Goal: Task Accomplishment & Management: Manage account settings

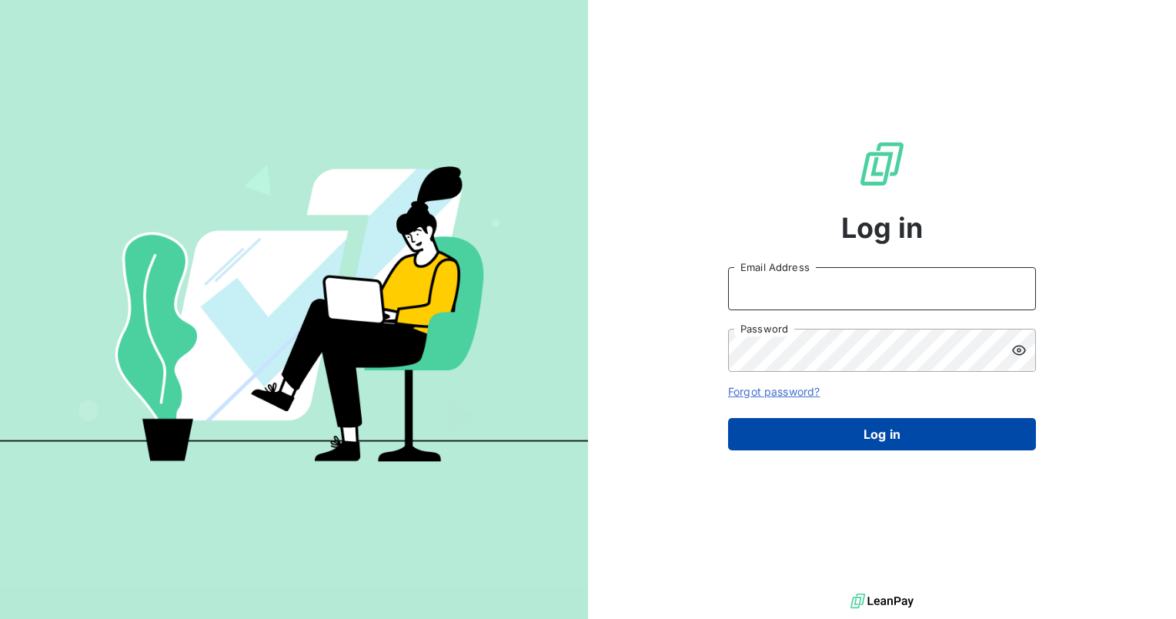
type input "claudia.fira@graitec.com"
click at [932, 431] on button "Log in" at bounding box center [882, 434] width 308 height 32
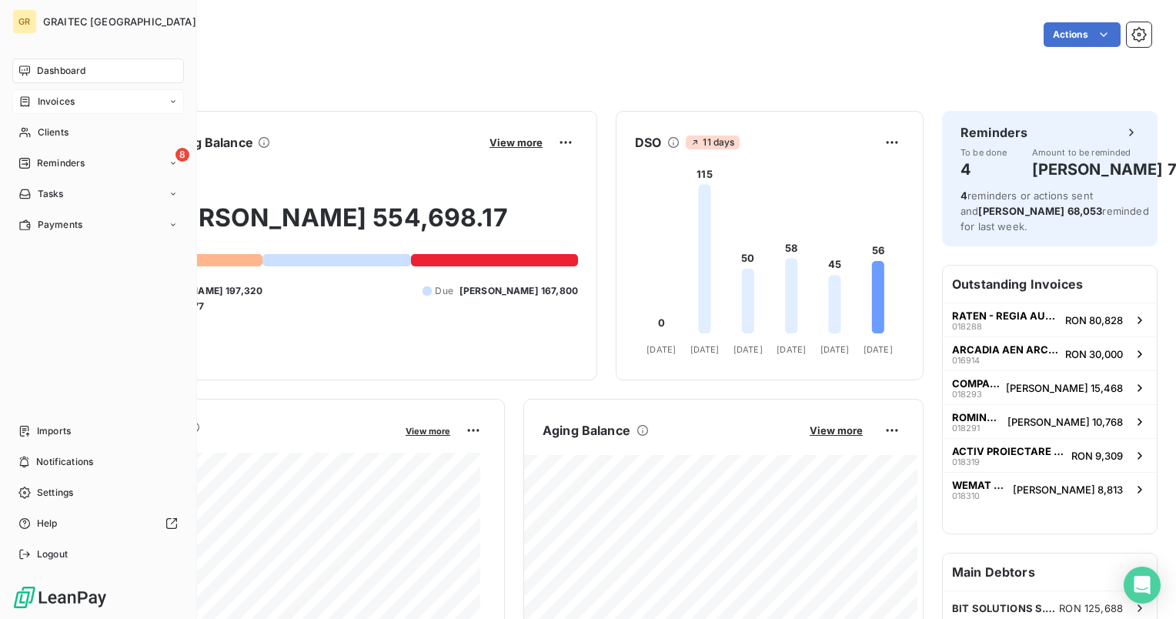
click at [49, 91] on div "Invoices" at bounding box center [98, 101] width 172 height 25
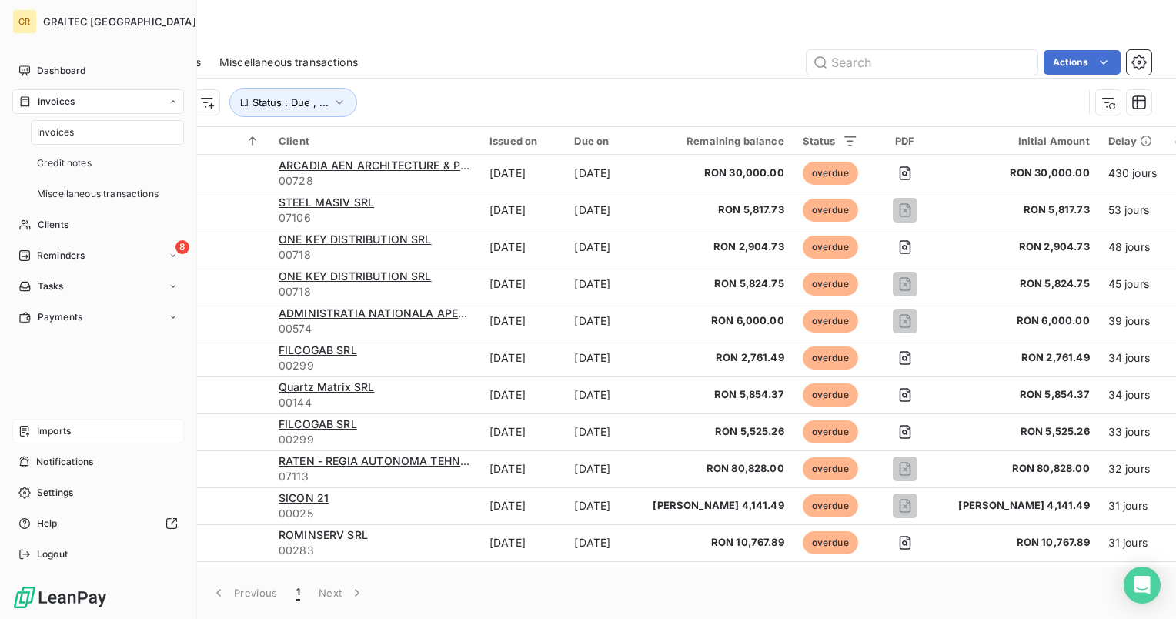
click at [54, 425] on span "Imports" at bounding box center [54, 431] width 34 height 14
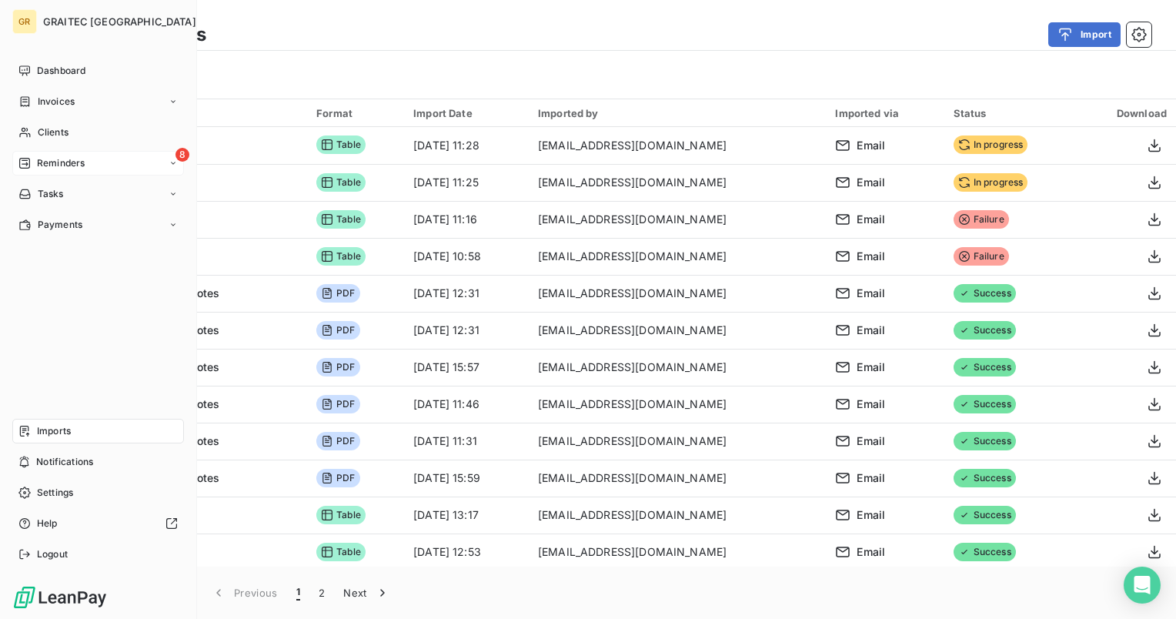
click at [53, 159] on span "Reminders" at bounding box center [61, 163] width 48 height 14
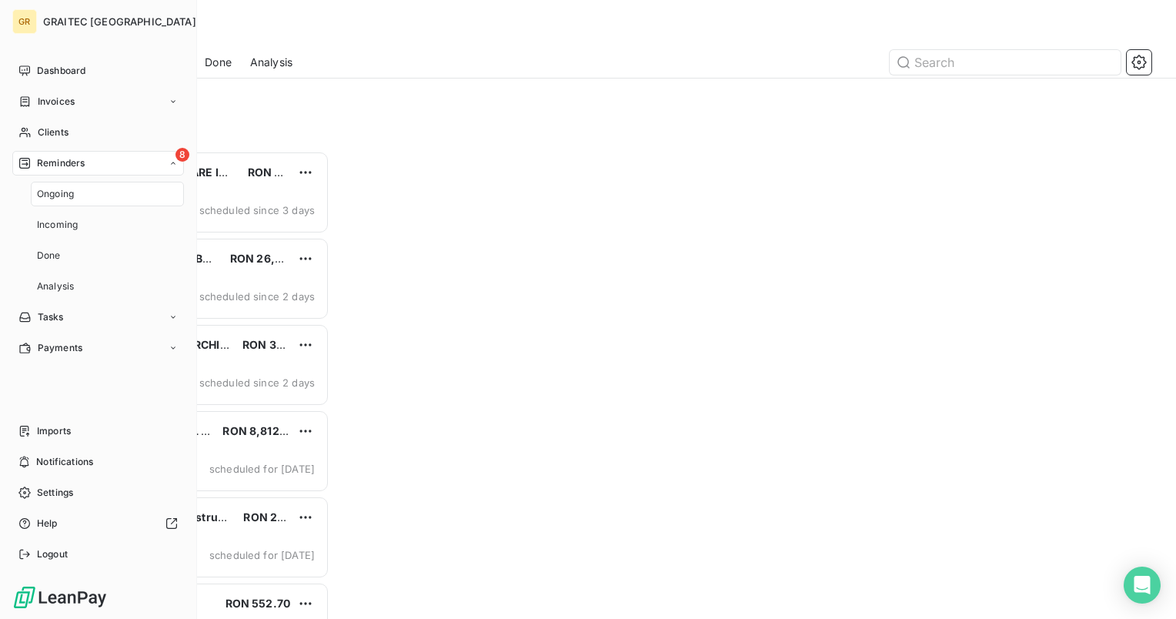
scroll to position [456, 243]
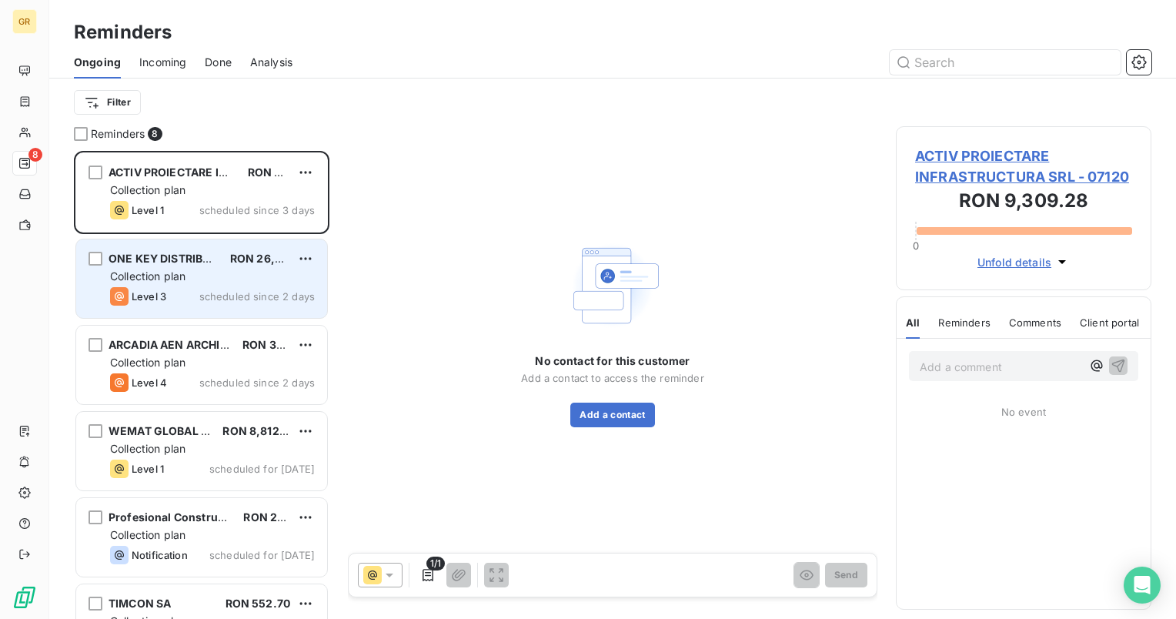
click at [180, 269] on div "Collection plan" at bounding box center [212, 276] width 205 height 15
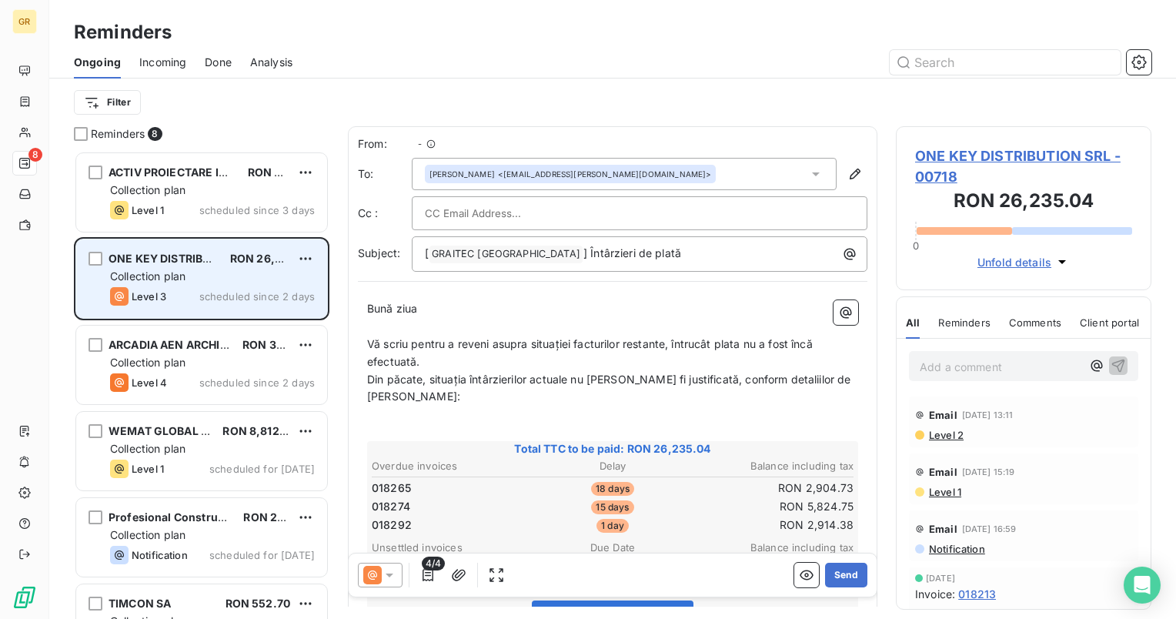
scroll to position [456, 243]
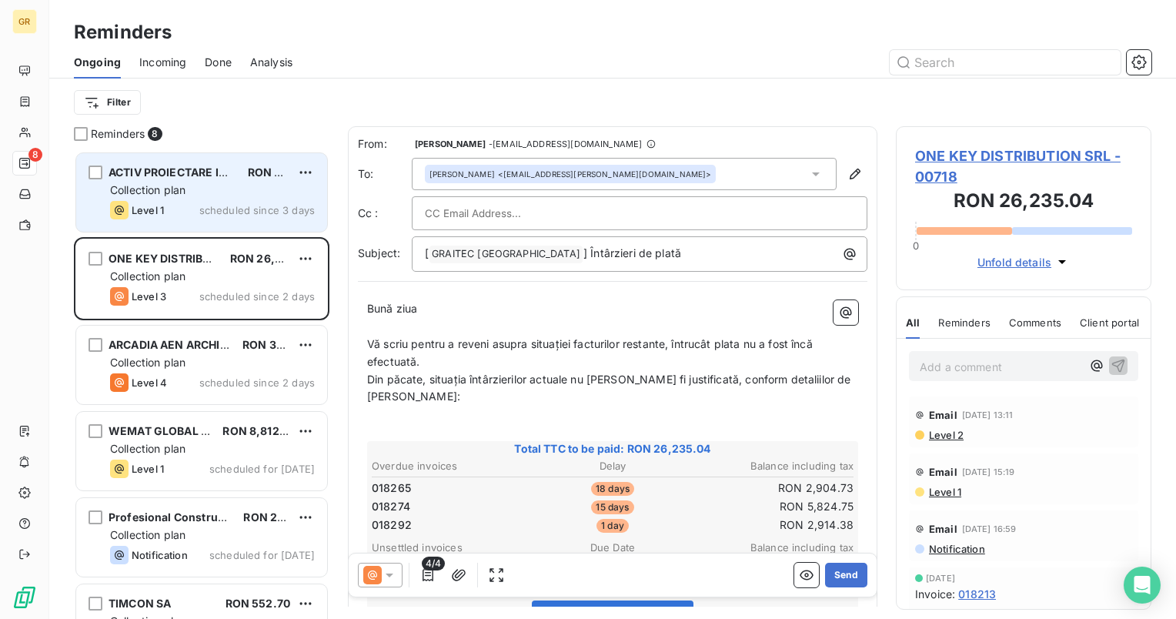
click at [182, 192] on span "Collection plan" at bounding box center [147, 189] width 75 height 13
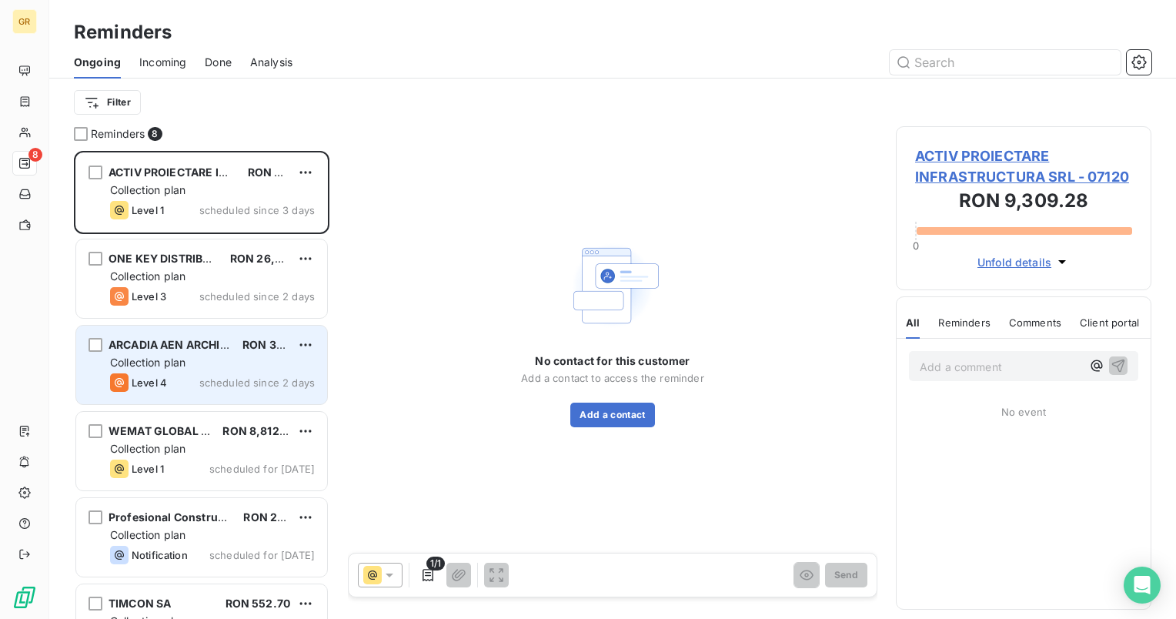
click at [174, 373] on div "Level 4 scheduled since 2 days" at bounding box center [212, 382] width 205 height 18
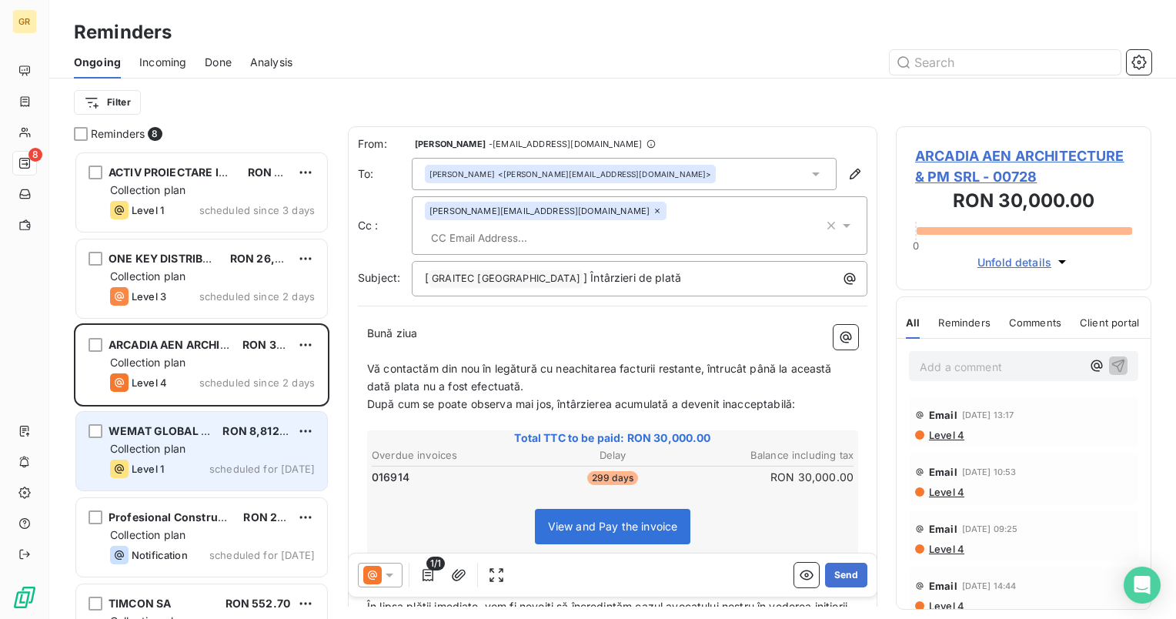
click at [179, 458] on div "WEMAT GLOBAL SRL RON 8,812.50 Collection plan Level 1 scheduled for today" at bounding box center [201, 451] width 251 height 78
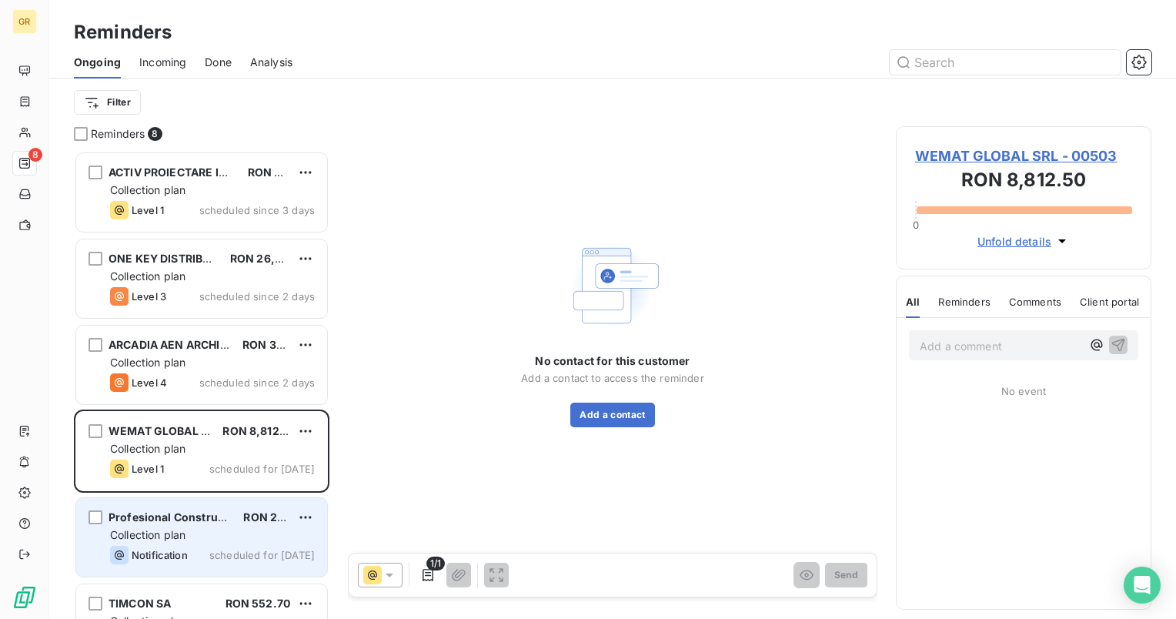
click at [193, 529] on div "Collection plan" at bounding box center [212, 534] width 205 height 15
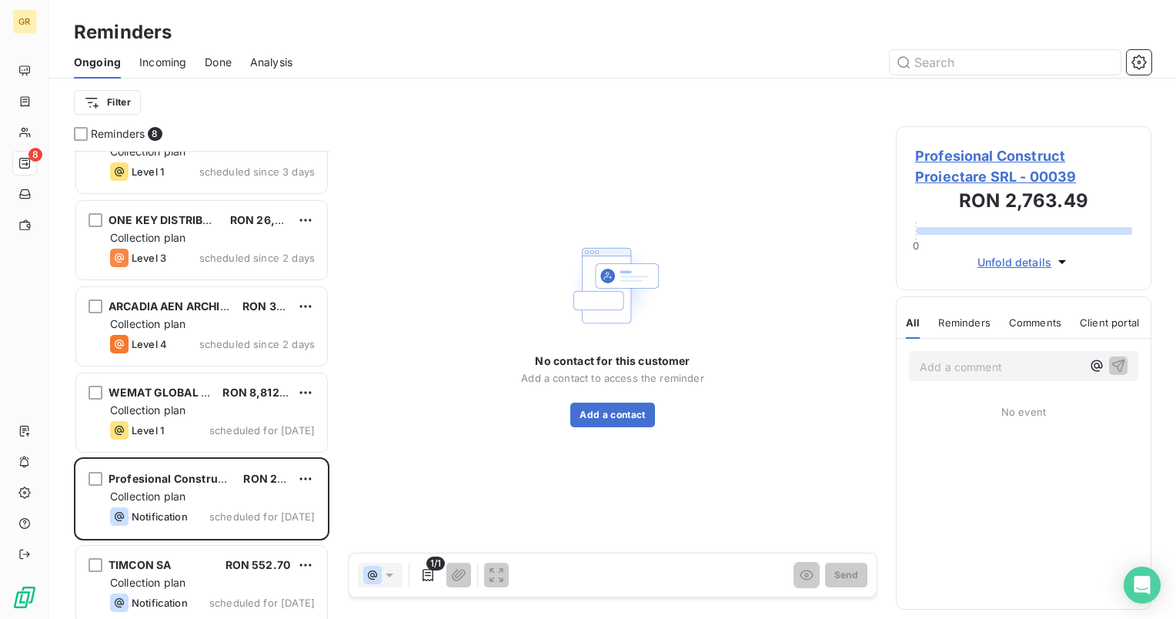
scroll to position [154, 0]
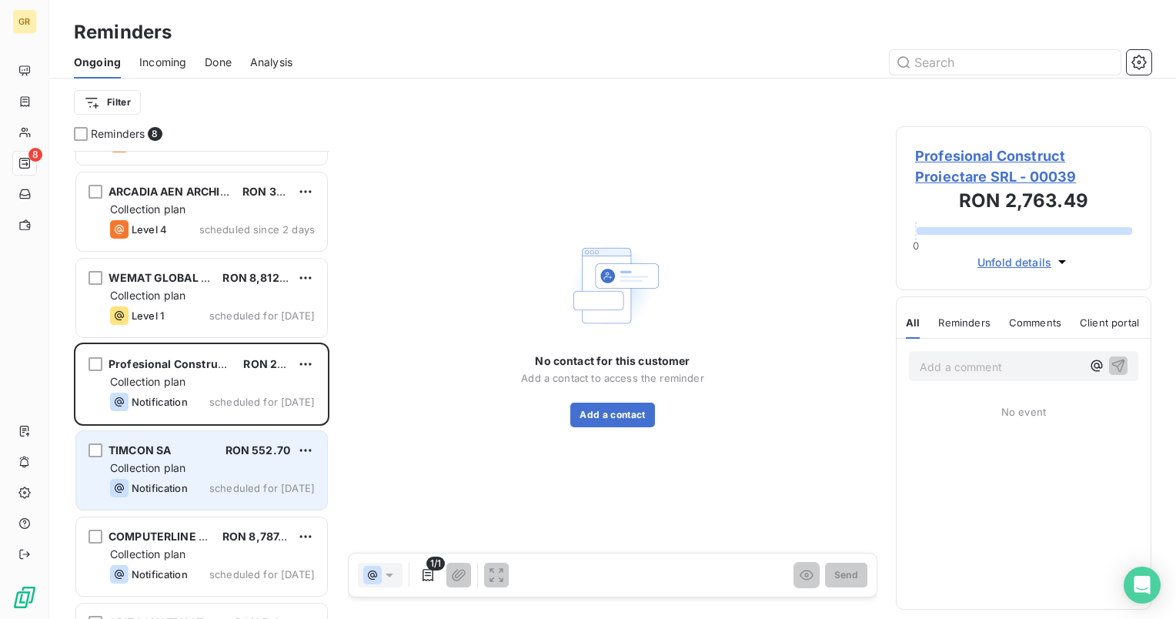
click at [181, 473] on div "Collection plan" at bounding box center [212, 467] width 205 height 15
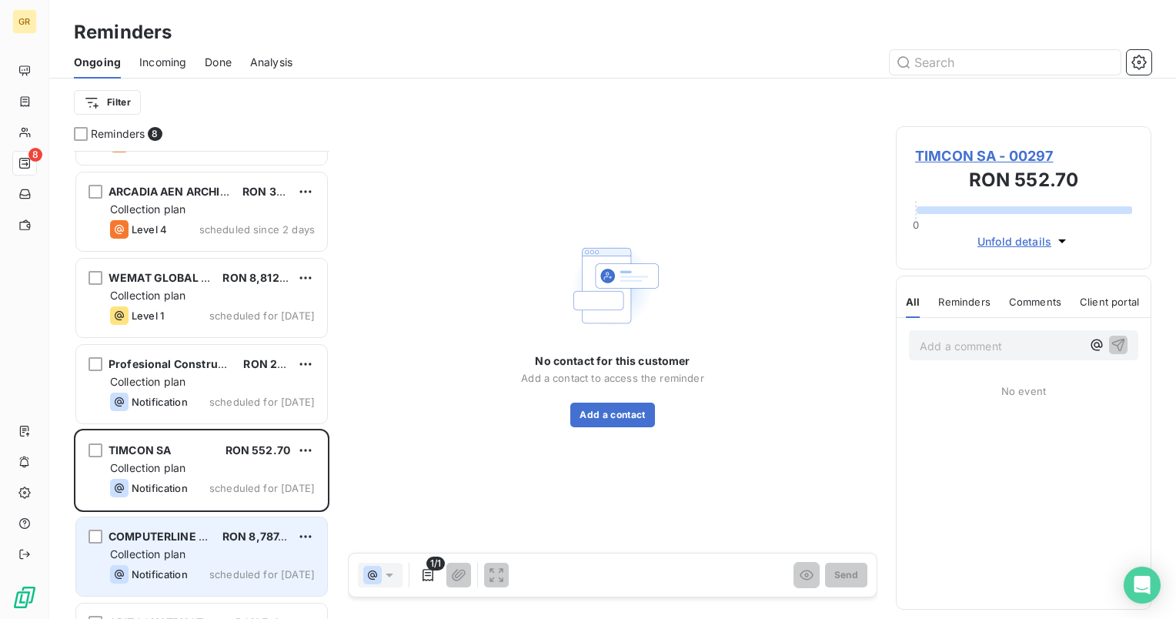
drag, startPoint x: 179, startPoint y: 540, endPoint x: 194, endPoint y: 532, distance: 17.2
click at [179, 540] on span "COMPUTERLINE SRL" at bounding box center [163, 535] width 110 height 13
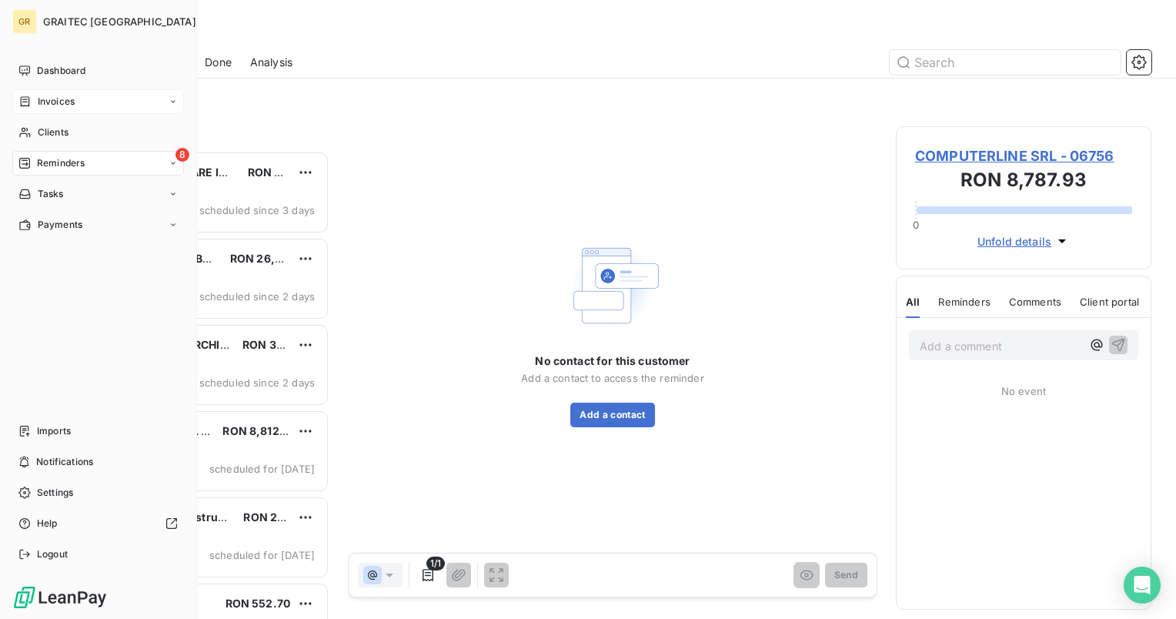
click at [60, 98] on span "Invoices" at bounding box center [56, 102] width 37 height 14
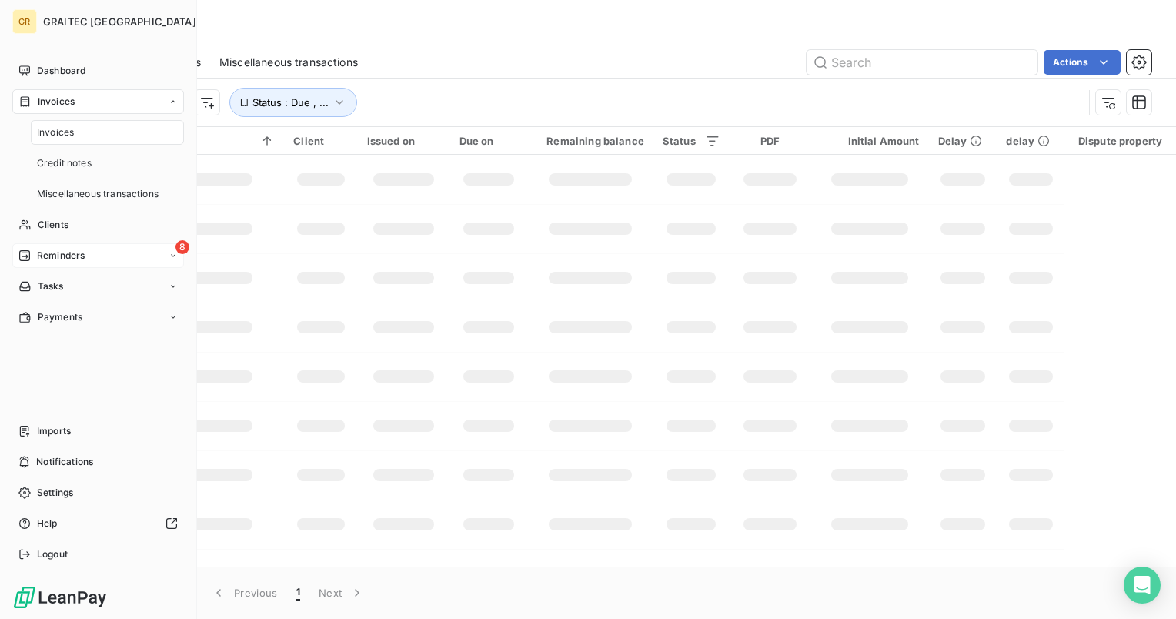
click at [60, 136] on span "Invoices" at bounding box center [55, 132] width 37 height 14
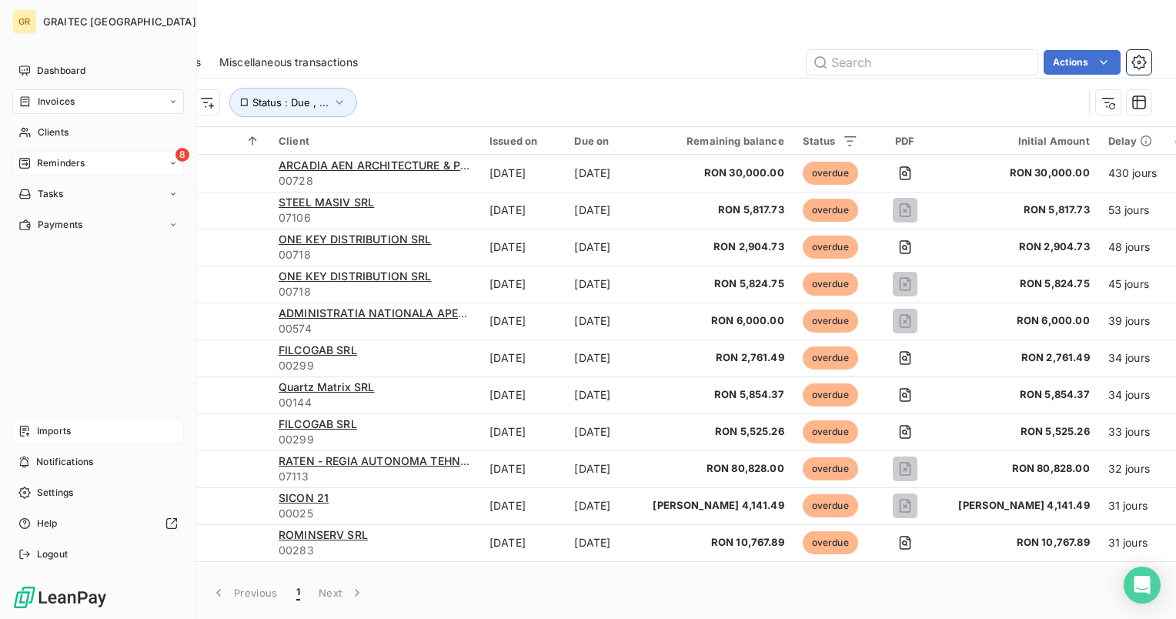
click at [52, 431] on span "Imports" at bounding box center [54, 431] width 34 height 14
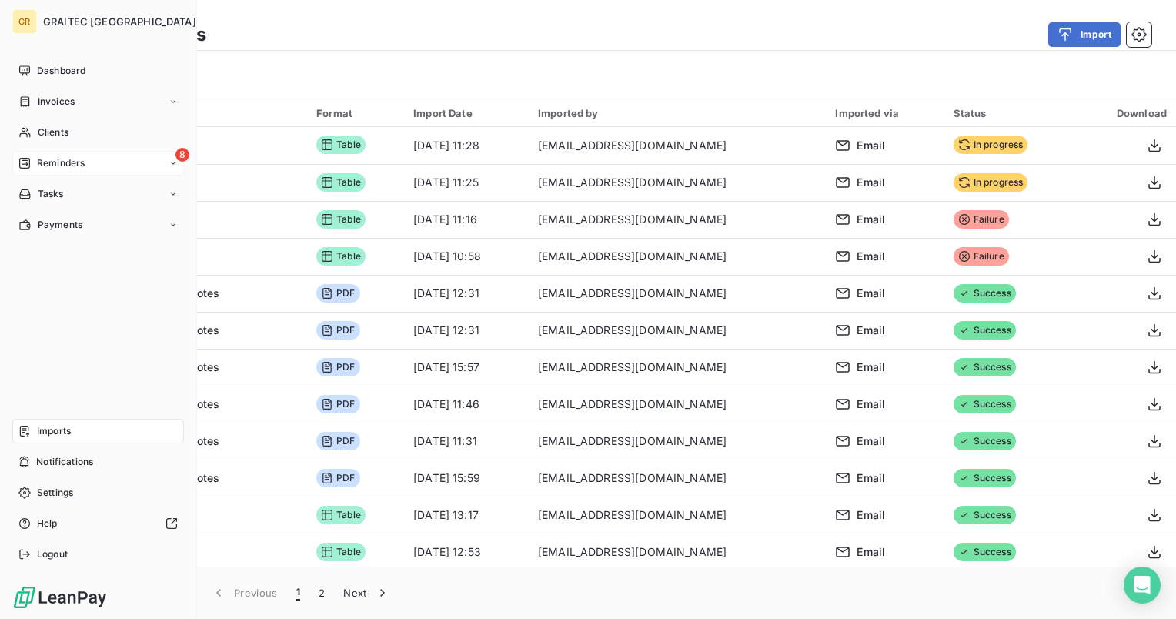
click at [71, 160] on span "Reminders" at bounding box center [61, 163] width 48 height 14
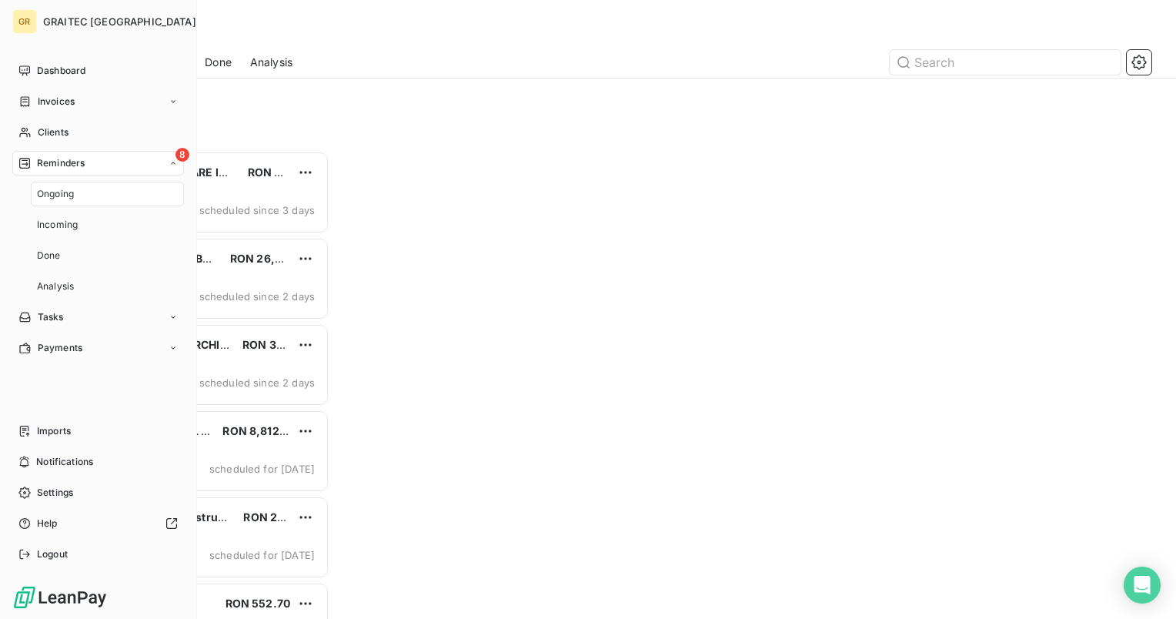
scroll to position [456, 243]
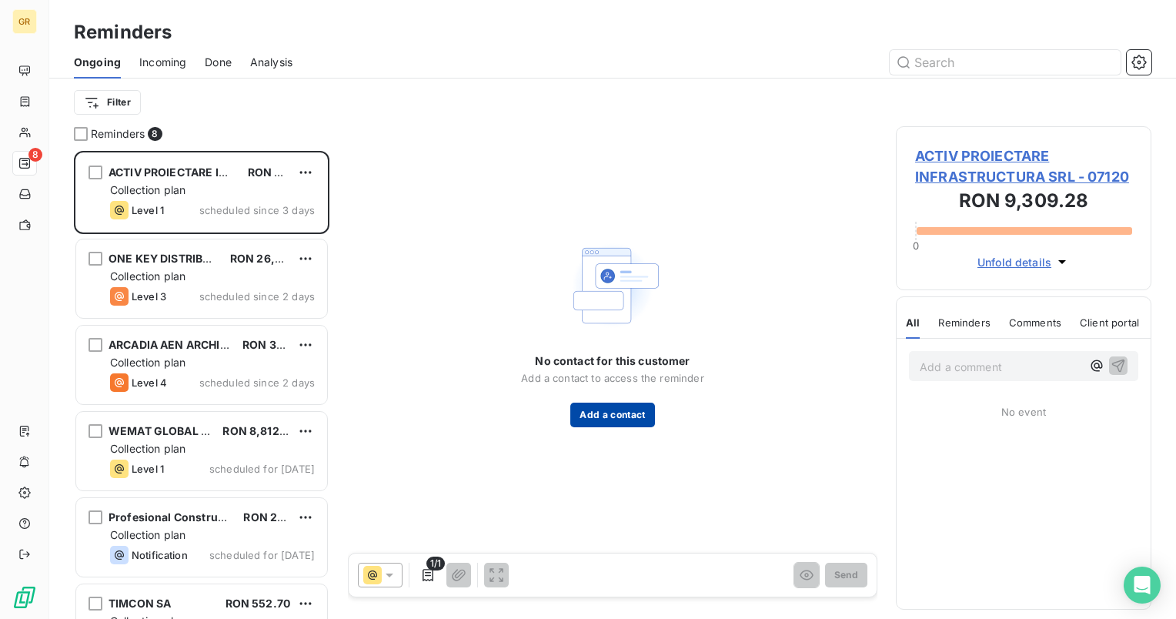
click at [619, 420] on button "Add a contact" at bounding box center [612, 414] width 84 height 25
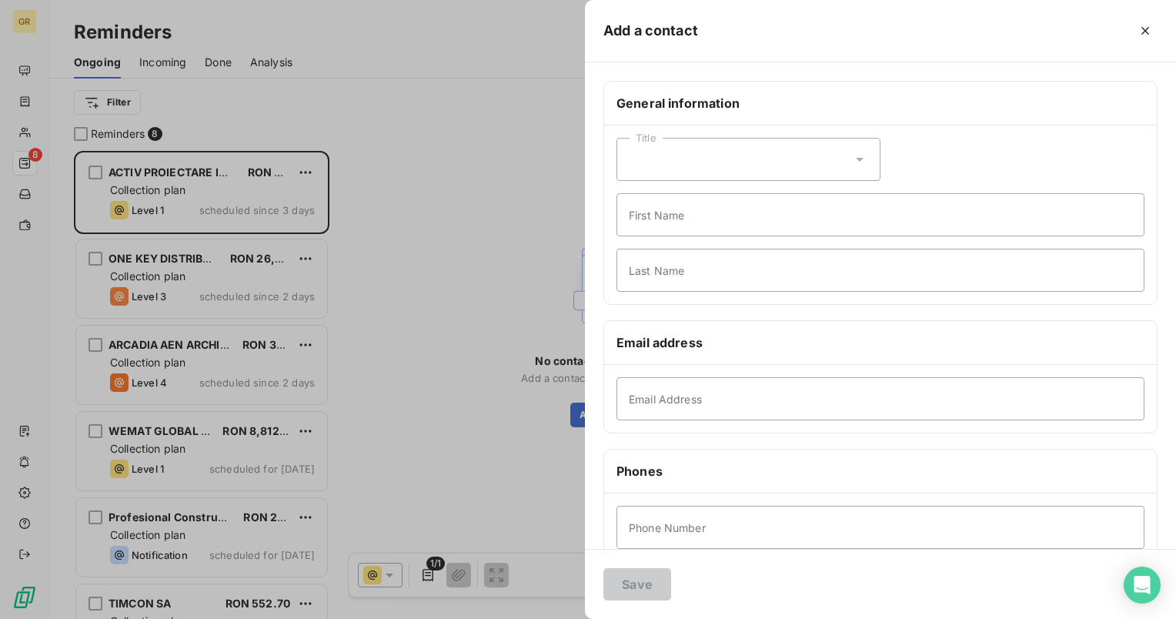
click at [846, 169] on div "Title" at bounding box center [748, 159] width 264 height 43
click at [659, 228] on span "Mister" at bounding box center [662, 226] width 31 height 15
click at [707, 400] on input "Email Address" at bounding box center [880, 398] width 528 height 43
click at [982, 162] on div "Title Mister First Name Last Name" at bounding box center [880, 214] width 552 height 179
drag, startPoint x: 711, startPoint y: 391, endPoint x: 786, endPoint y: 419, distance: 79.6
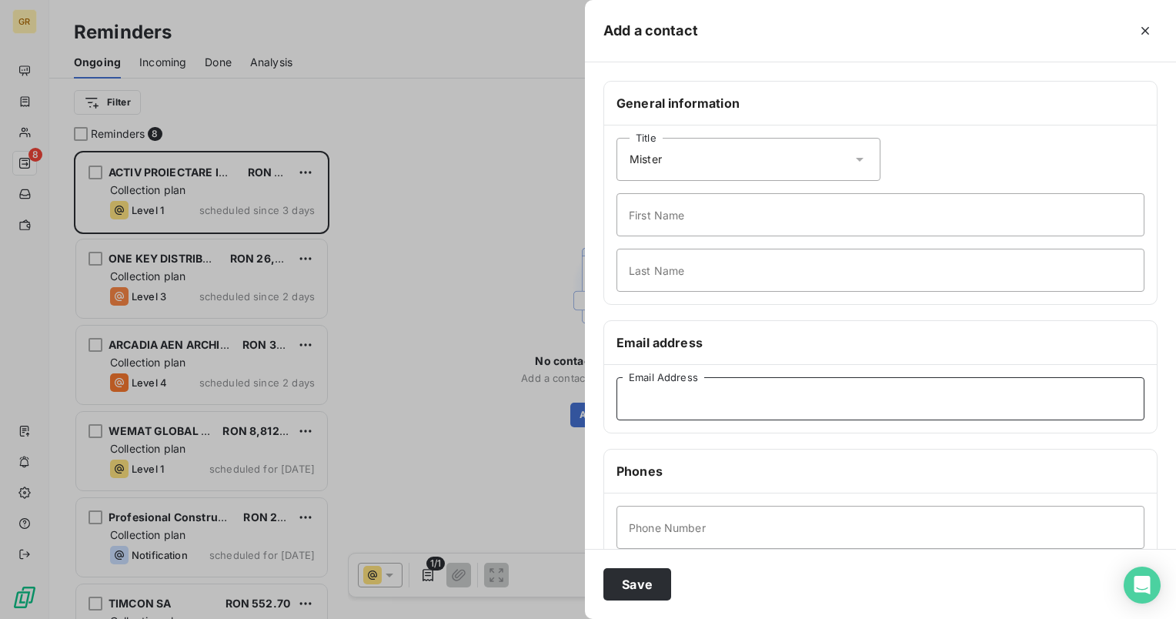
click at [711, 391] on input "Email Address" at bounding box center [880, 398] width 528 height 43
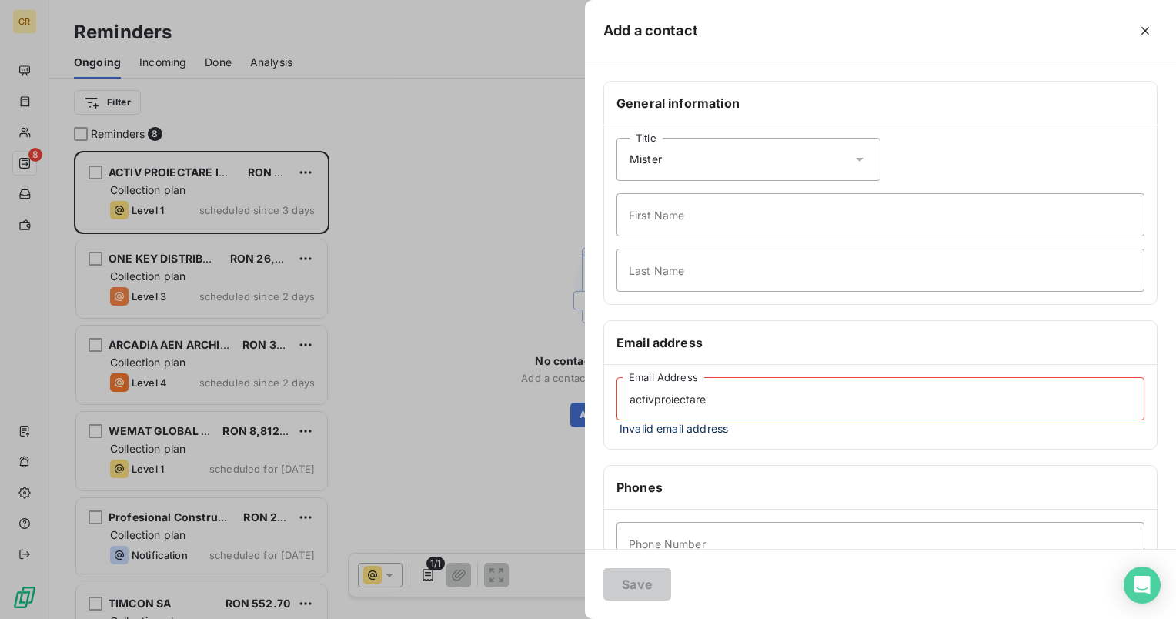
type input "activproiectare"
click at [825, 222] on input "First Name" at bounding box center [880, 214] width 528 height 43
type input "Sorin"
drag, startPoint x: 829, startPoint y: 250, endPoint x: 833, endPoint y: 234, distance: 16.4
click at [829, 250] on input "Last Name" at bounding box center [880, 270] width 528 height 43
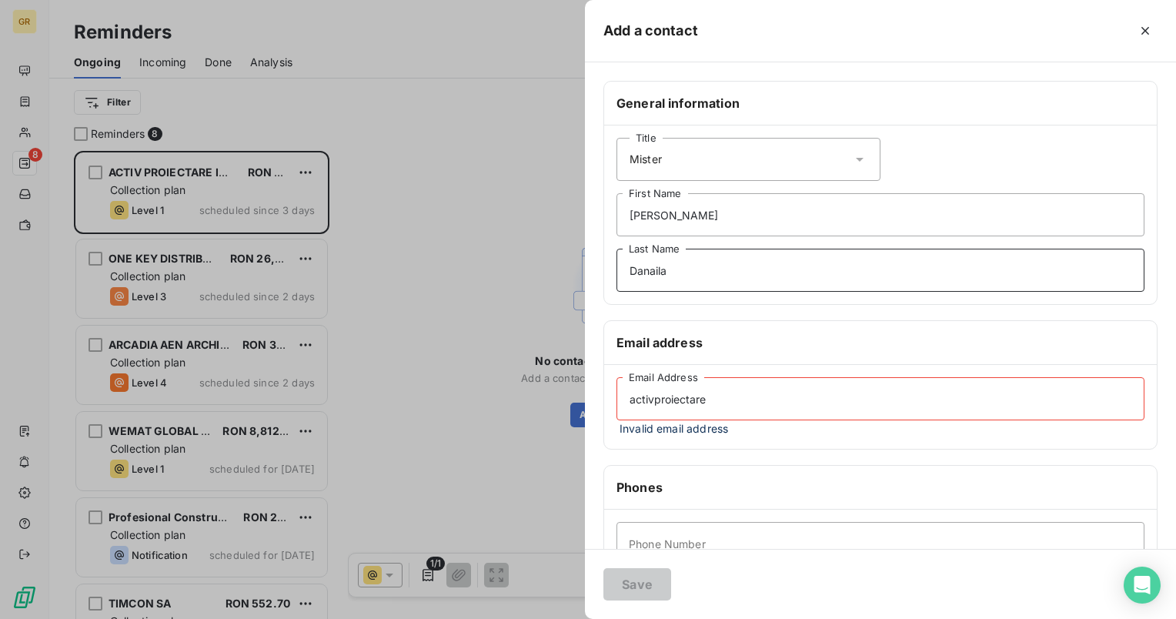
type input "Danaila"
click at [629, 395] on input "activproiectare" at bounding box center [880, 398] width 528 height 43
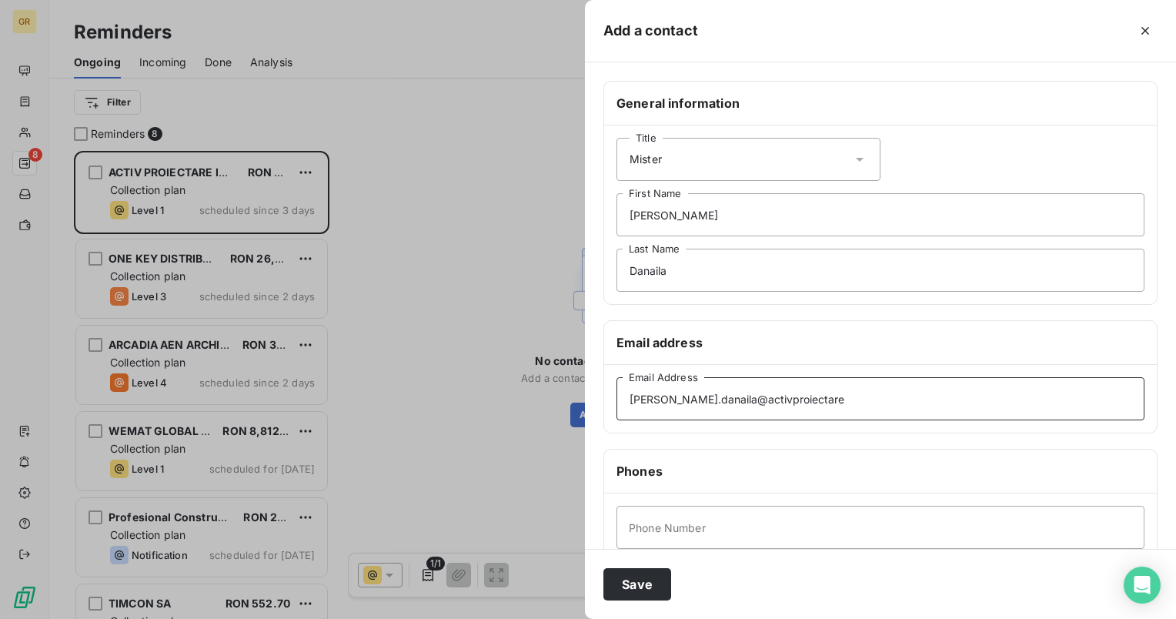
click at [834, 400] on input "sorin.danaila@activproiectare" at bounding box center [880, 398] width 528 height 43
type input "sorin.danaila@activproiectare.ro"
click at [621, 579] on button "Save" at bounding box center [637, 584] width 68 height 32
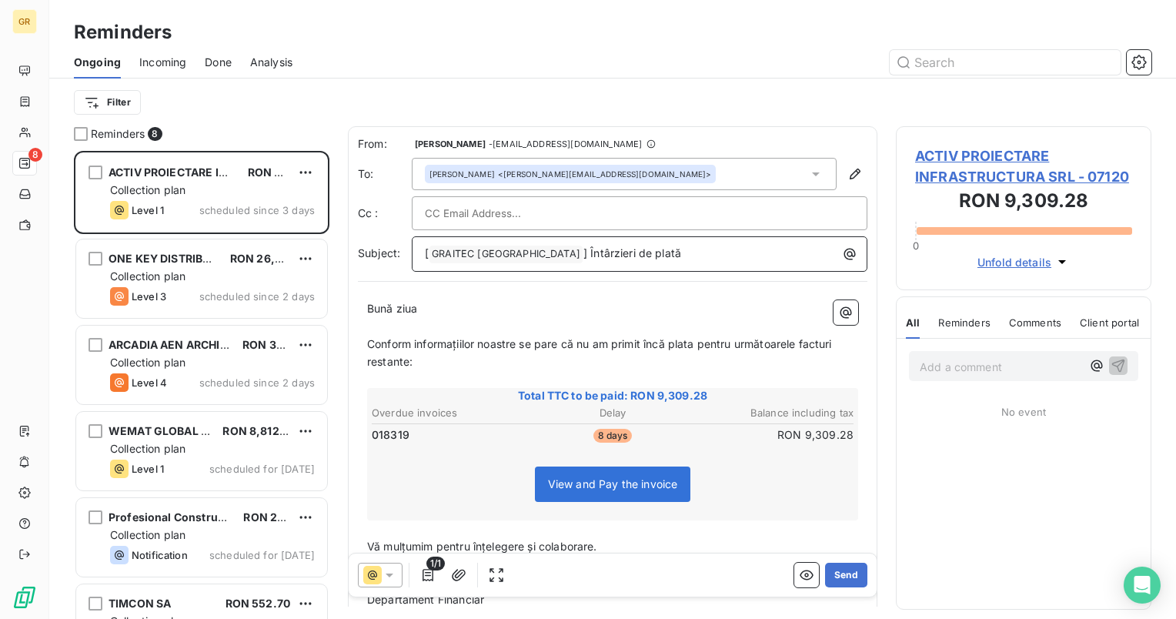
click at [583, 251] on span "] Întârzieri de plată" at bounding box center [632, 252] width 98 height 13
click at [426, 249] on span "[" at bounding box center [427, 252] width 4 height 13
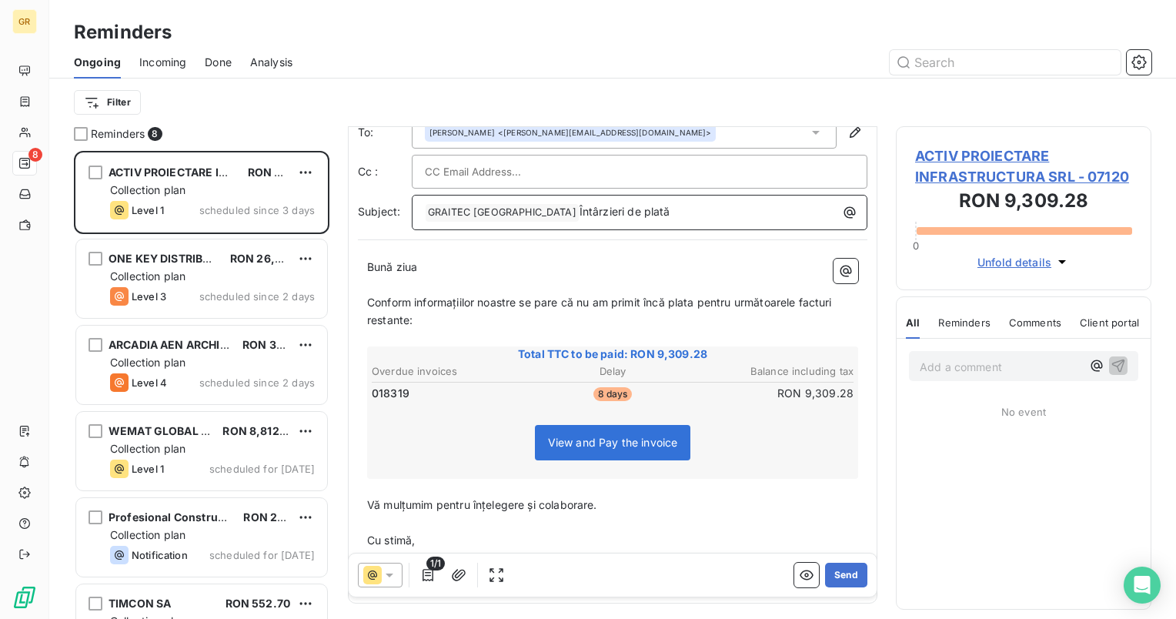
scroll to position [100, 0]
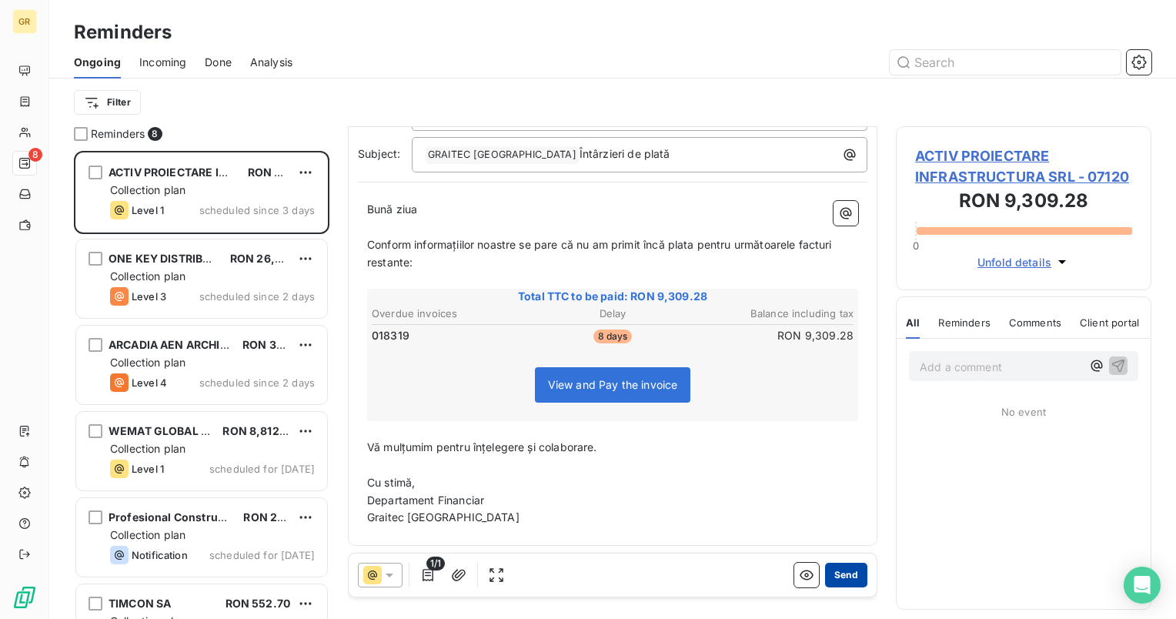
click at [826, 584] on button "Send" at bounding box center [846, 574] width 42 height 25
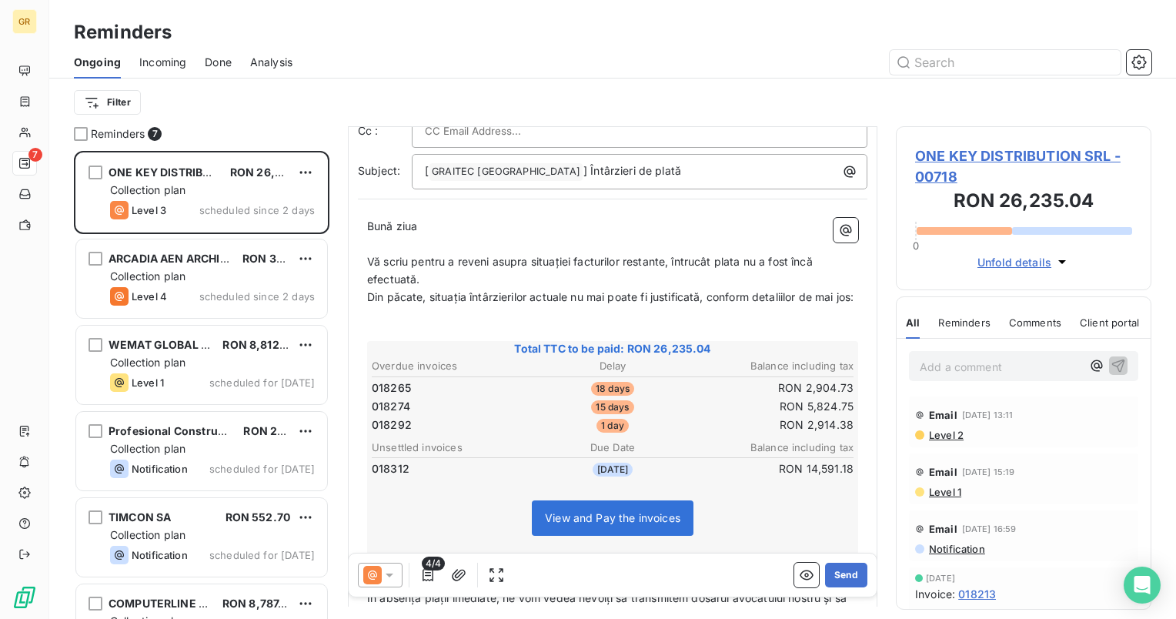
scroll to position [154, 0]
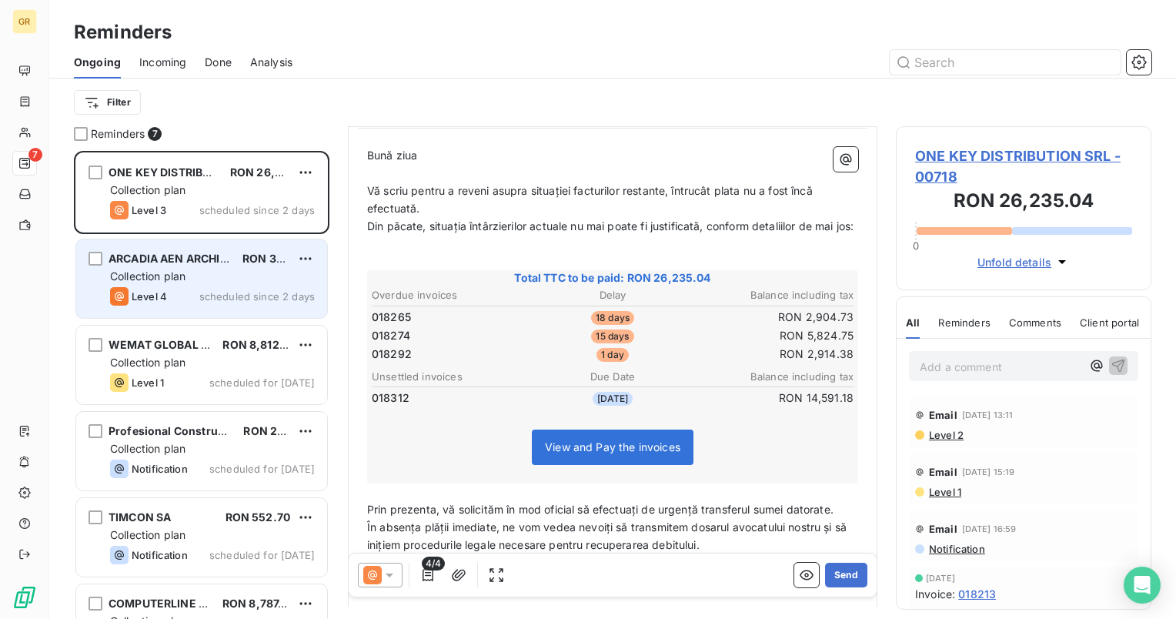
click at [151, 255] on span "ARCADIA AEN ARCHITECTURE & PM SRL" at bounding box center [215, 258] width 214 height 13
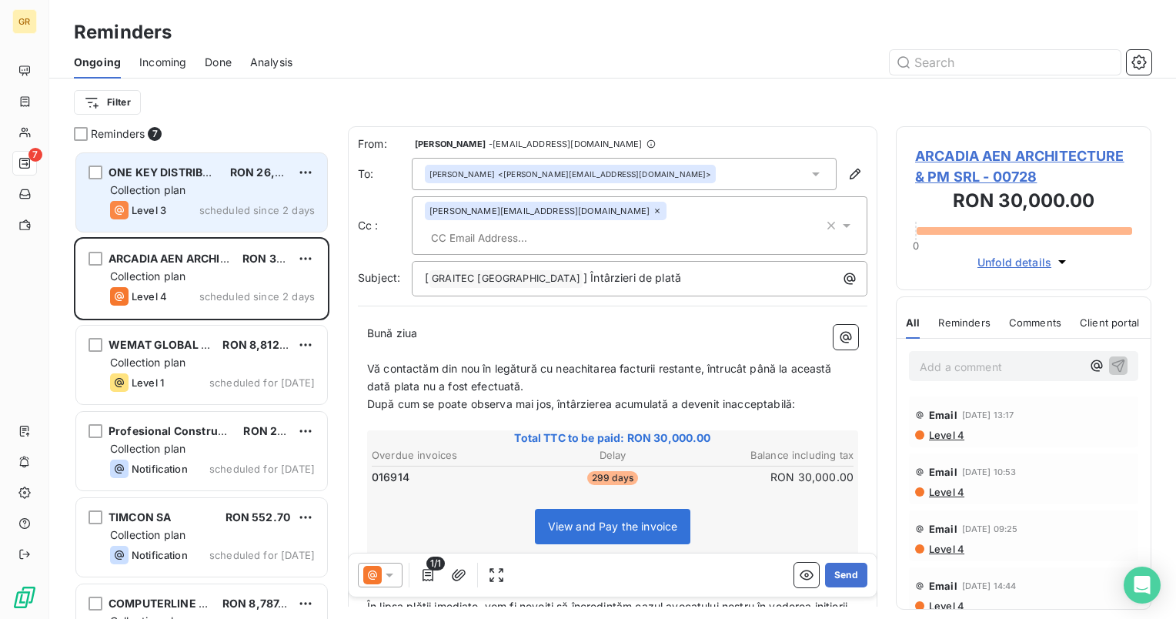
click at [223, 205] on span "scheduled since 2 days" at bounding box center [256, 210] width 115 height 12
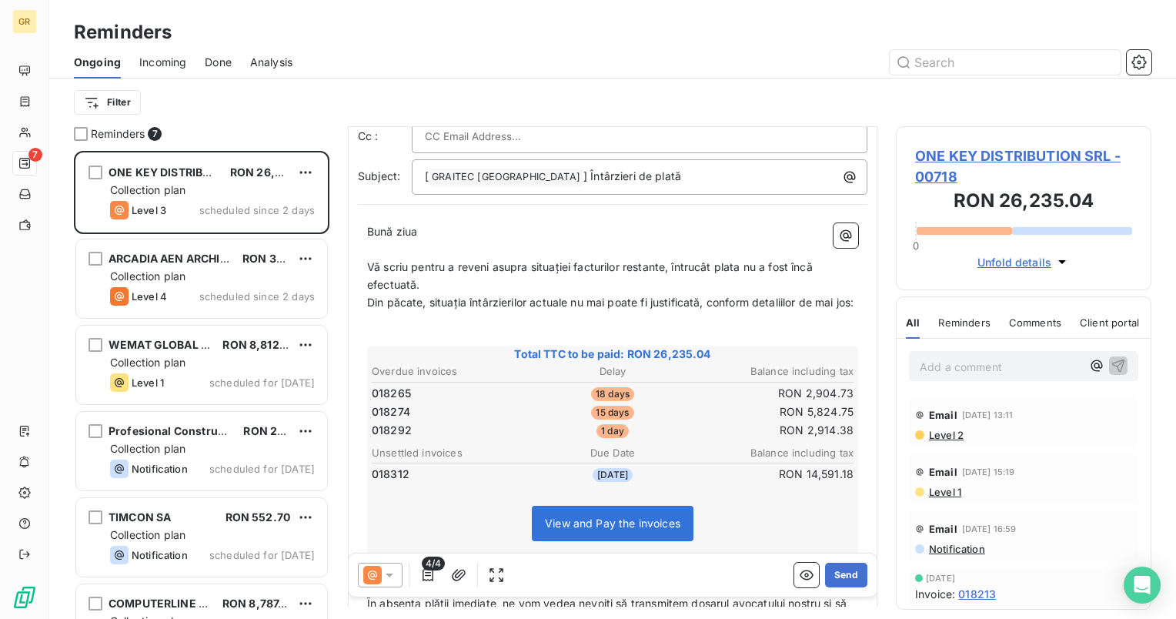
scroll to position [78, 0]
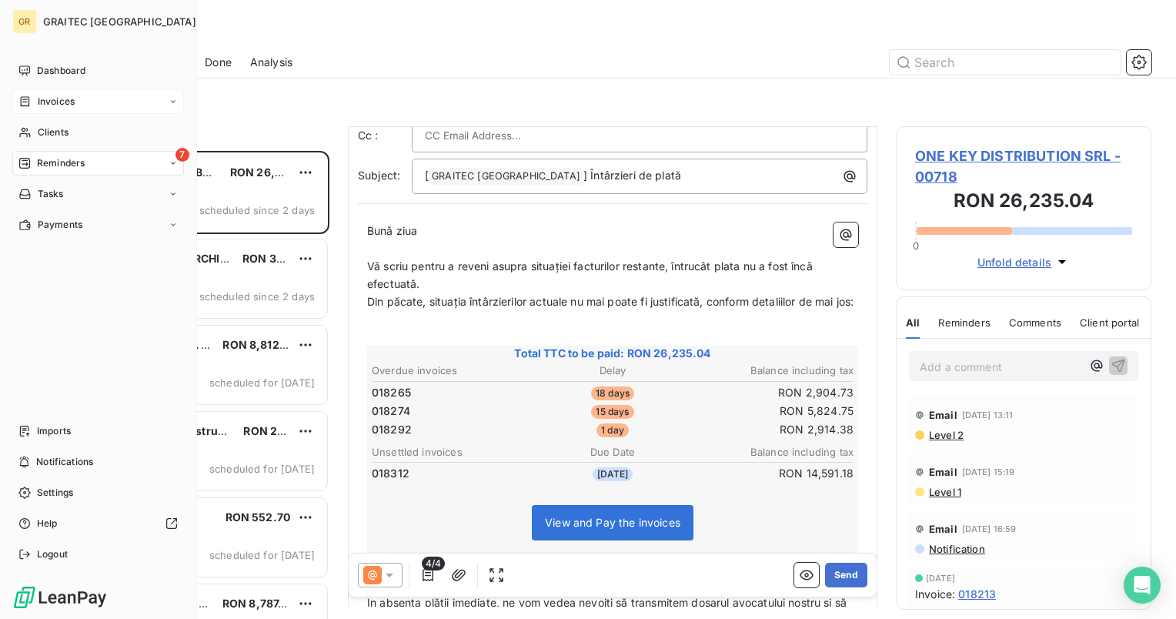
click at [49, 98] on span "Invoices" at bounding box center [56, 102] width 37 height 14
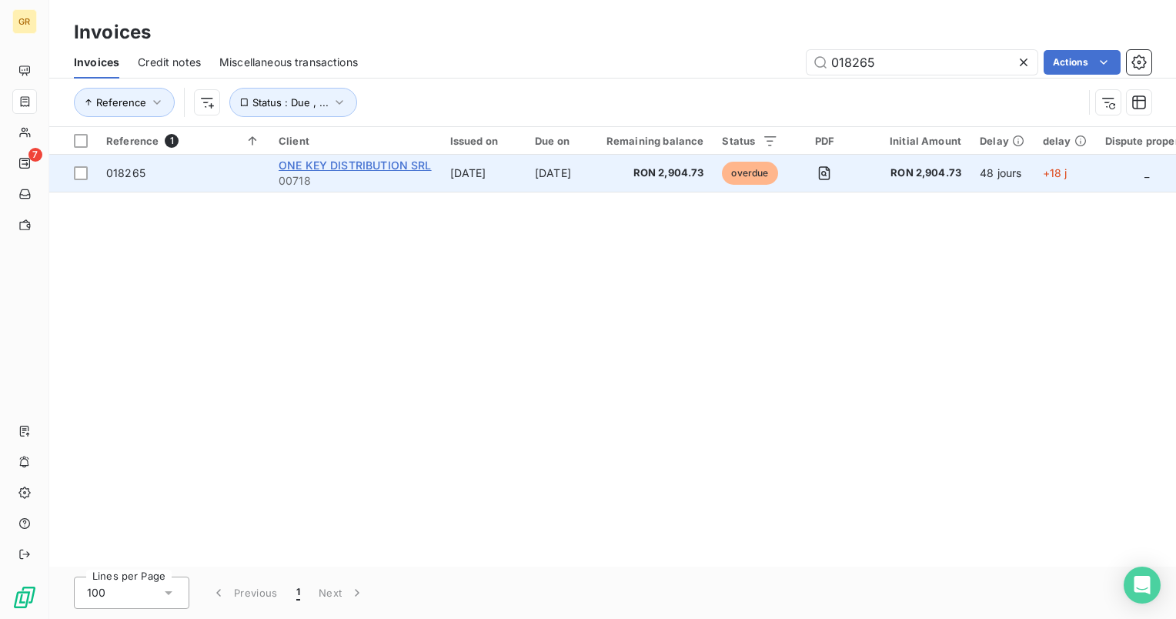
type input "018265"
click at [386, 164] on span "ONE KEY DISTRIBUTION SRL" at bounding box center [355, 165] width 153 height 13
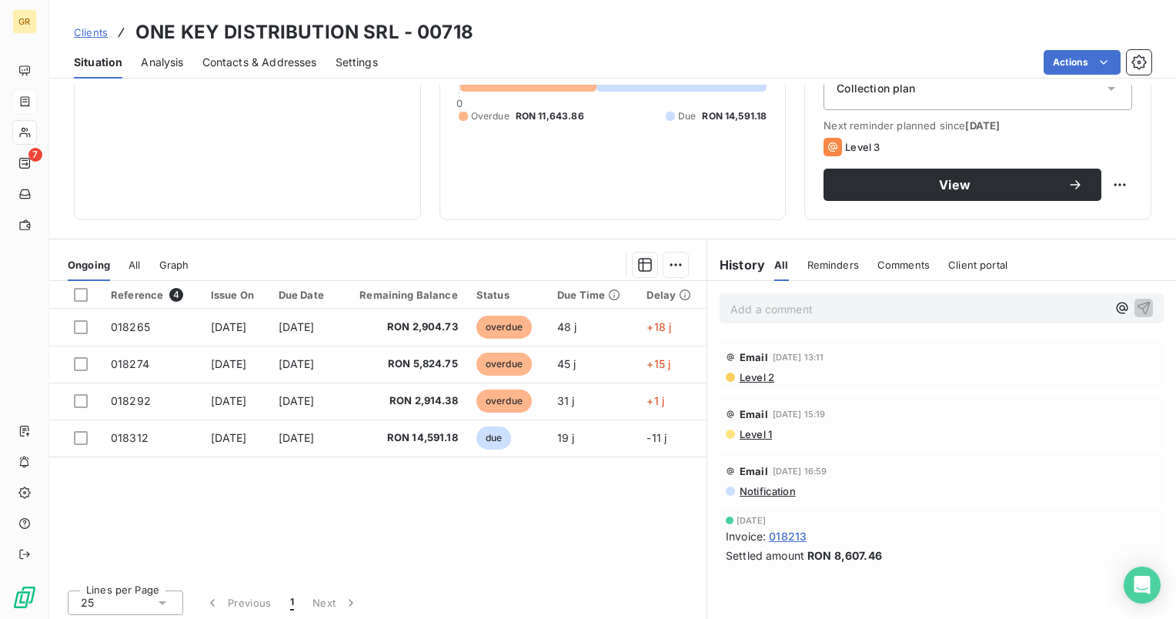
scroll to position [185, 0]
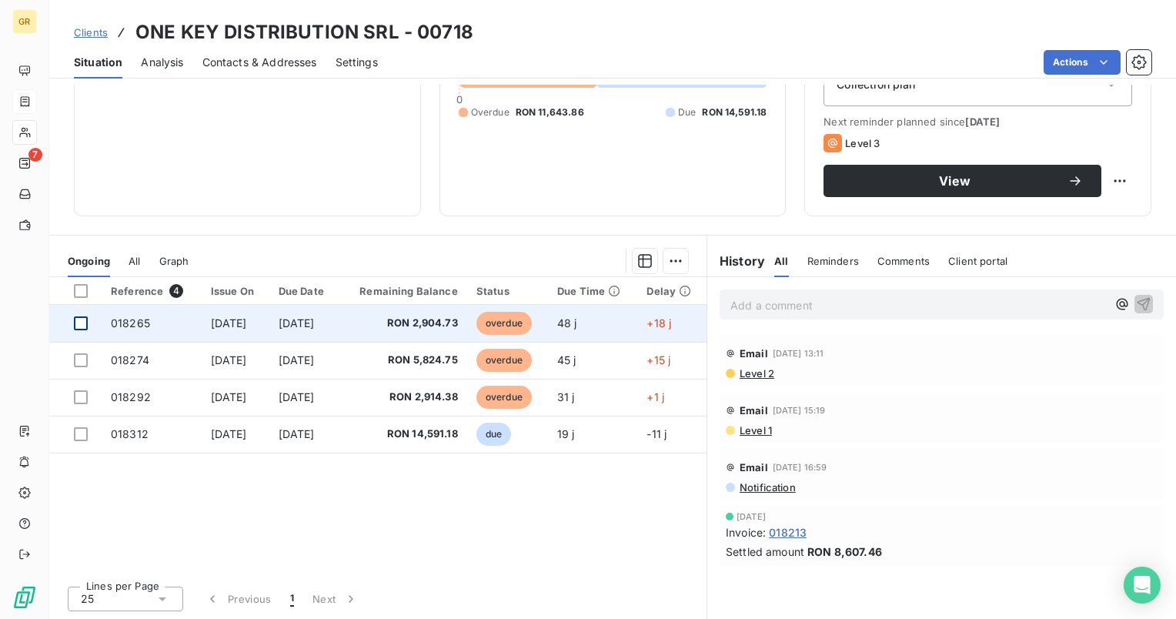
click at [78, 320] on div at bounding box center [81, 323] width 14 height 14
click at [447, 326] on span "RON 2,904.73" at bounding box center [403, 322] width 109 height 15
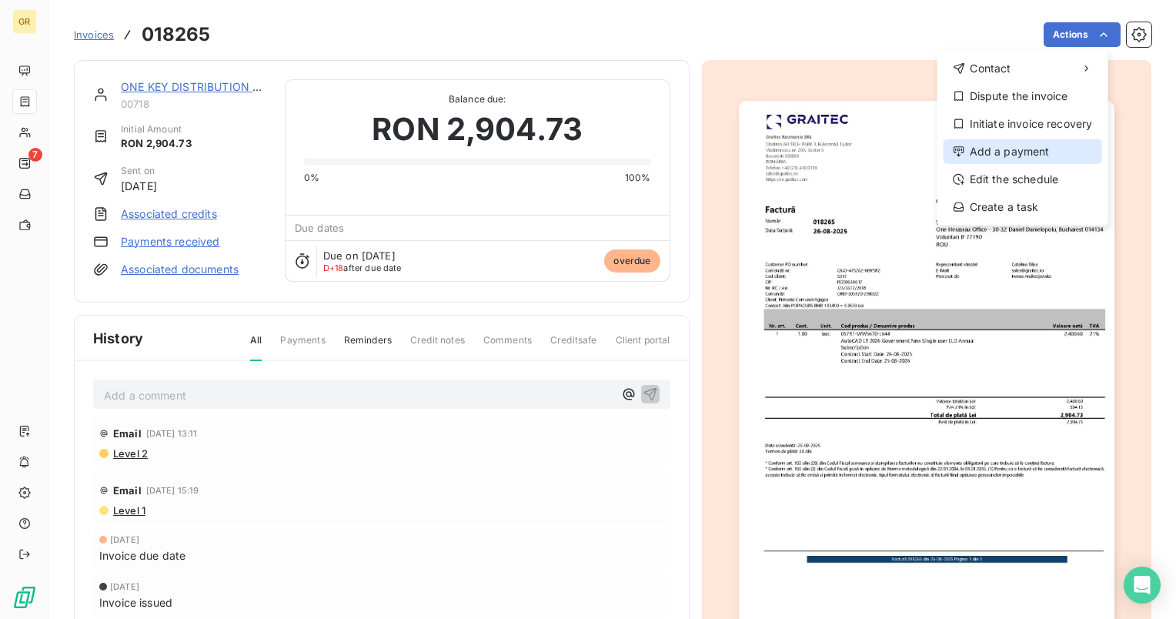
click at [1037, 154] on div "Add a payment" at bounding box center [1022, 151] width 159 height 25
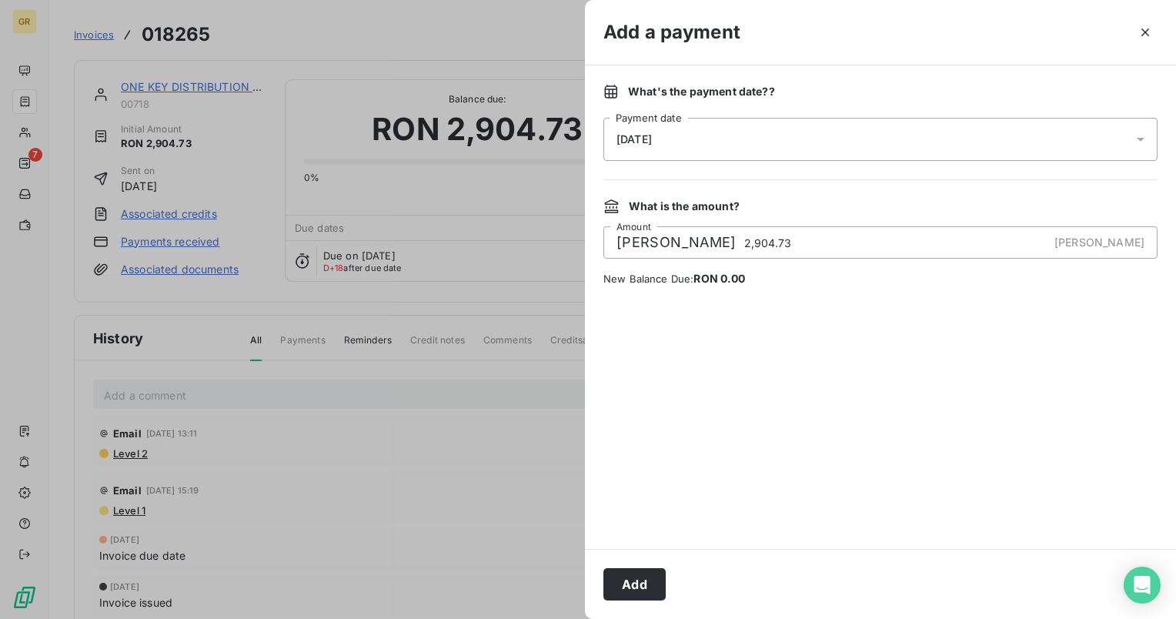
click at [1130, 140] on div "13/10/2025" at bounding box center [880, 139] width 554 height 43
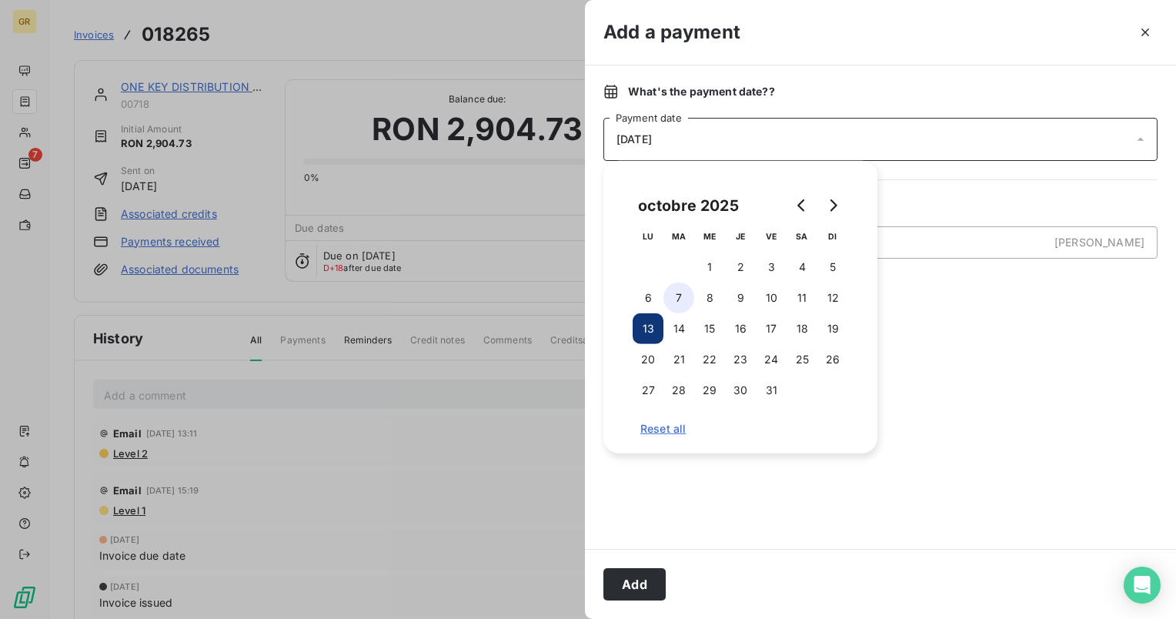
click at [680, 298] on button "7" at bounding box center [678, 297] width 31 height 31
click at [642, 589] on button "Add" at bounding box center [634, 584] width 62 height 32
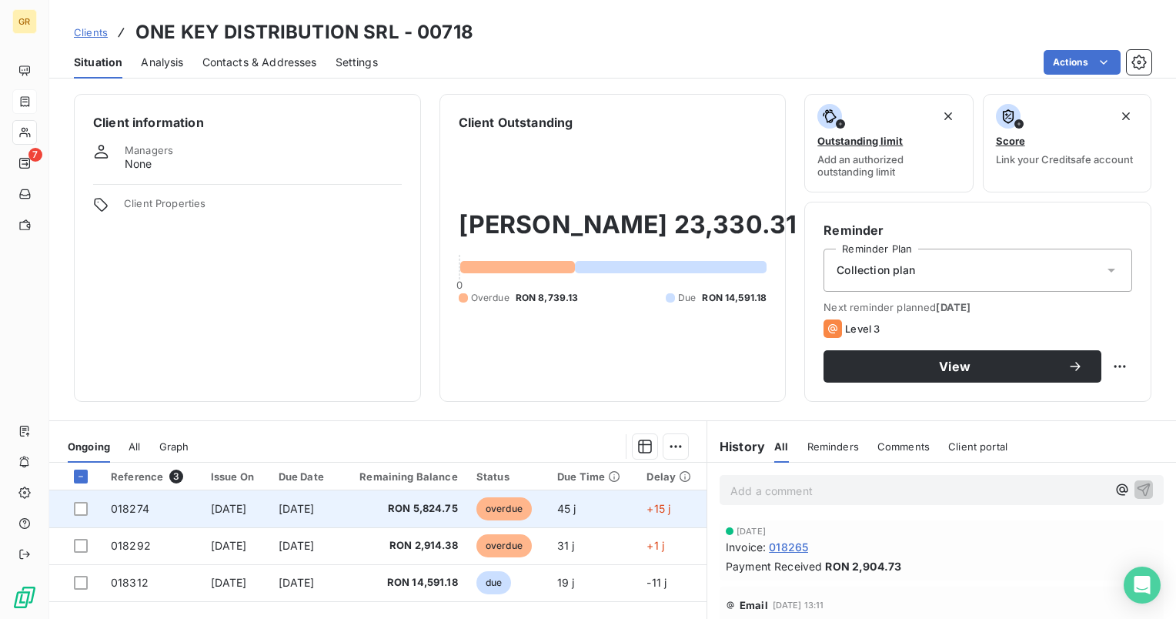
click at [68, 505] on td at bounding box center [75, 508] width 52 height 37
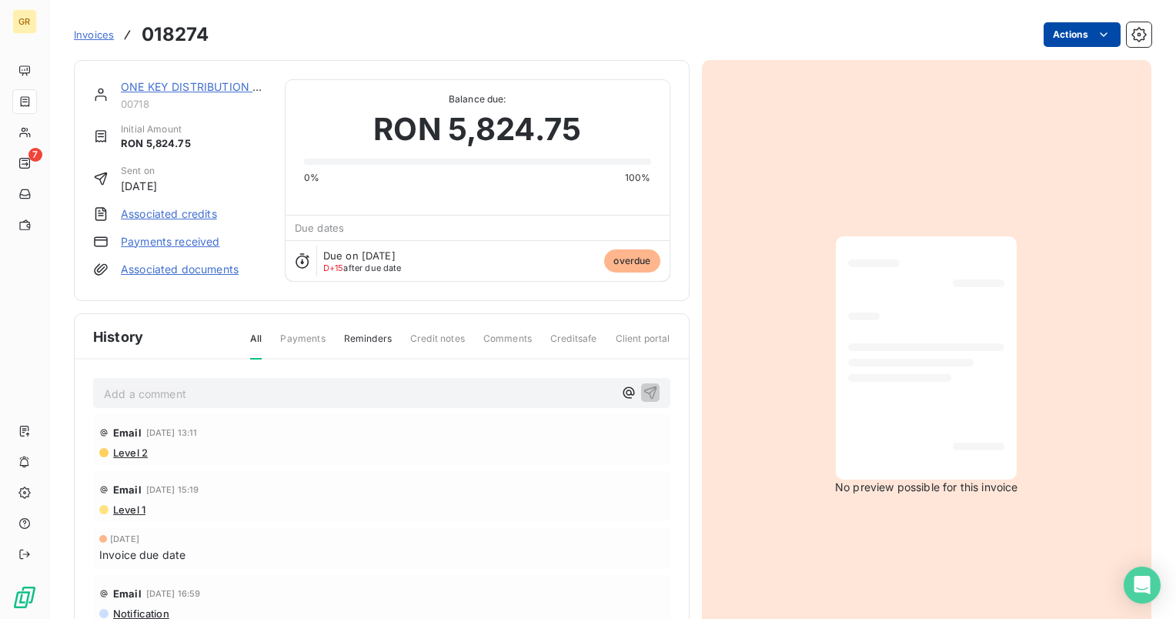
click at [1062, 37] on html "GR 7 Invoices 018274 Actions ONE KEY DISTRIBUTION SRL 00718 Initial Amount RON …" at bounding box center [588, 309] width 1176 height 619
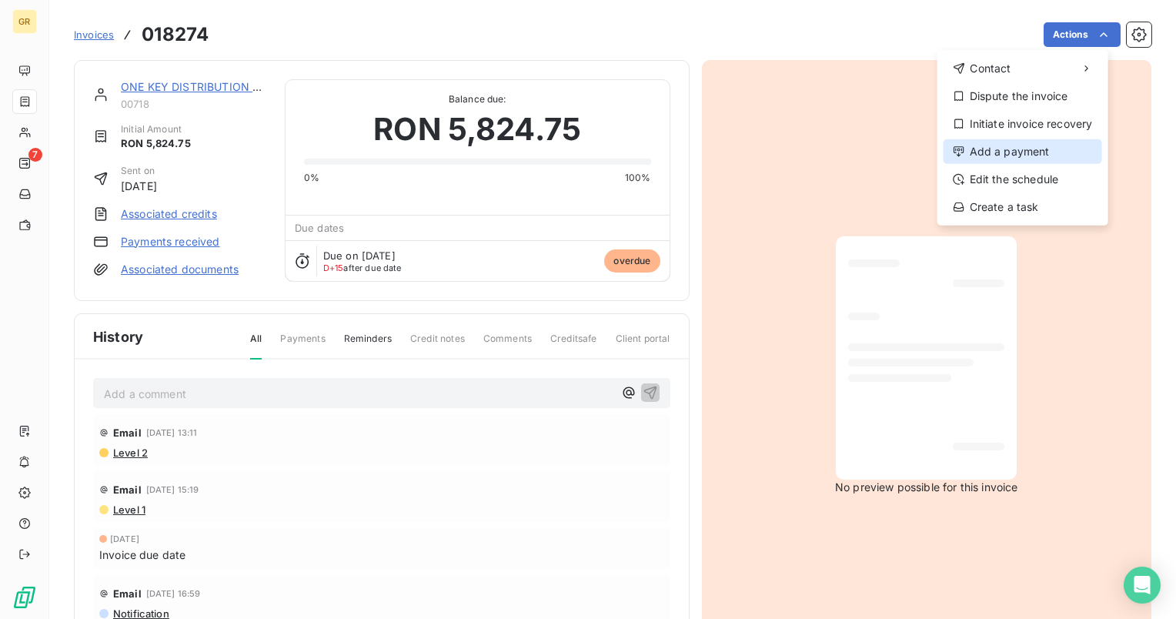
click at [1048, 153] on div "Add a payment" at bounding box center [1022, 151] width 159 height 25
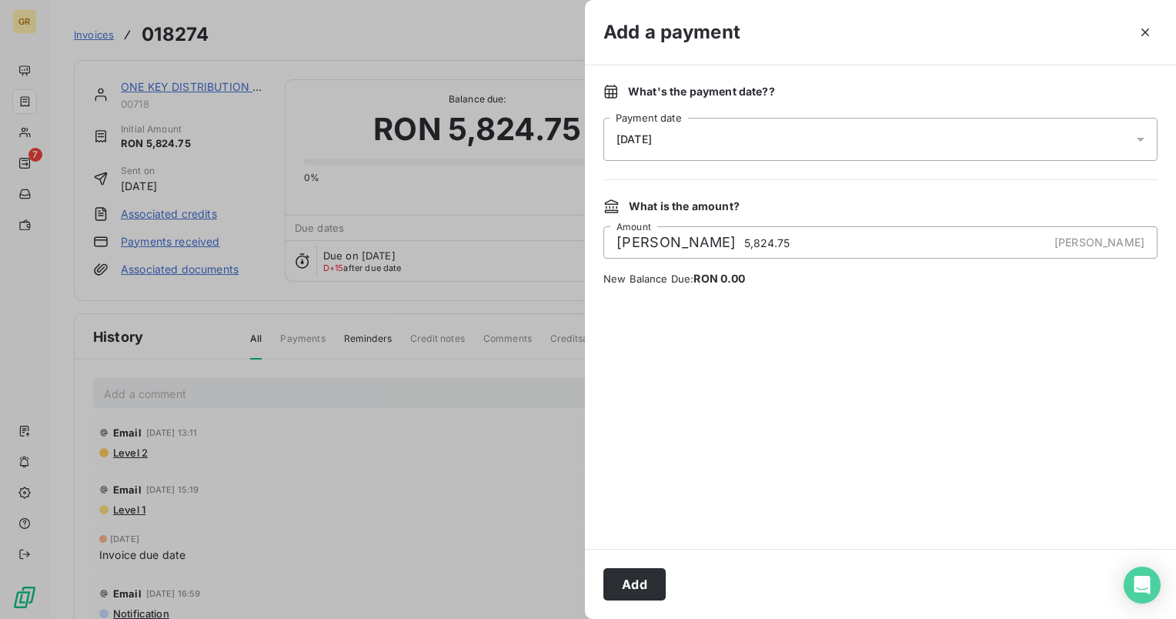
click at [1130, 138] on div "13/10/2025" at bounding box center [880, 139] width 554 height 43
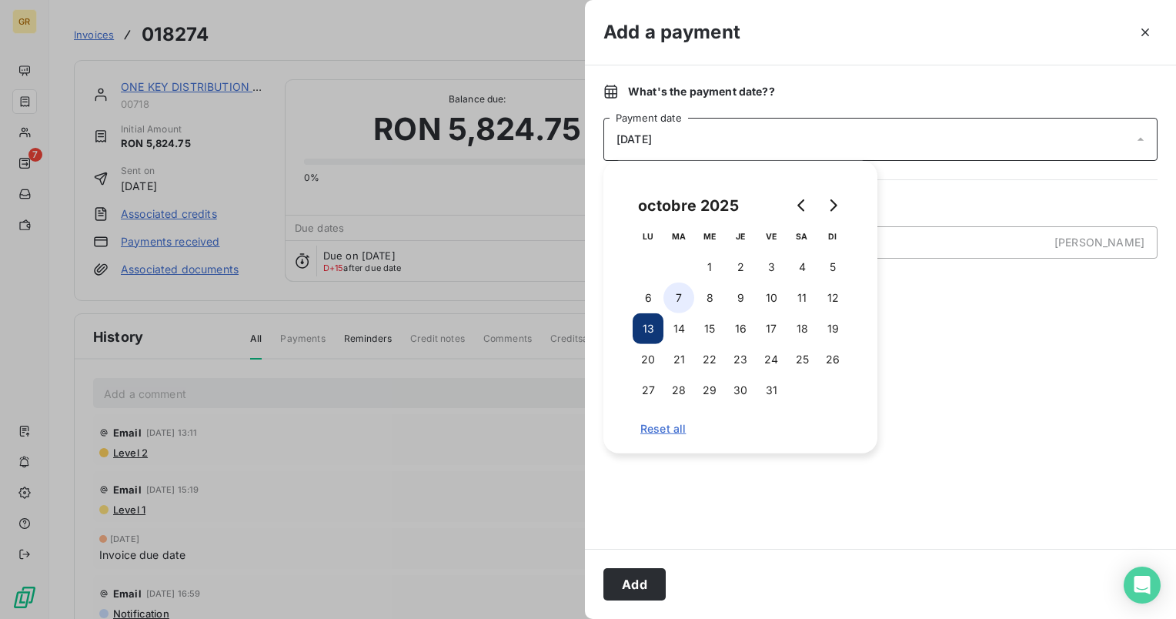
click at [682, 305] on button "7" at bounding box center [678, 297] width 31 height 31
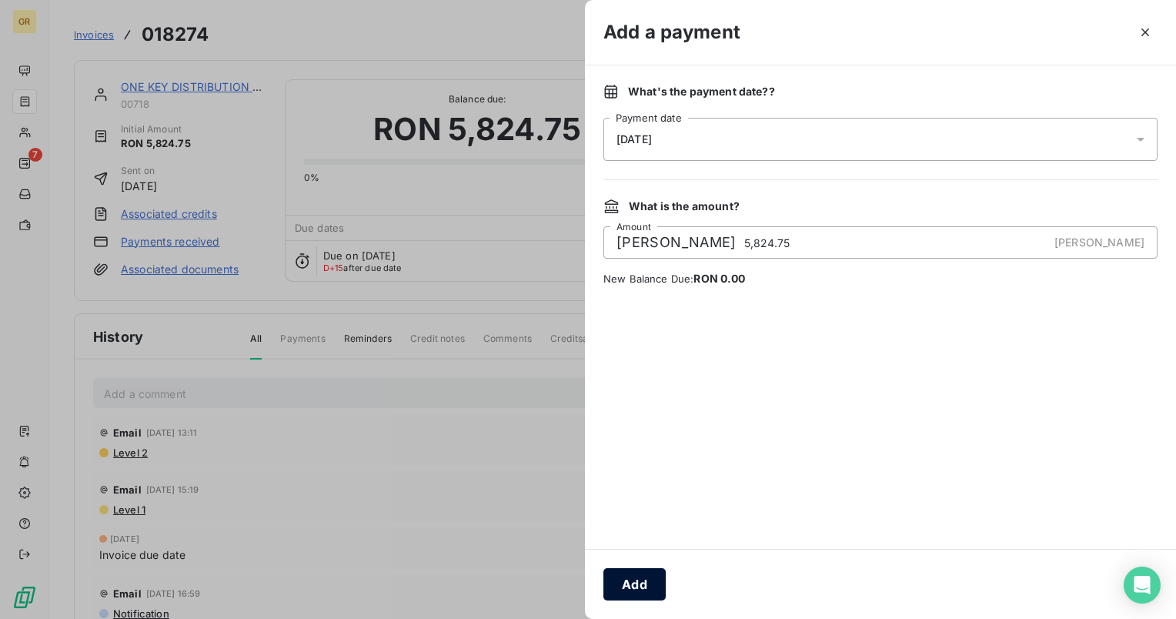
click at [638, 591] on button "Add" at bounding box center [634, 584] width 62 height 32
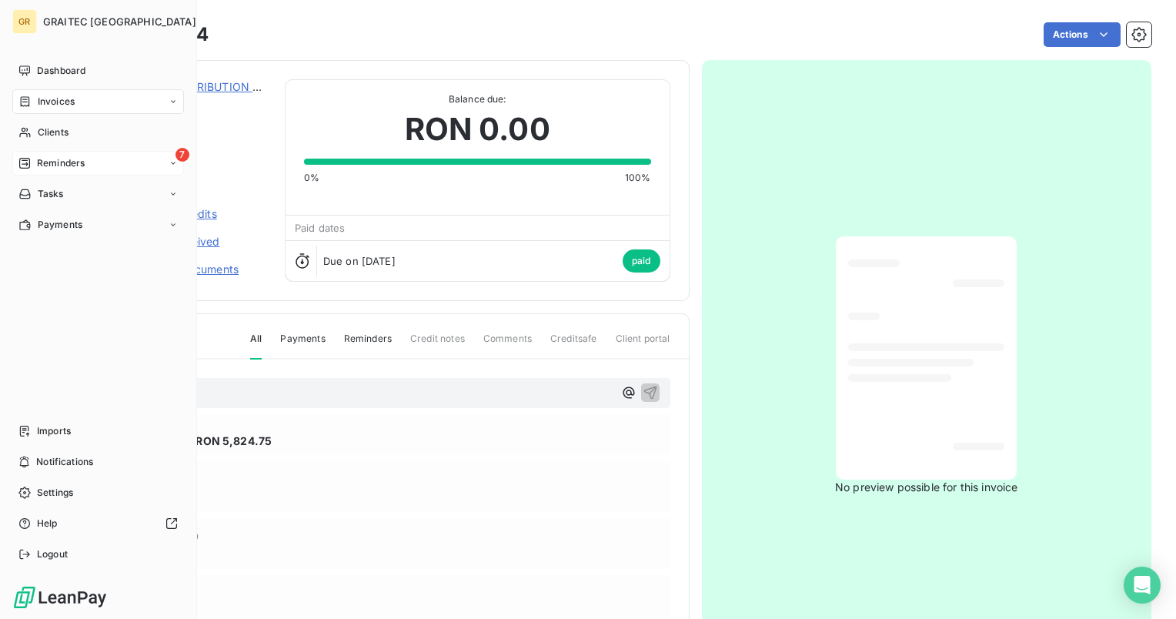
click at [62, 154] on div "7 Reminders" at bounding box center [98, 163] width 172 height 25
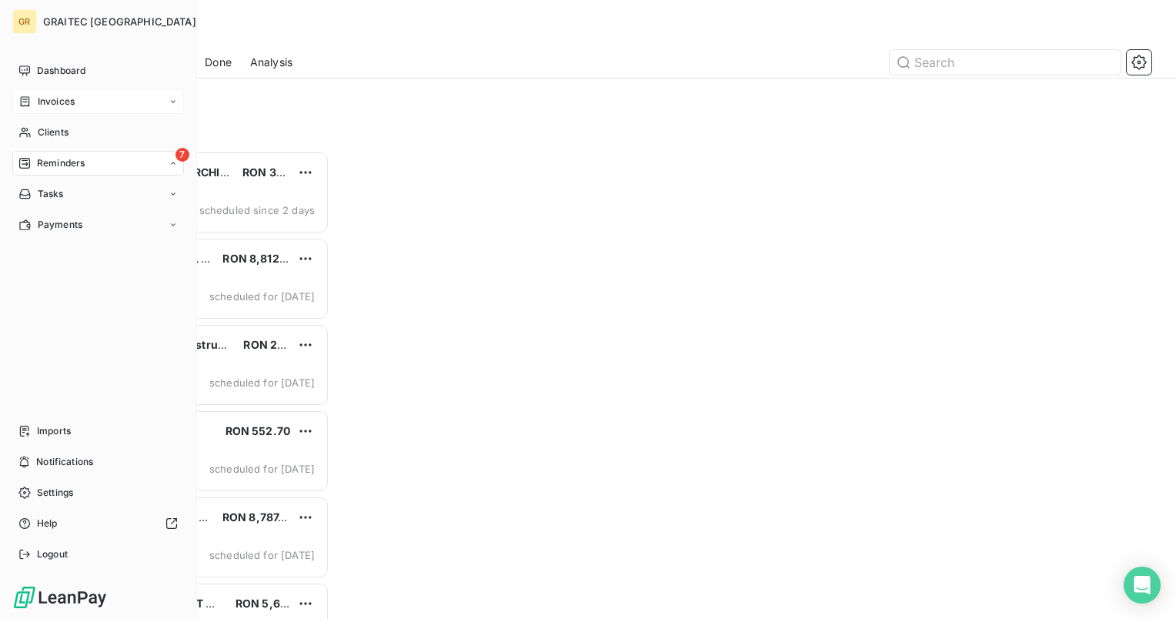
scroll to position [456, 243]
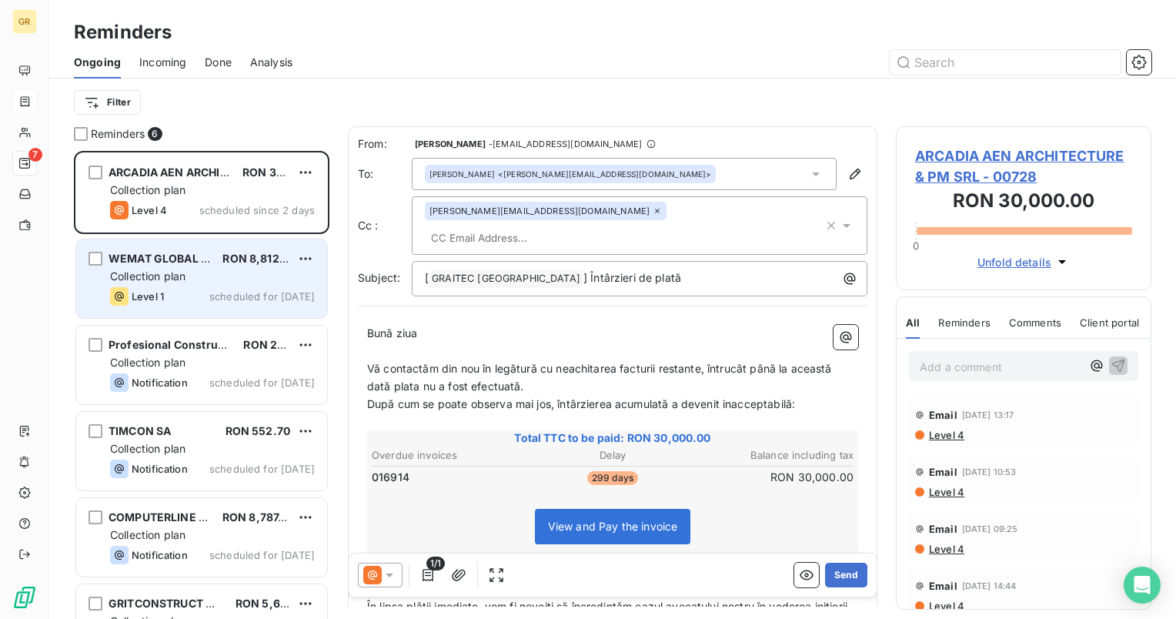
click at [255, 255] on span "RON 8,812.50" at bounding box center [259, 258] width 75 height 13
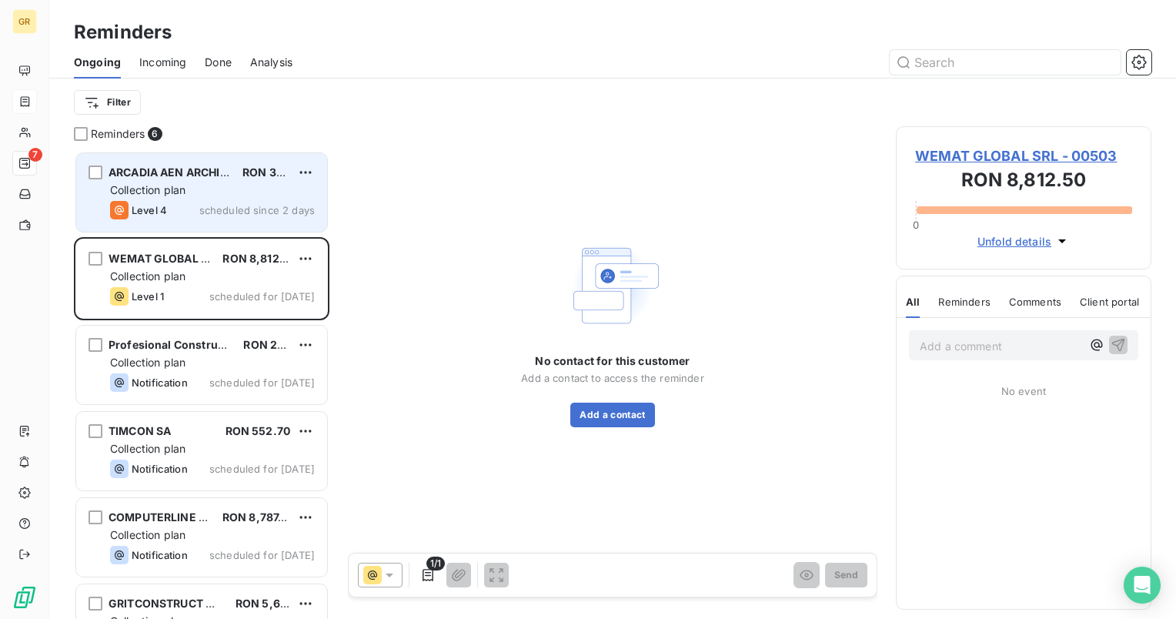
click at [226, 184] on div "Collection plan" at bounding box center [212, 189] width 205 height 15
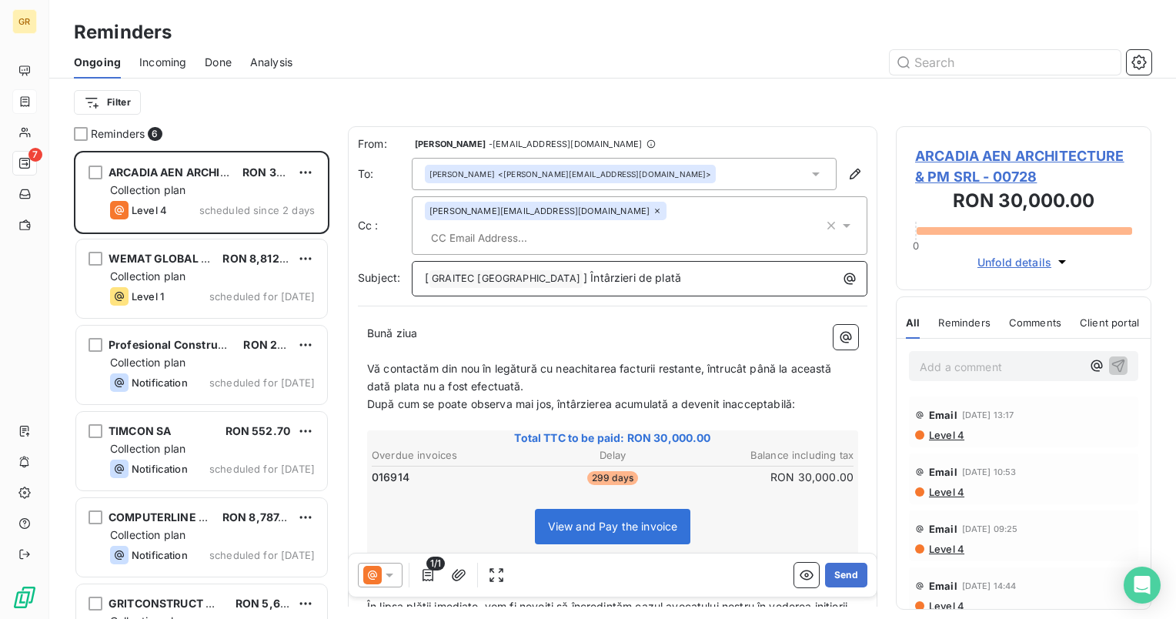
click at [583, 271] on span "] Întârzieri de plată" at bounding box center [632, 277] width 98 height 13
click at [659, 167] on div "Victor Lupoiu <victor.lupoiu@arcadiaeng.com>" at bounding box center [624, 174] width 425 height 32
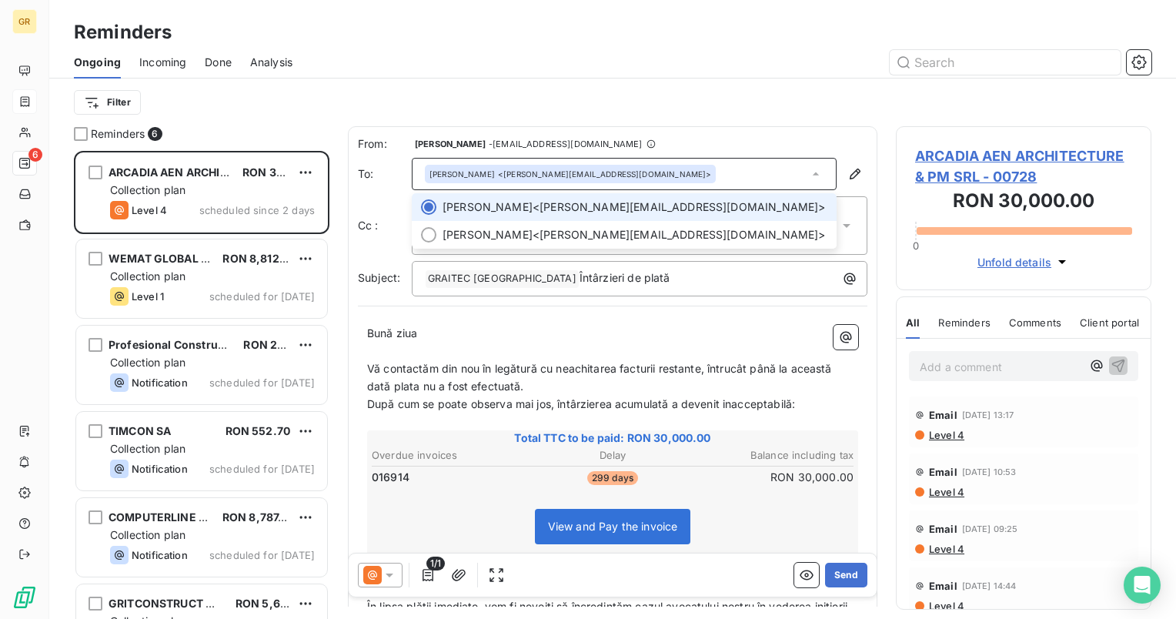
click at [656, 169] on div "Victor Lupoiu <victor.lupoiu@arcadiaeng.com>" at bounding box center [624, 174] width 425 height 32
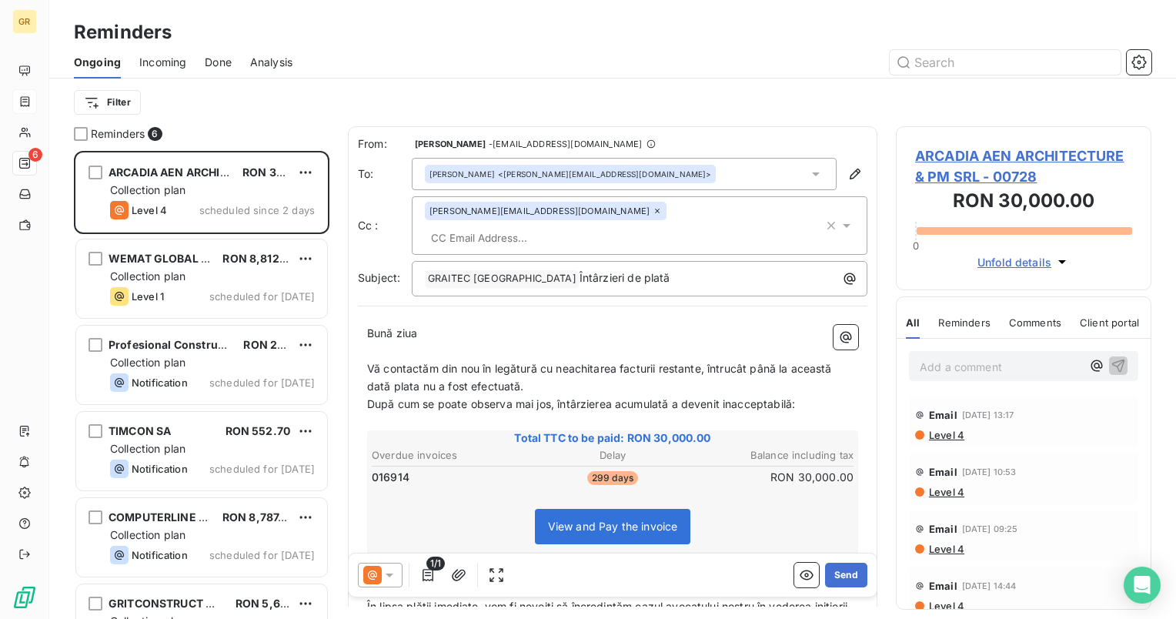
click at [742, 170] on div "Victor Lupoiu <victor.lupoiu@arcadiaeng.com>" at bounding box center [624, 174] width 425 height 32
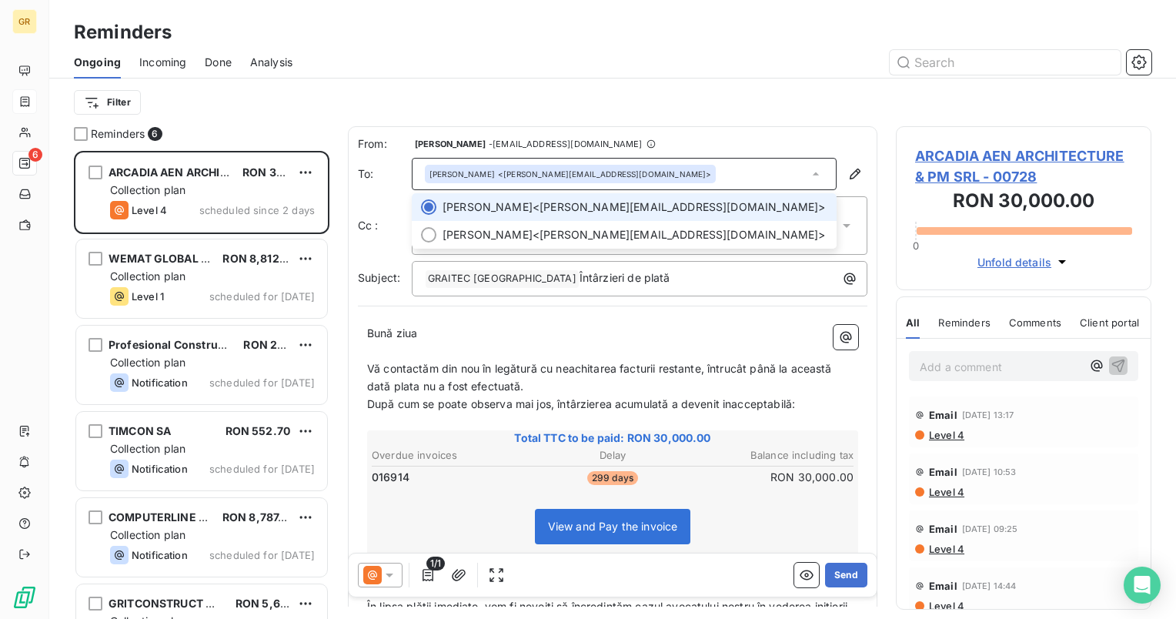
click at [734, 166] on div "Victor Lupoiu <victor.lupoiu@arcadiaeng.com>" at bounding box center [624, 174] width 425 height 32
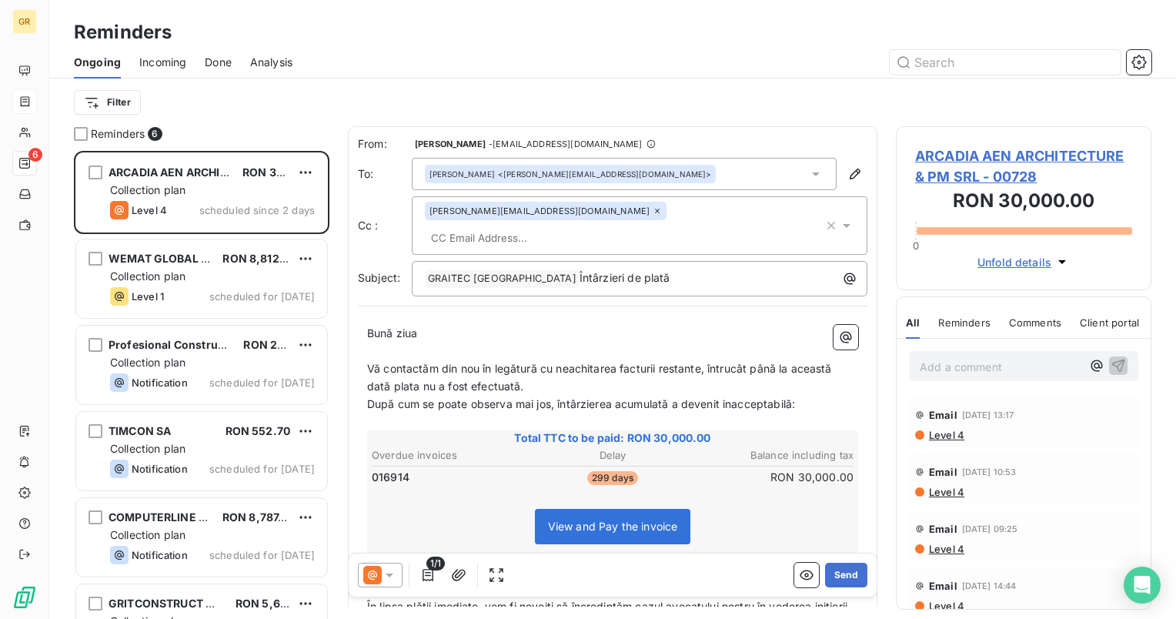
click at [632, 155] on div "From: Claudia Fira - accounts.romania@graitec.com To: Victor Lupoiu <victor.lup…" at bounding box center [612, 216] width 509 height 160
drag, startPoint x: 632, startPoint y: 155, endPoint x: 632, endPoint y: 171, distance: 16.2
click at [632, 171] on div "Victor Lupoiu <victor.lupoiu@arcadiaeng.com>" at bounding box center [624, 174] width 425 height 32
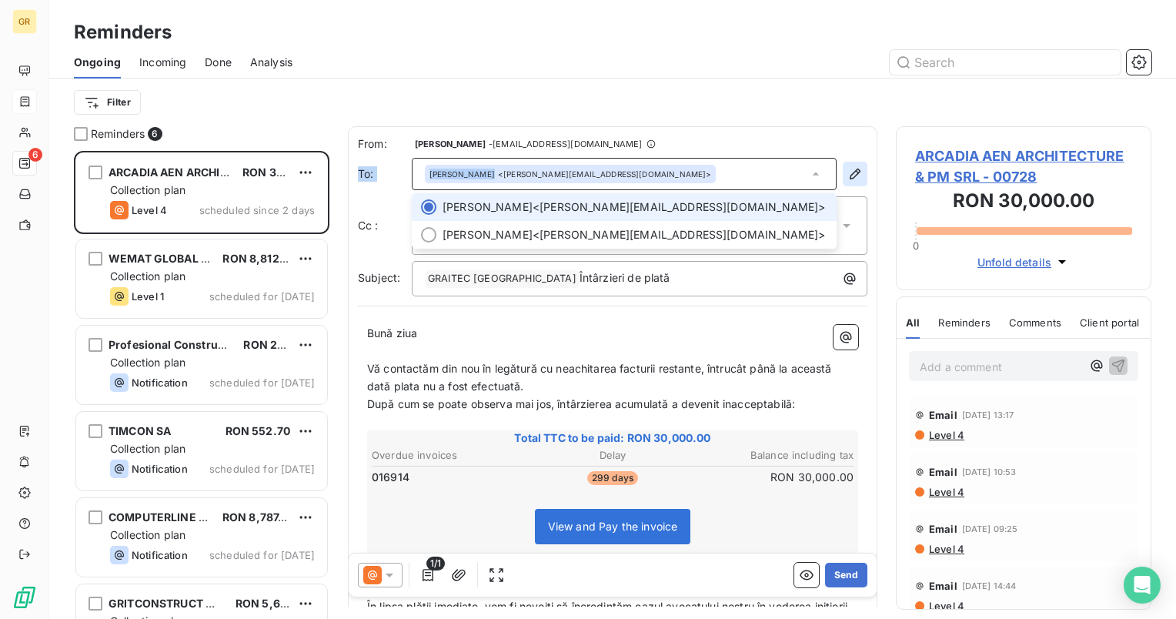
click at [847, 172] on icon "button" at bounding box center [854, 173] width 15 height 15
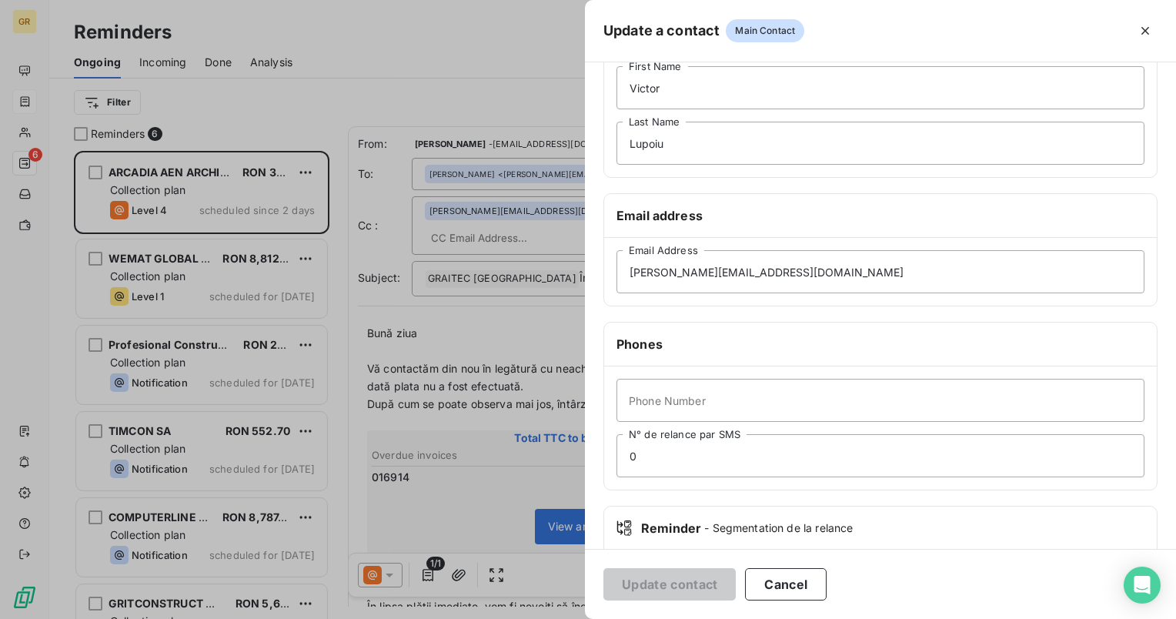
scroll to position [58, 0]
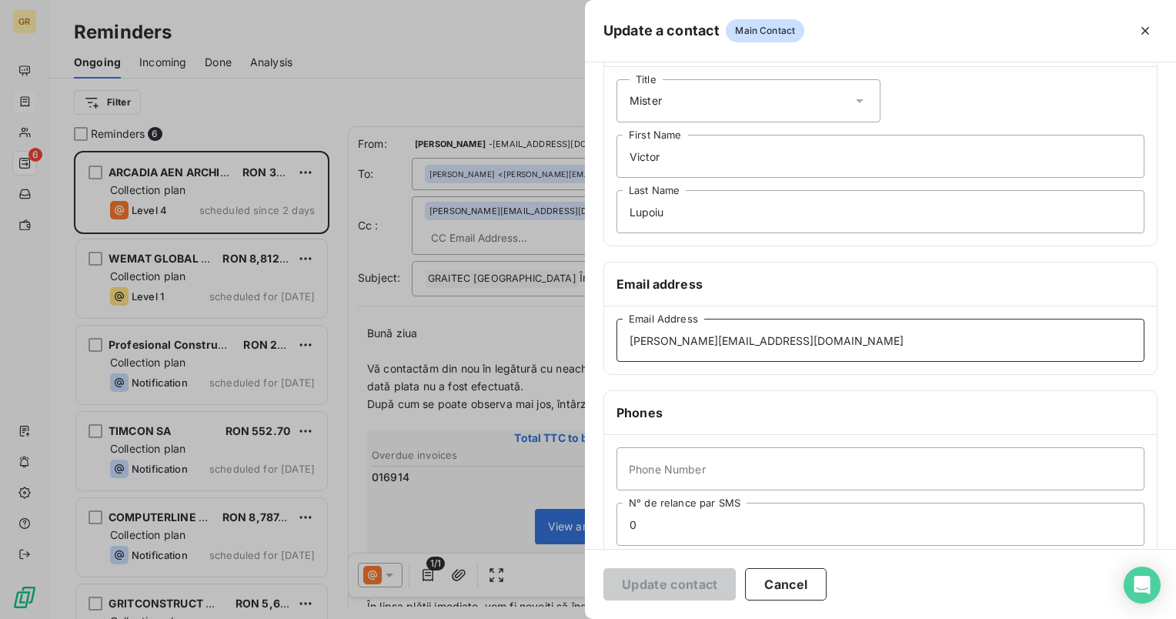
click at [831, 341] on input "victor.lupoiu@arcadiaeng.com" at bounding box center [880, 340] width 528 height 43
click at [817, 339] on input "victor.lupoiu@arcadiaeng.com" at bounding box center [880, 340] width 528 height 43
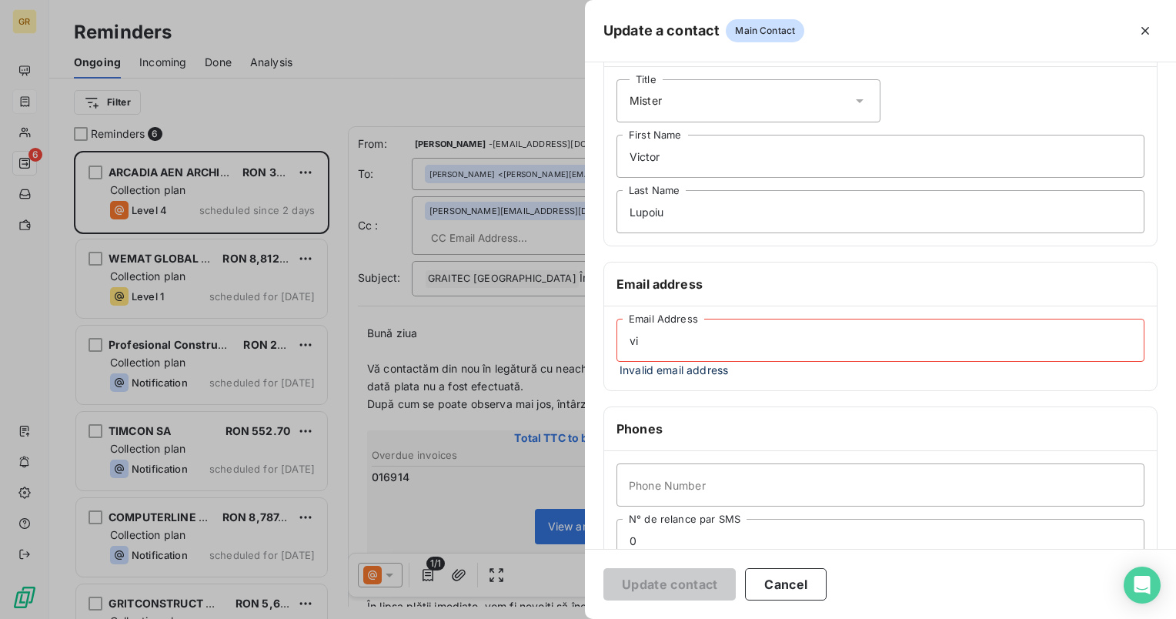
type input "v"
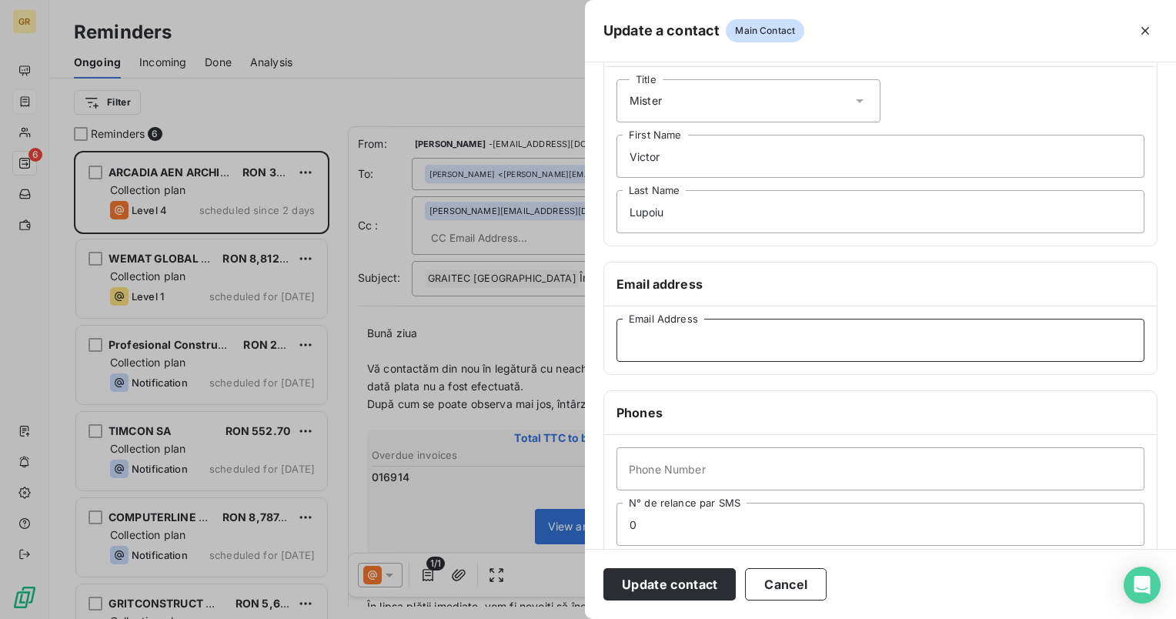
paste input "georgiana.rogoveanu@arcadiaeng.com; Florin Nistor <florin.nistor@arcadiaeng.com>"
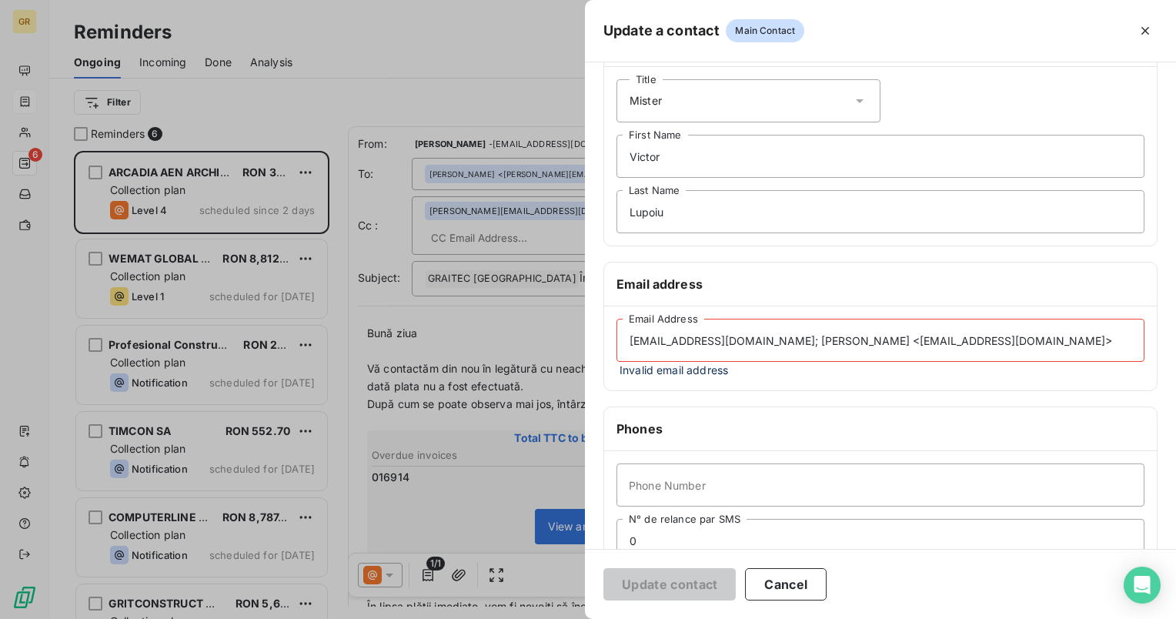
scroll to position [0, 0]
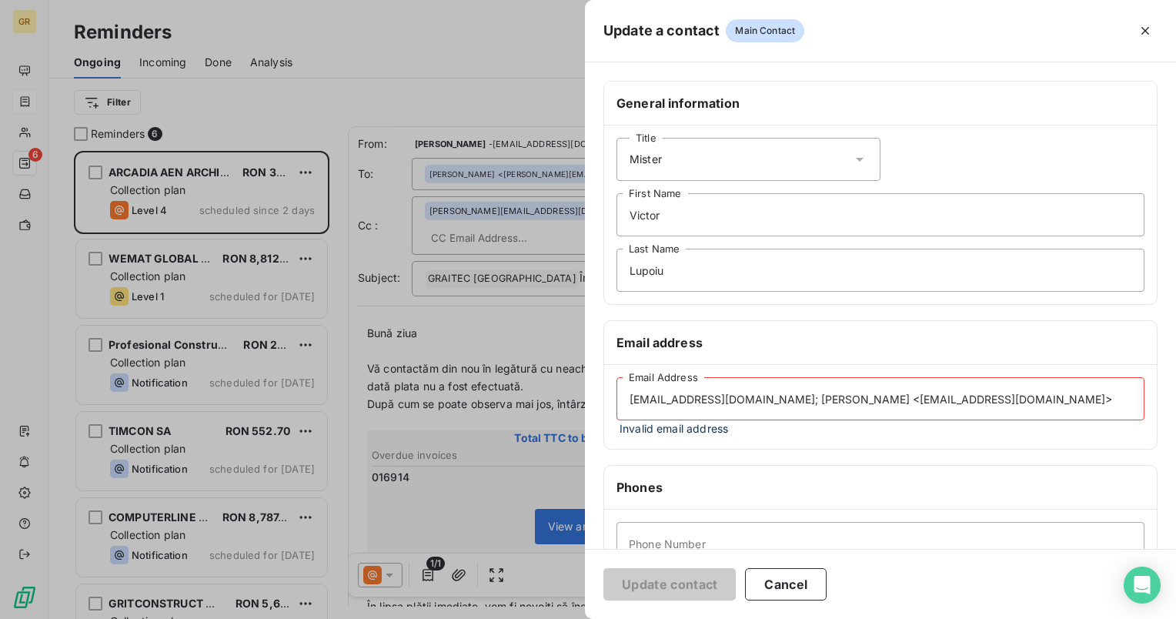
click at [837, 399] on input "georgiana.rogoveanu@arcadiaeng.com; Florin Nistor <florin.nistor@arcadiaeng.com>" at bounding box center [880, 398] width 528 height 43
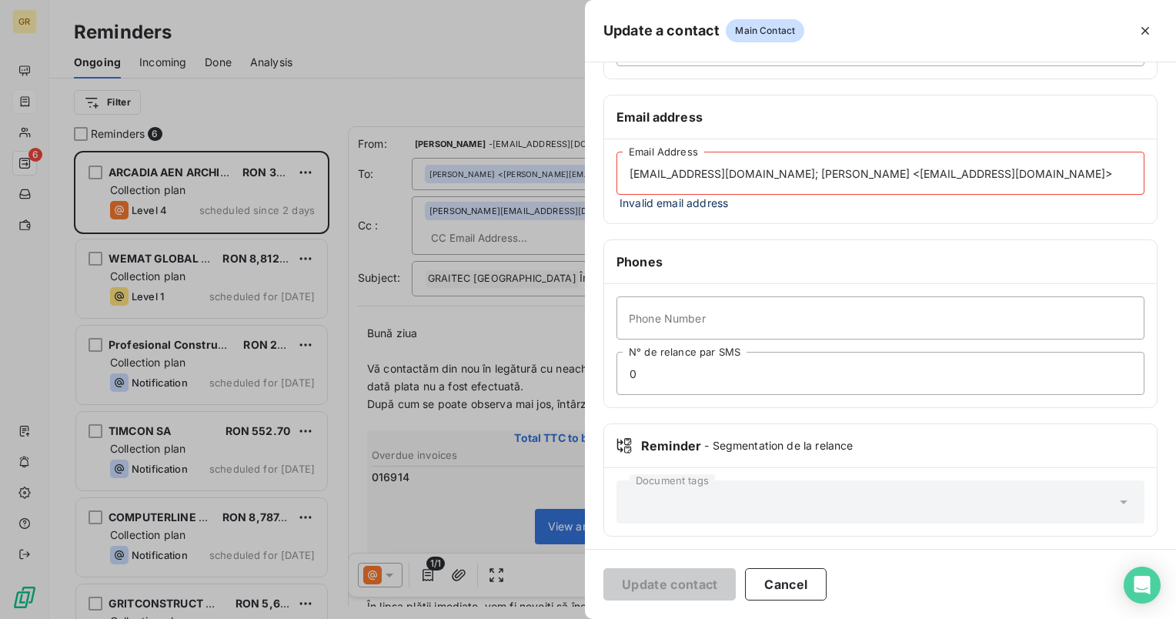
scroll to position [229, 0]
click at [1083, 169] on input "georgiana.rogoveanu@arcadiaeng.com; Florin Nistor <florin.nistor@arcadiaeng.com>" at bounding box center [880, 169] width 528 height 43
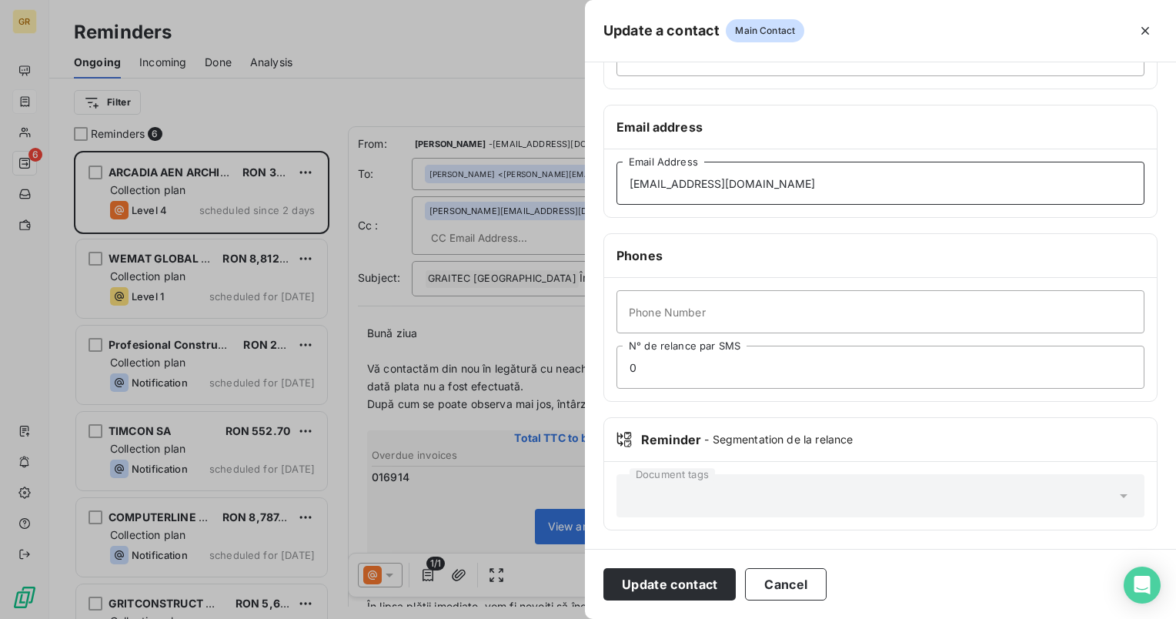
scroll to position [212, 0]
type input "georgiana.rogoveanu@arcadiaeng.com"
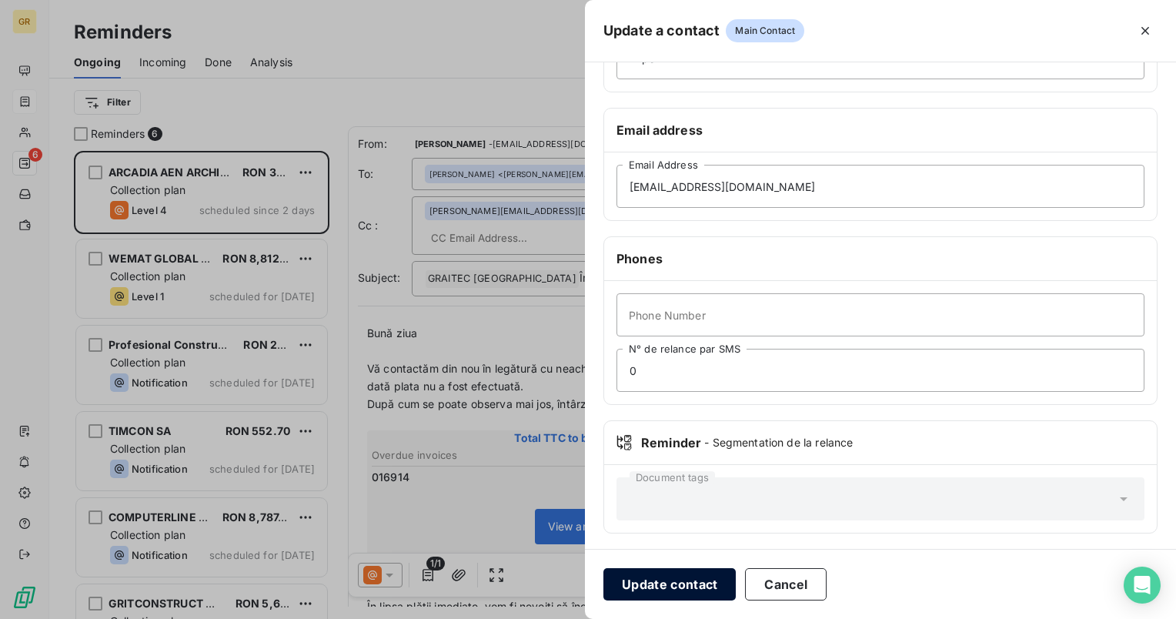
click at [714, 579] on button "Update contact" at bounding box center [669, 584] width 132 height 32
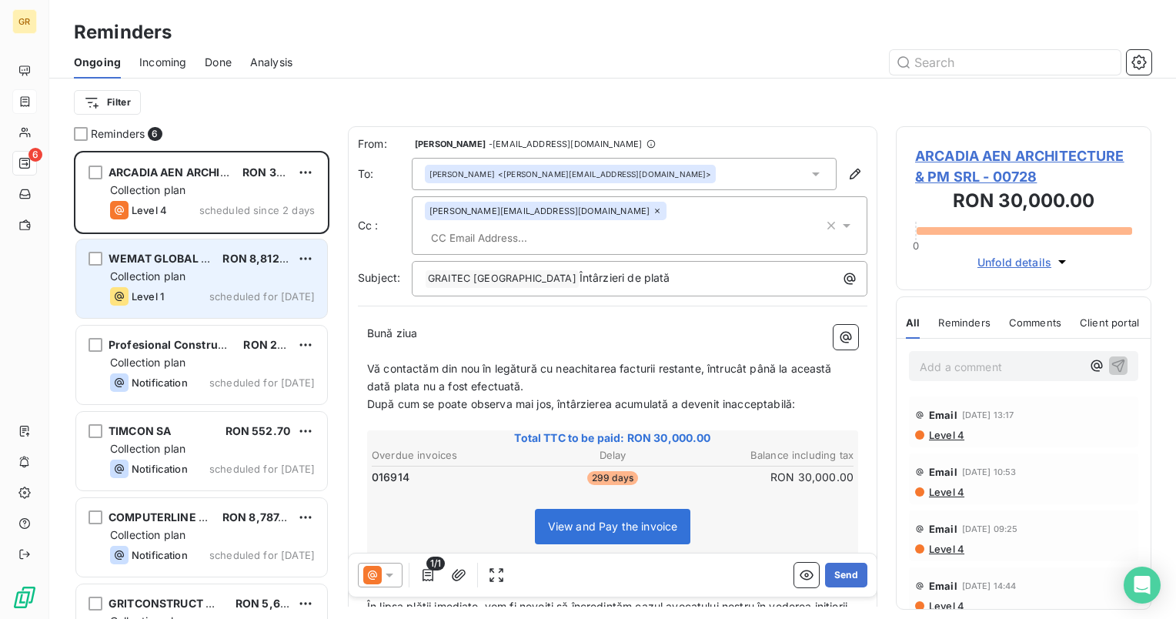
drag, startPoint x: 250, startPoint y: 263, endPoint x: 262, endPoint y: 221, distance: 43.9
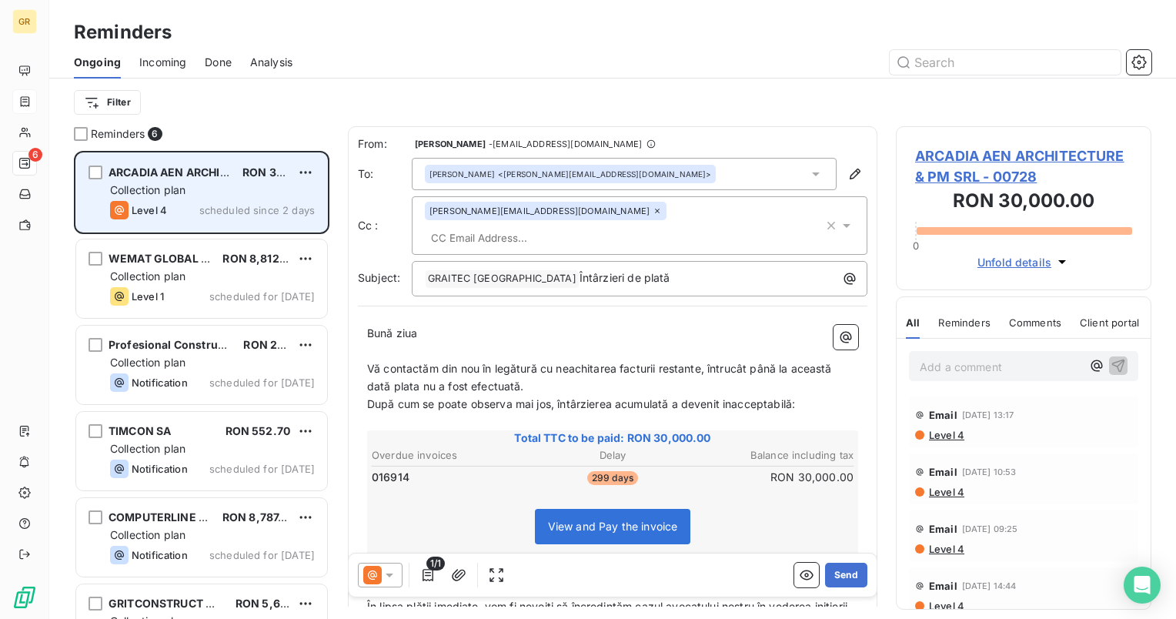
click at [250, 261] on span "RON 8,812.50" at bounding box center [259, 258] width 75 height 13
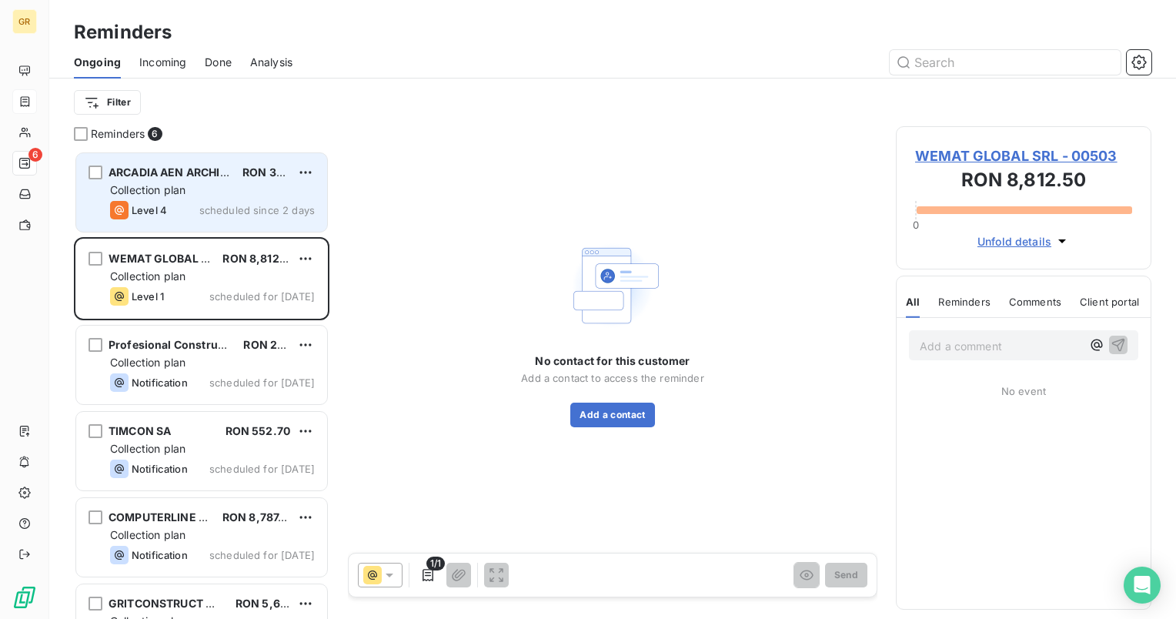
click at [252, 195] on div "Collection plan" at bounding box center [212, 189] width 205 height 15
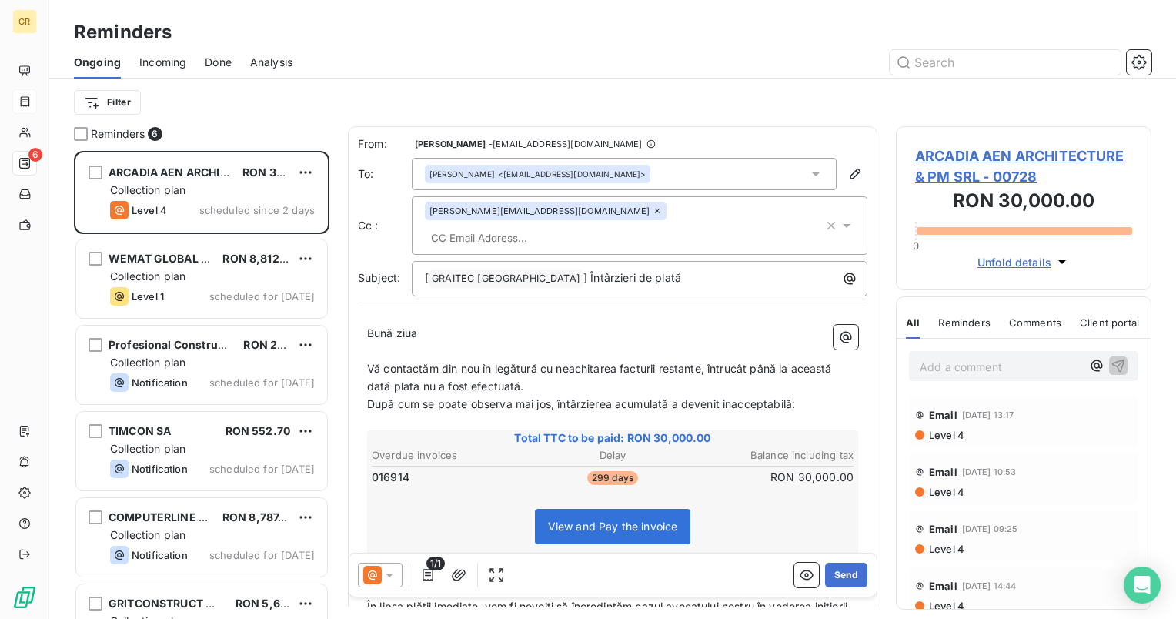
click at [480, 174] on div "Victor Lupoiu <georgiana.rogoveanu@arcadiaeng.com>" at bounding box center [537, 174] width 216 height 11
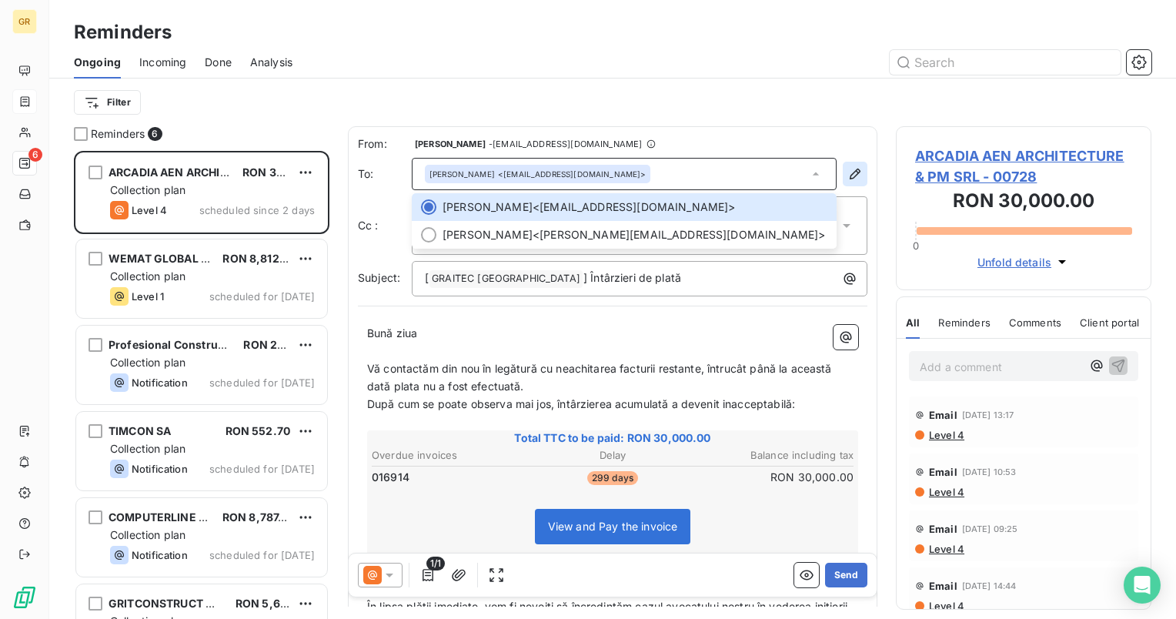
click at [847, 172] on icon "button" at bounding box center [854, 173] width 15 height 15
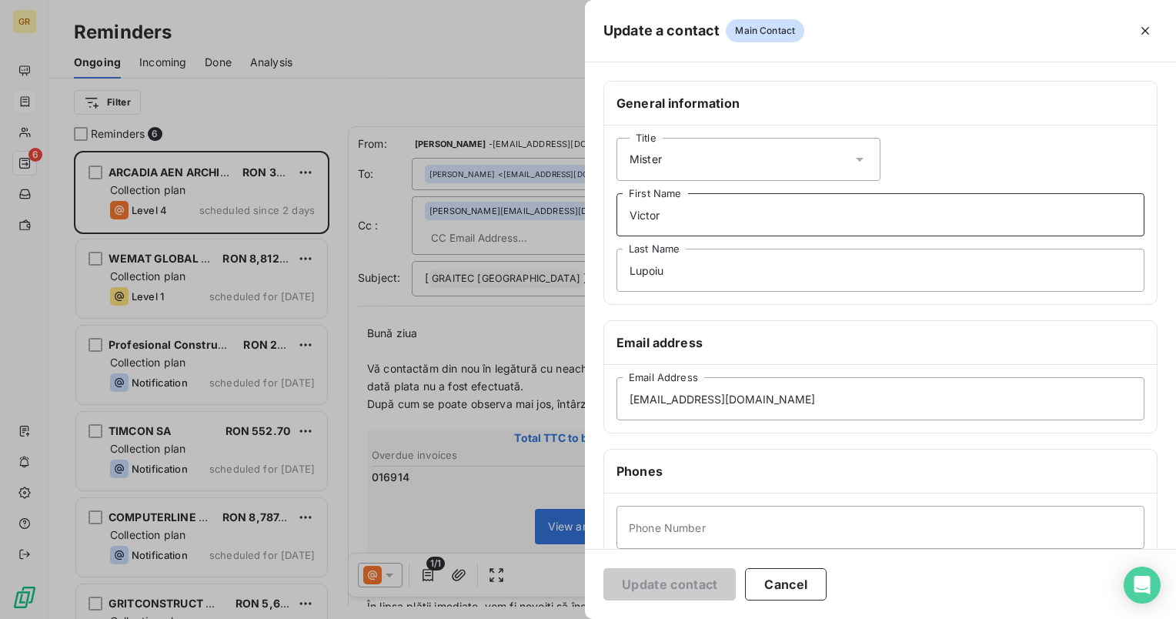
click at [696, 217] on input "Victor" at bounding box center [880, 214] width 528 height 43
click at [849, 146] on div "Title Mister" at bounding box center [748, 159] width 264 height 43
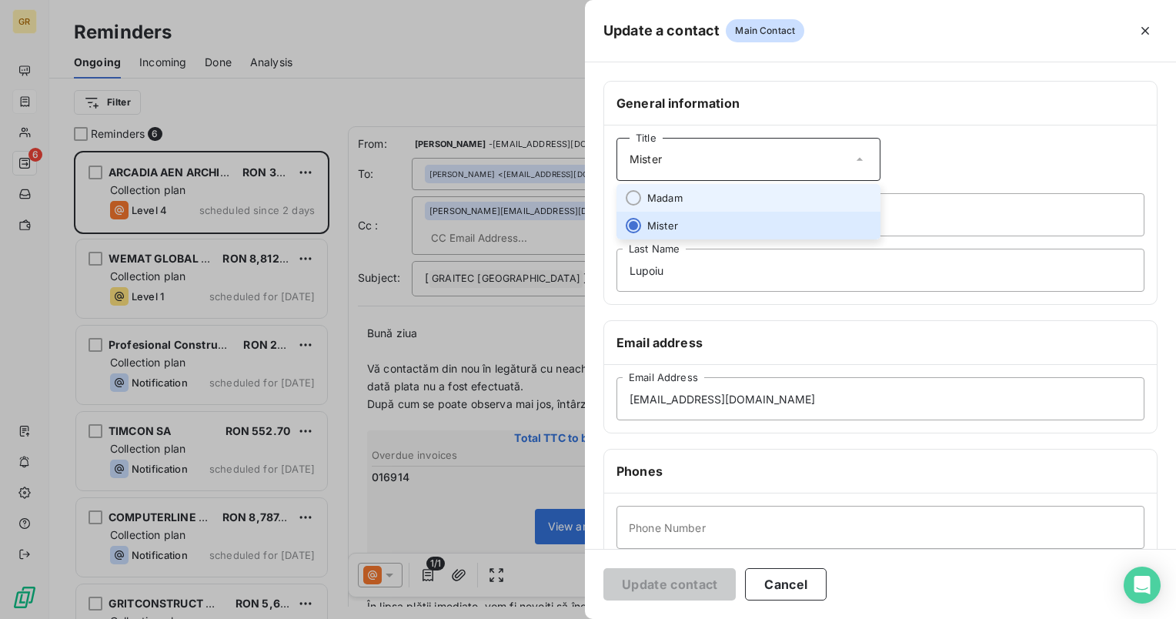
click at [725, 200] on li "Madam" at bounding box center [748, 198] width 264 height 28
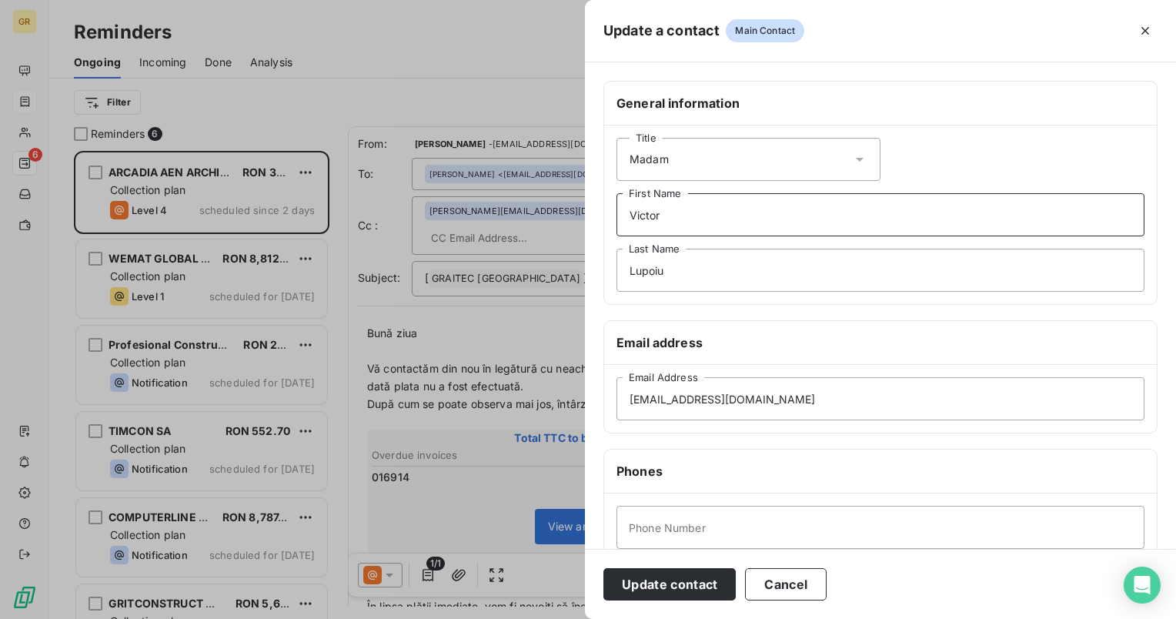
drag, startPoint x: 686, startPoint y: 215, endPoint x: 742, endPoint y: 219, distance: 55.5
click at [686, 215] on input "Victor" at bounding box center [880, 214] width 528 height 43
type input "V"
type input "Georgiana"
click at [762, 273] on input "Lupoiu" at bounding box center [880, 270] width 528 height 43
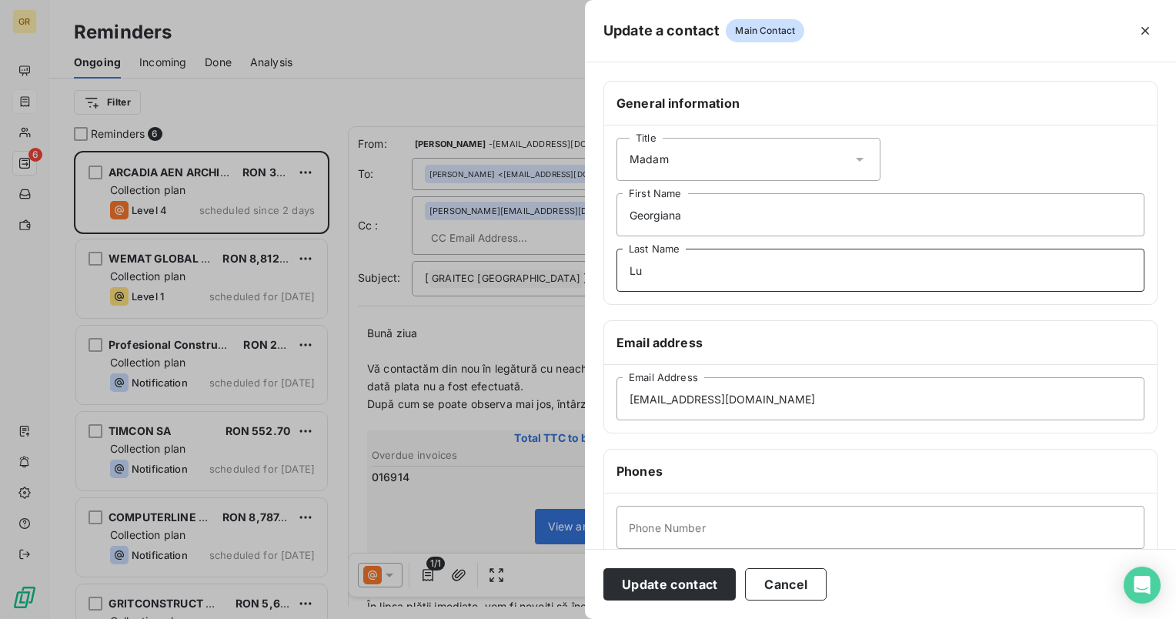
type input "L"
type input "Rogoveanu"
click at [690, 586] on button "Update contact" at bounding box center [669, 584] width 132 height 32
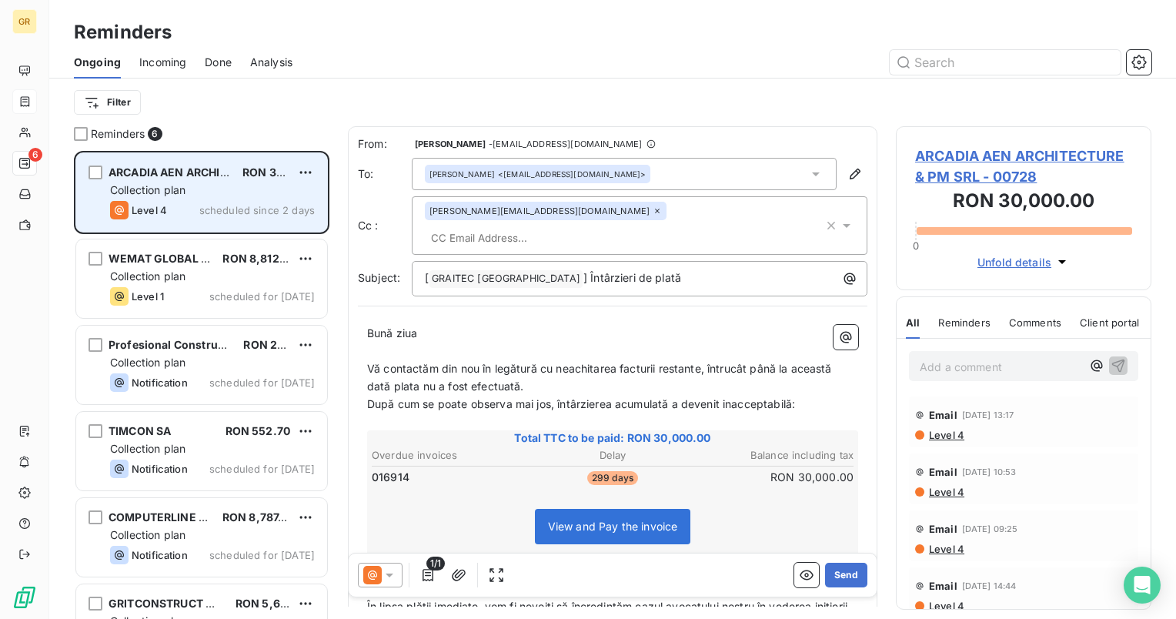
drag, startPoint x: 194, startPoint y: 258, endPoint x: 194, endPoint y: 219, distance: 38.5
click at [194, 256] on span "WEMAT GLOBAL SRL" at bounding box center [164, 258] width 112 height 13
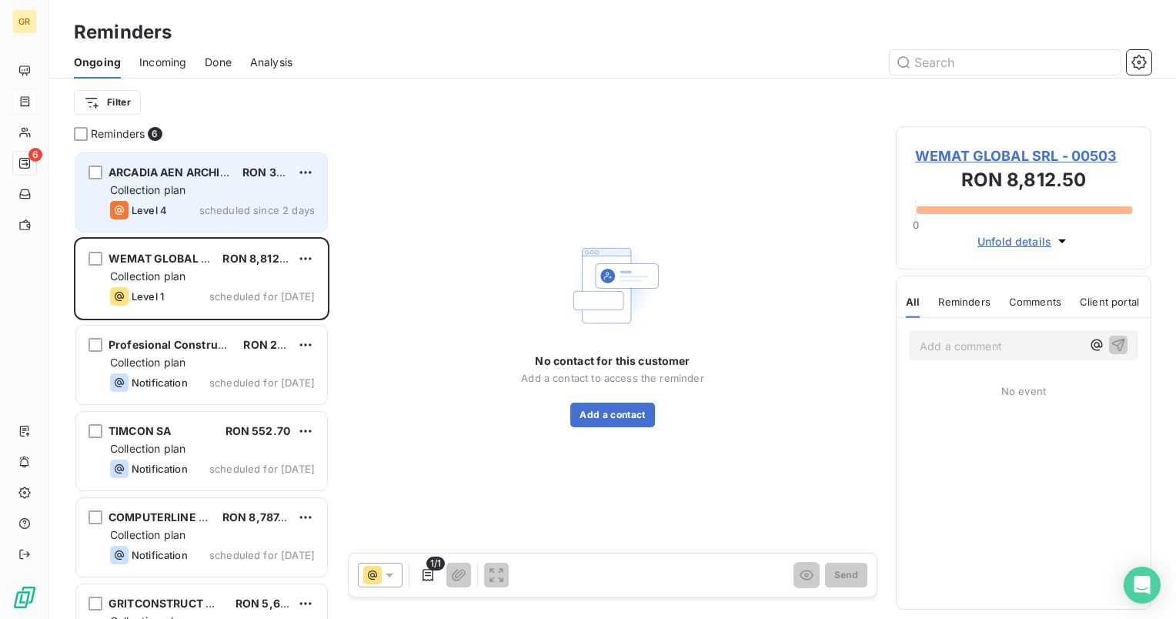
click at [185, 194] on span "Collection plan" at bounding box center [147, 189] width 75 height 13
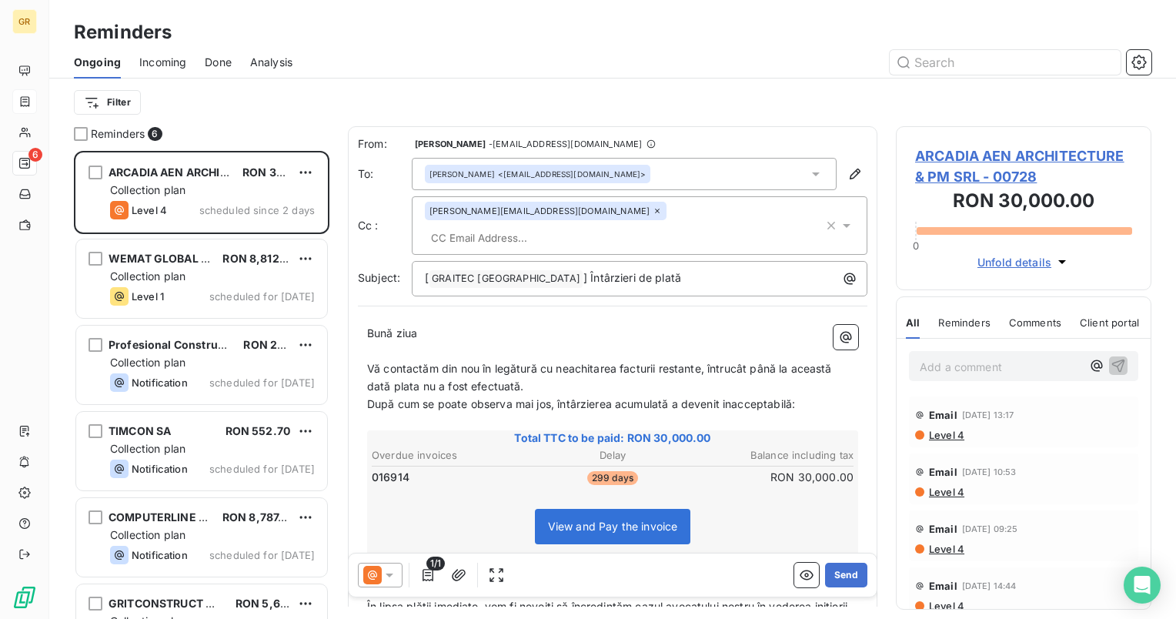
click at [655, 213] on icon at bounding box center [657, 211] width 5 height 5
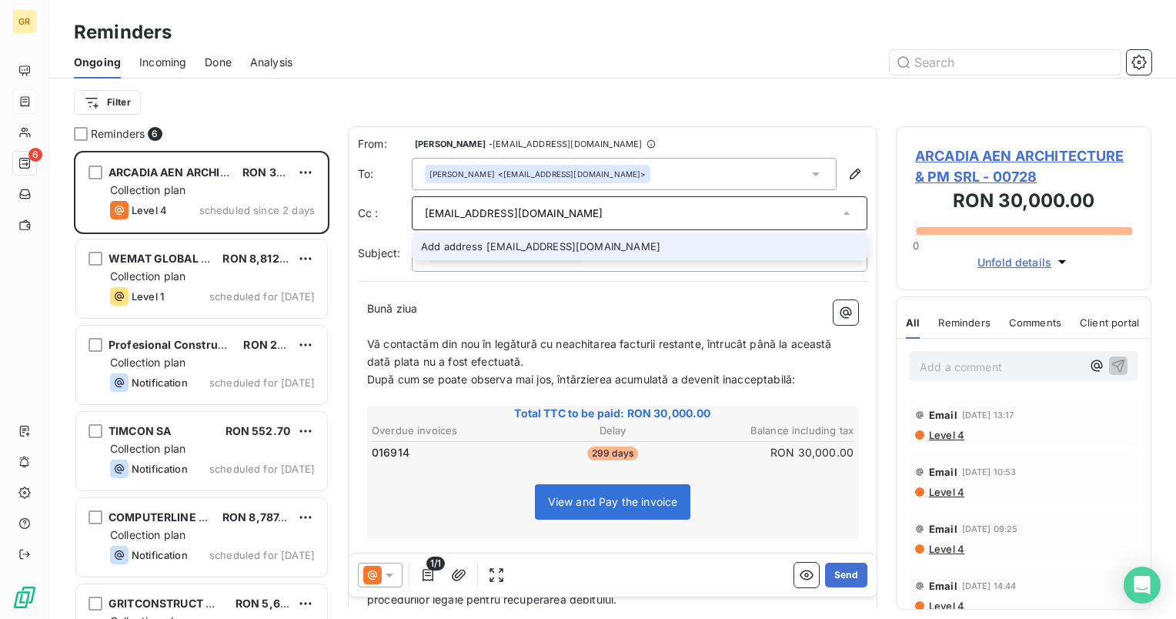
click at [529, 212] on input "florin.nistor@arcadua.com" at bounding box center [632, 213] width 414 height 23
click at [687, 203] on input "florin.nistor@arcadiaeng.com" at bounding box center [632, 213] width 414 height 23
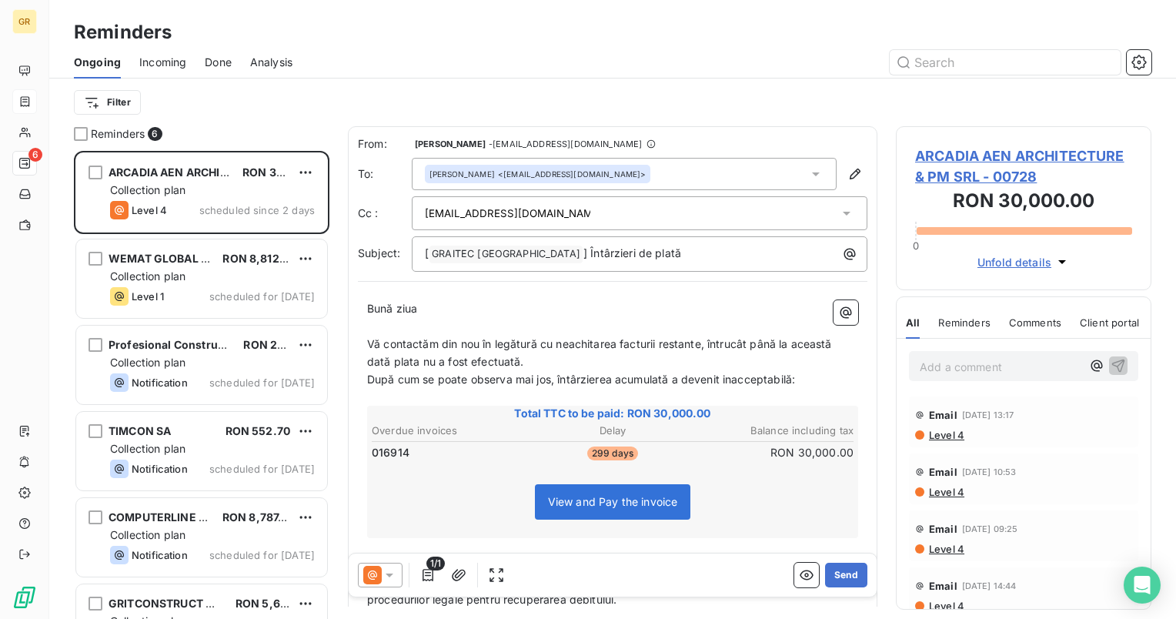
type input "florin.nistor@arcadiaeng.com"
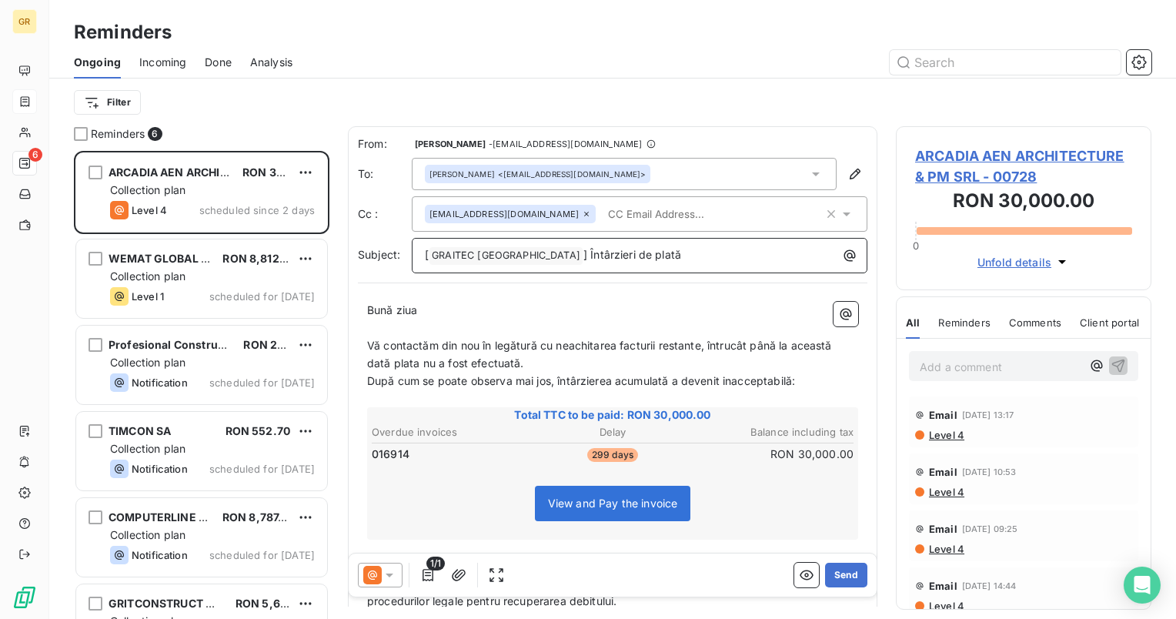
click at [583, 254] on span "] Întârzieri de plată" at bounding box center [632, 254] width 98 height 13
click at [428, 252] on span "[" at bounding box center [427, 254] width 4 height 13
click at [837, 576] on button "Send" at bounding box center [846, 574] width 42 height 25
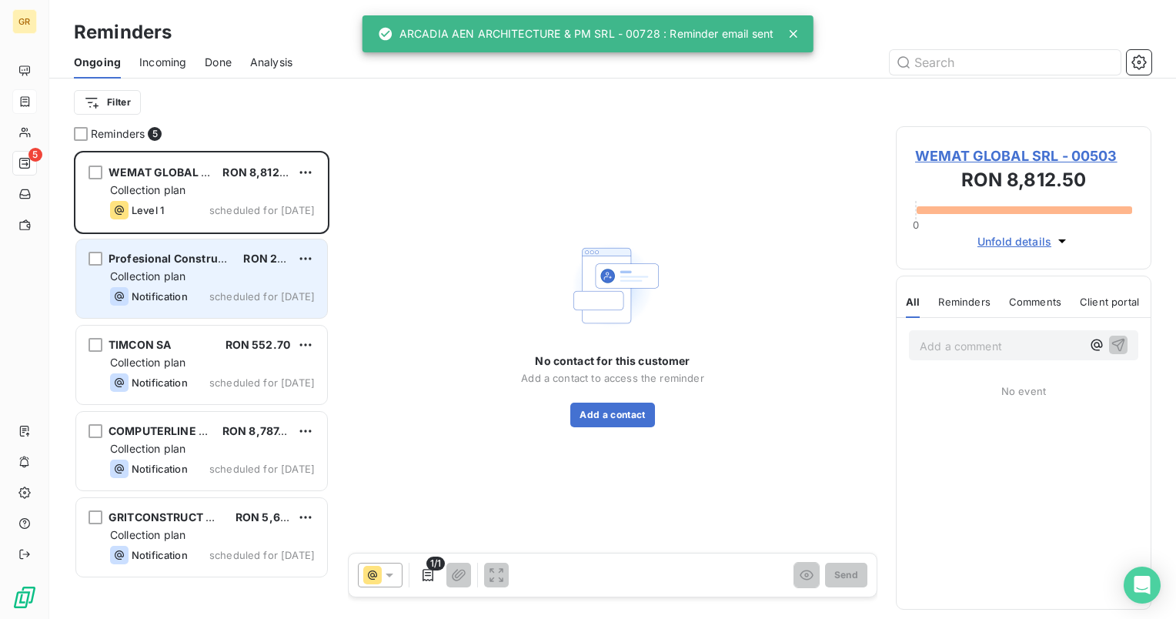
click at [181, 283] on div "Profesional Construct Proiectare SRL RON 2,763.49 Collection plan Notification …" at bounding box center [201, 278] width 251 height 78
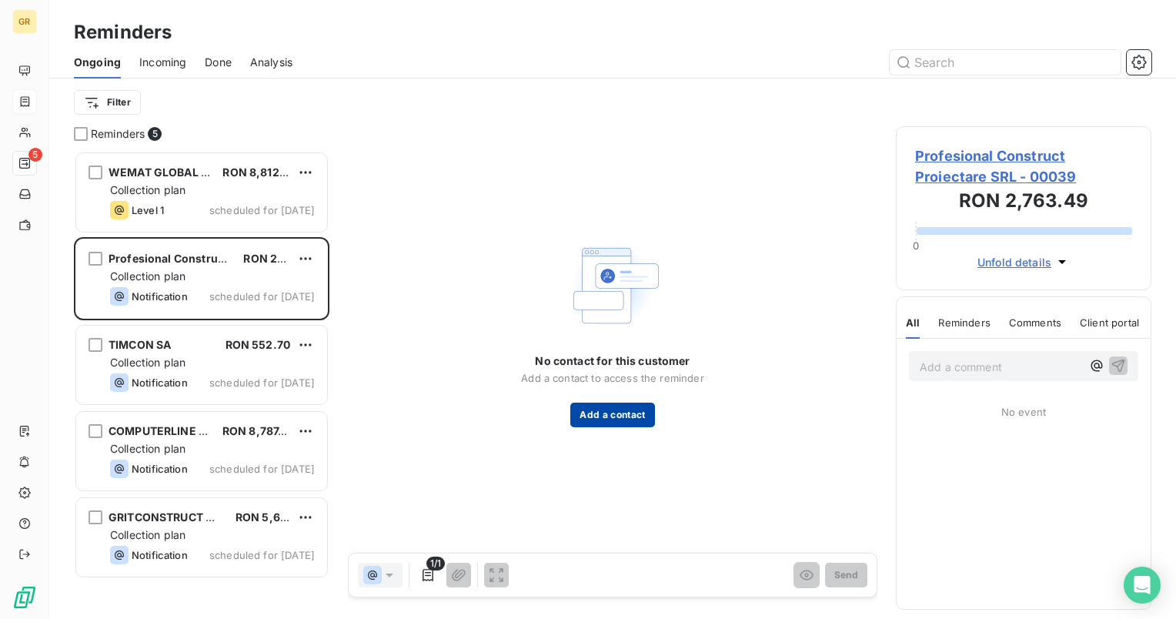
click at [617, 411] on button "Add a contact" at bounding box center [612, 414] width 84 height 25
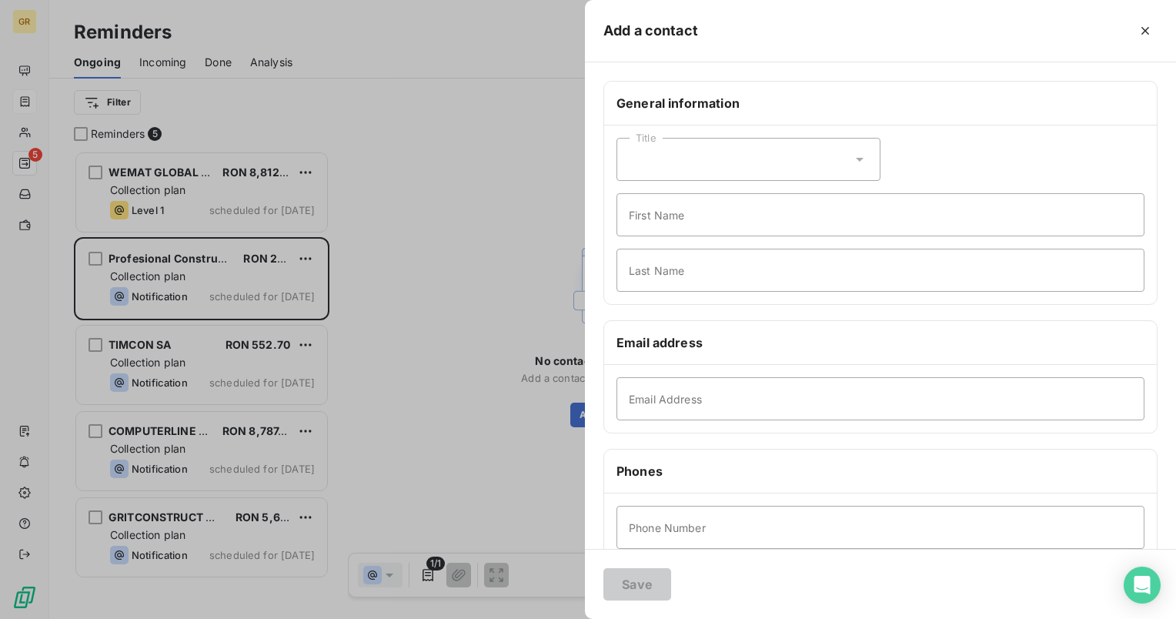
click at [317, 434] on div at bounding box center [588, 309] width 1176 height 619
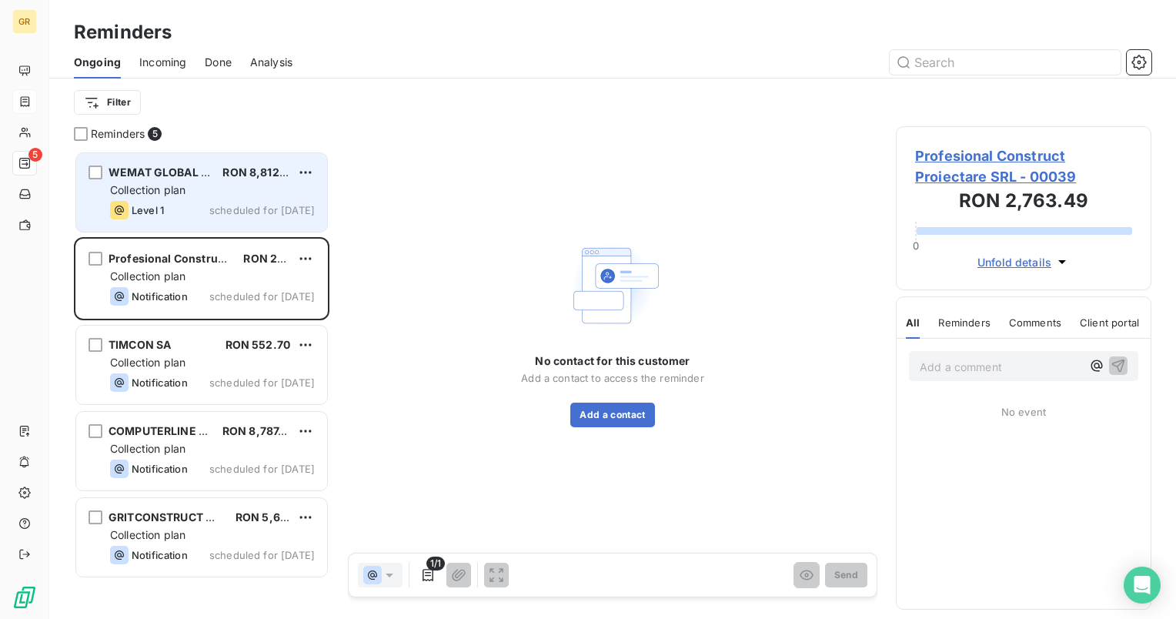
click at [172, 191] on span "Collection plan" at bounding box center [147, 189] width 75 height 13
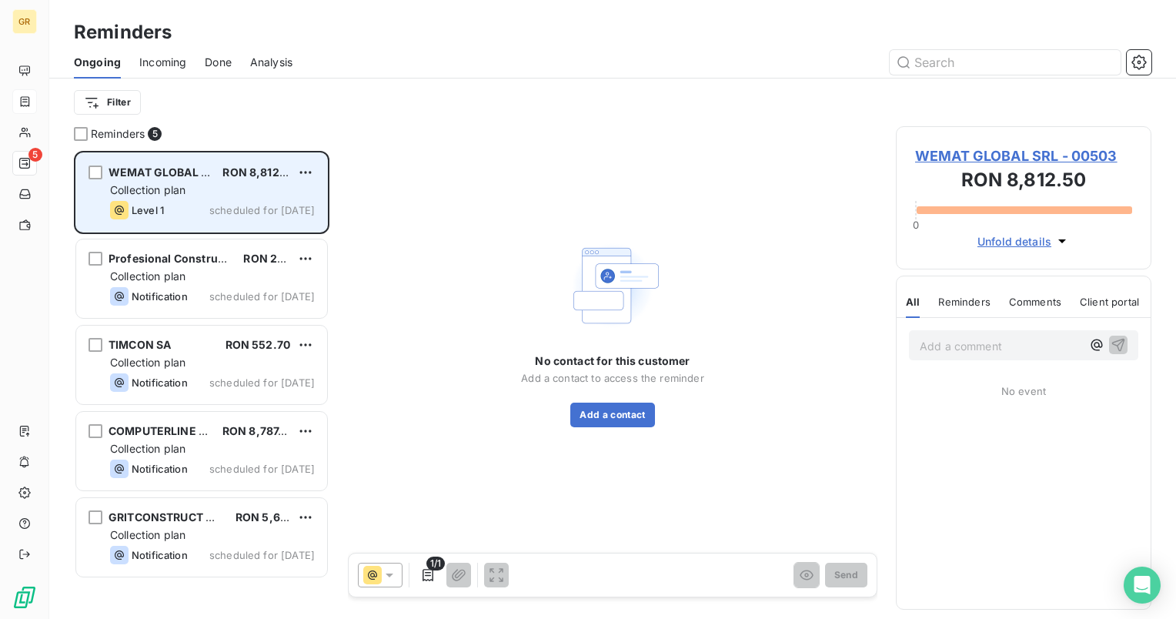
click at [172, 191] on span "Collection plan" at bounding box center [147, 189] width 75 height 13
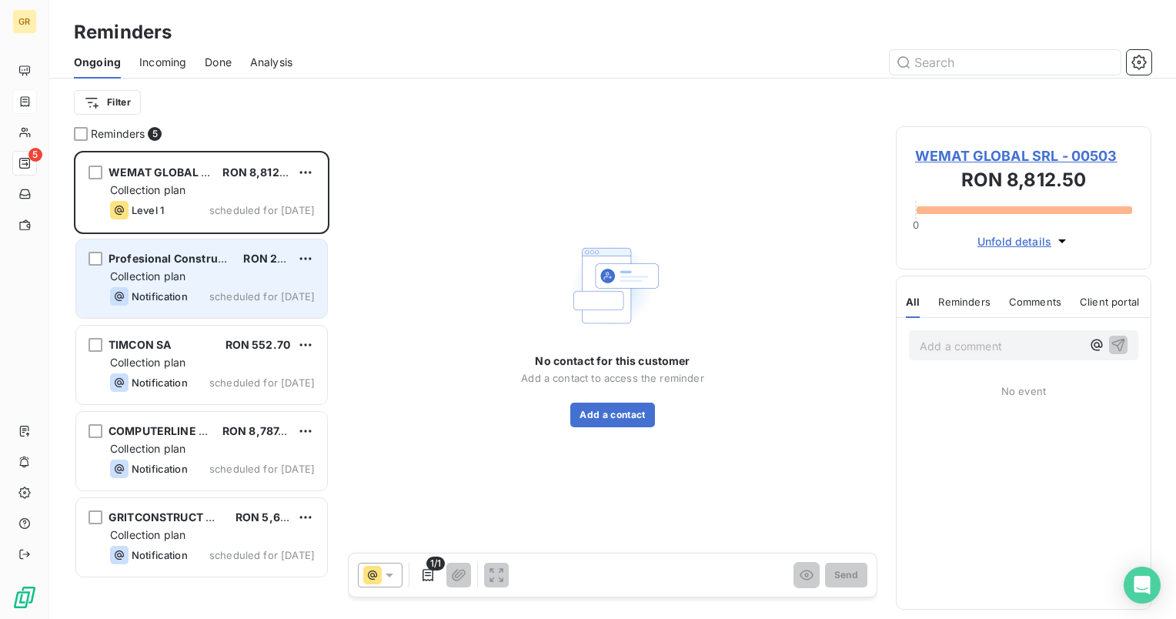
drag, startPoint x: 174, startPoint y: 296, endPoint x: 167, endPoint y: 219, distance: 78.0
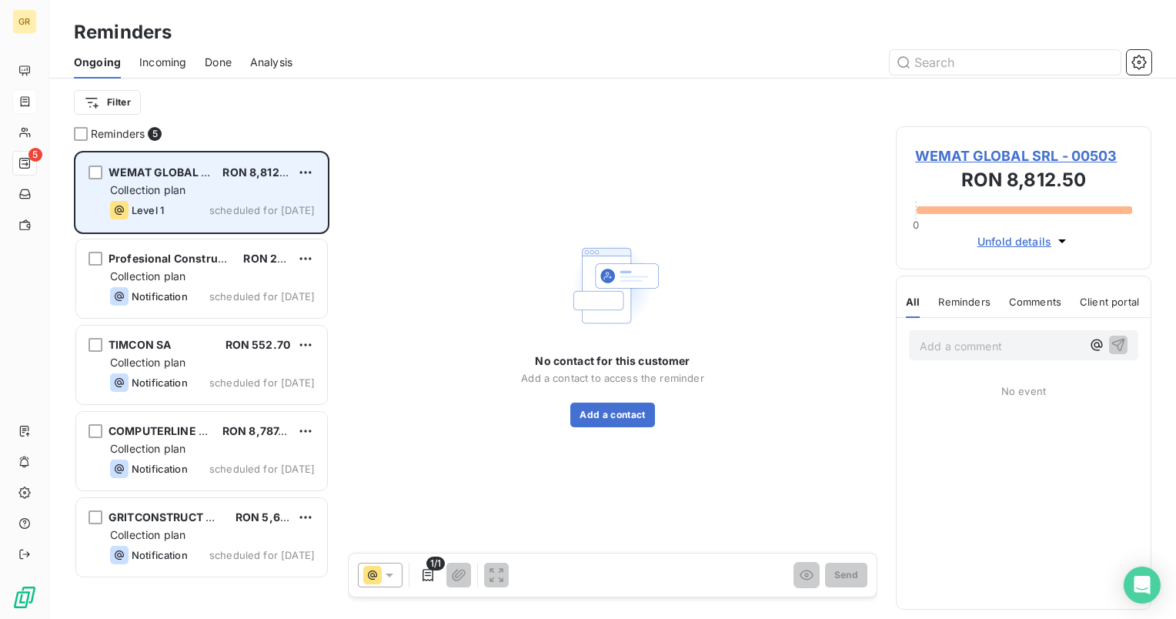
click at [172, 295] on span "Notification" at bounding box center [160, 296] width 56 height 12
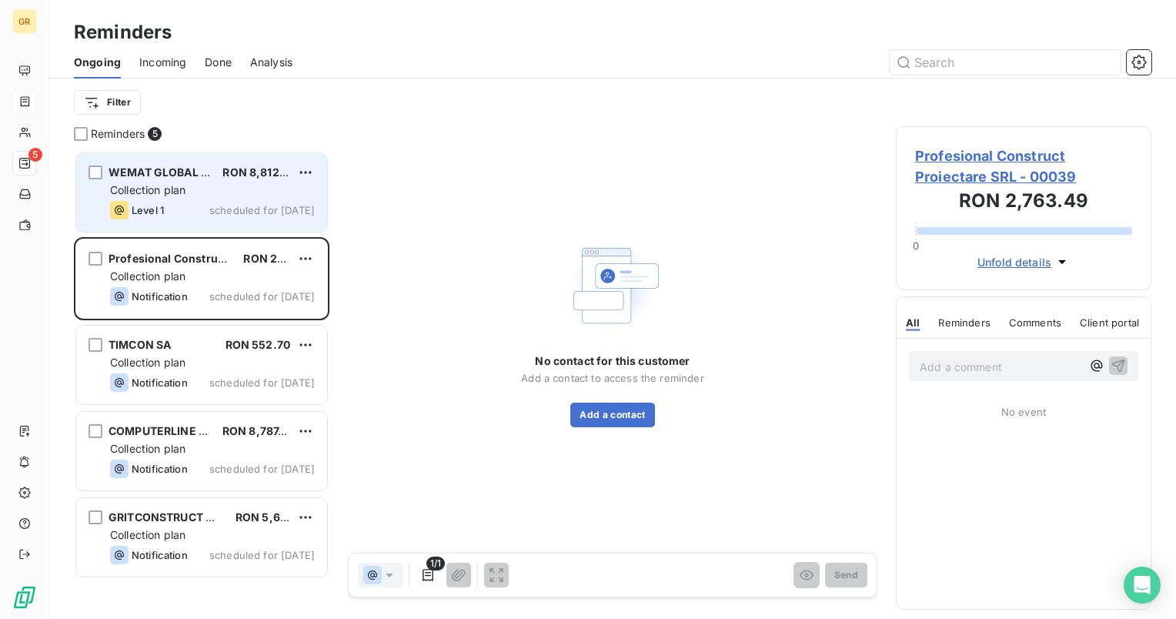
click at [166, 203] on div "Level 1 scheduled for today" at bounding box center [212, 210] width 205 height 18
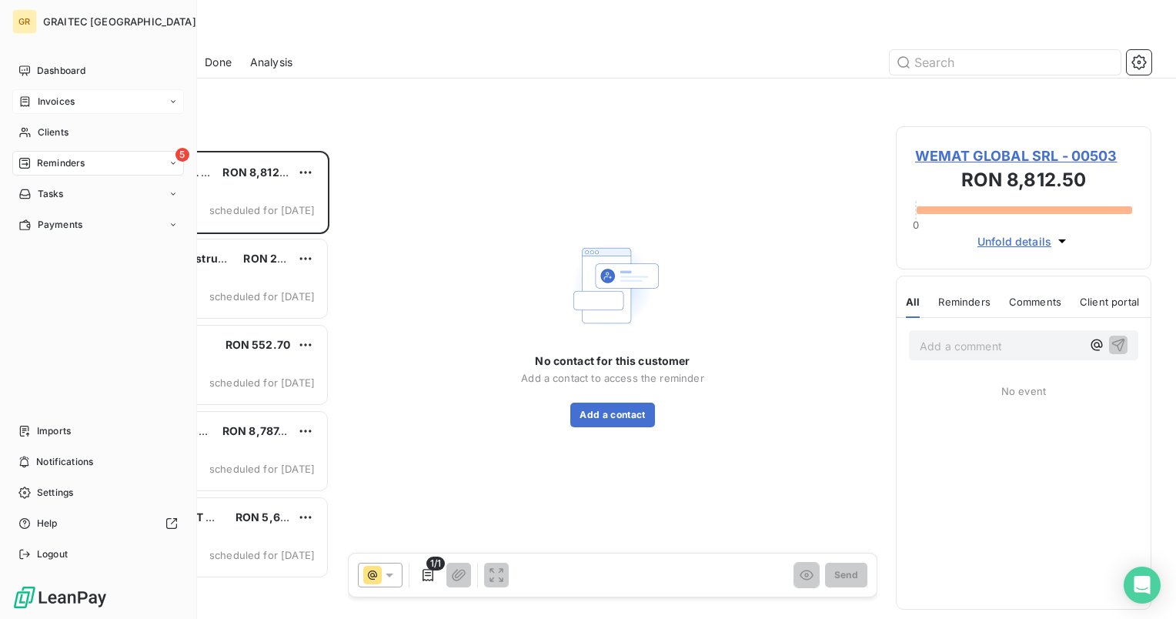
click at [58, 101] on span "Invoices" at bounding box center [56, 102] width 37 height 14
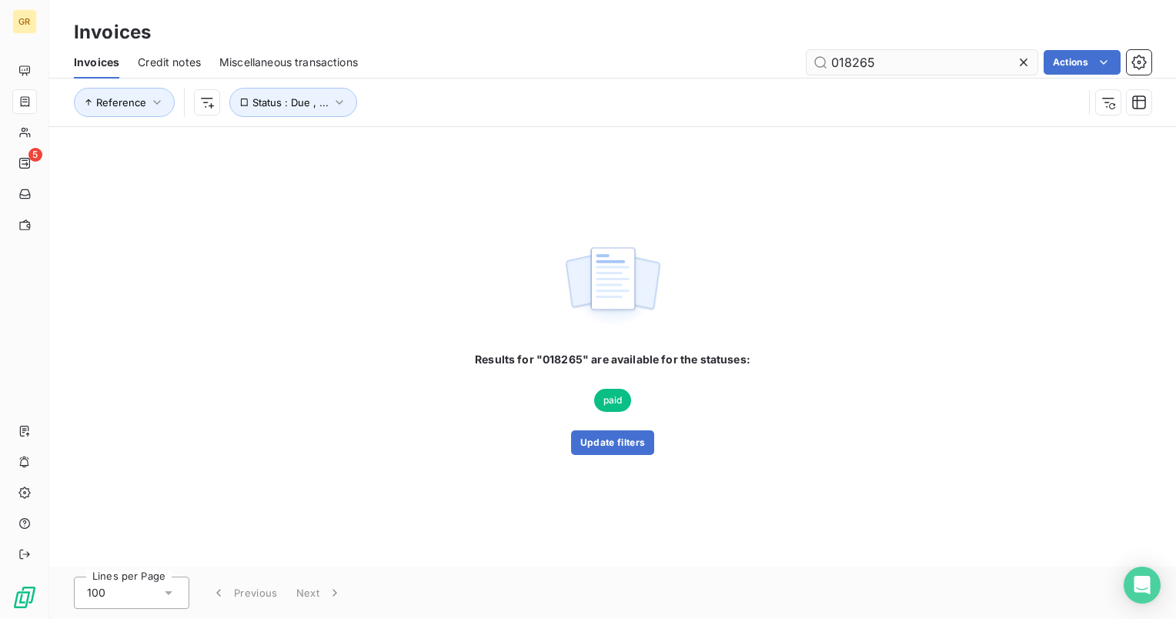
click at [914, 68] on input "018265" at bounding box center [921, 62] width 231 height 25
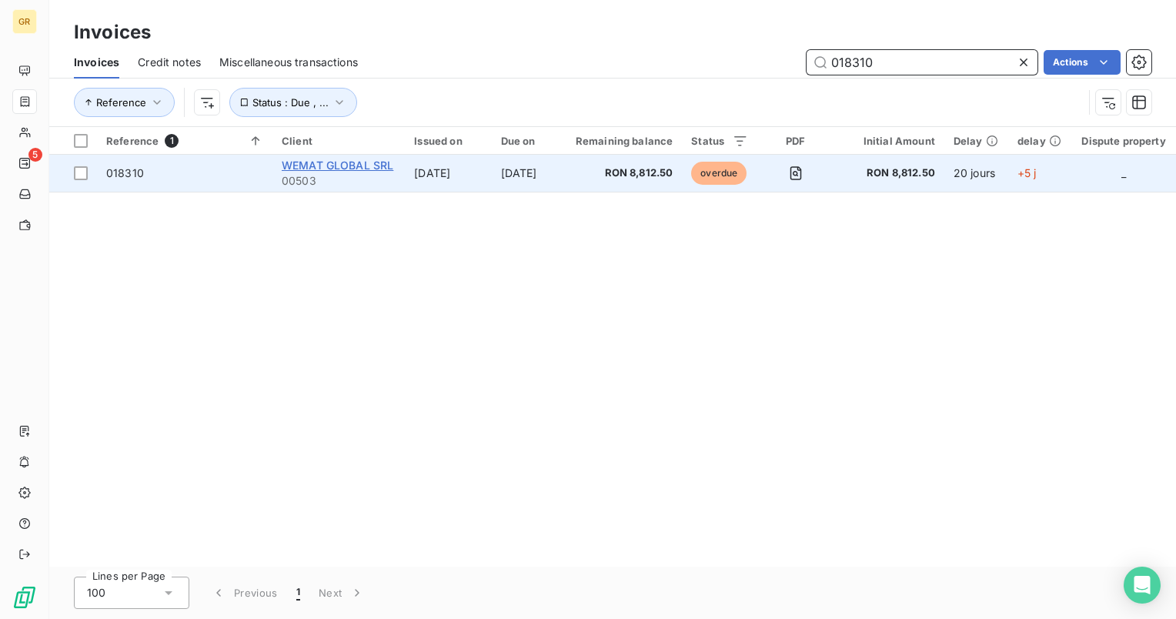
type input "018310"
click at [309, 163] on span "WEMAT GLOBAL SRL" at bounding box center [338, 165] width 112 height 13
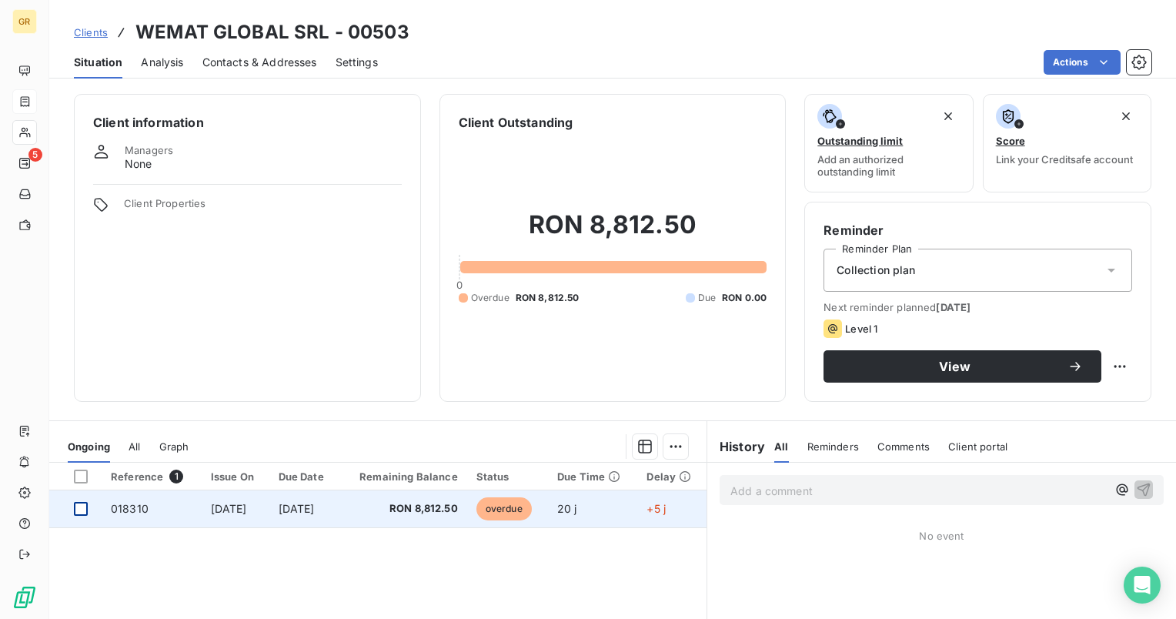
click at [75, 509] on div at bounding box center [81, 509] width 14 height 14
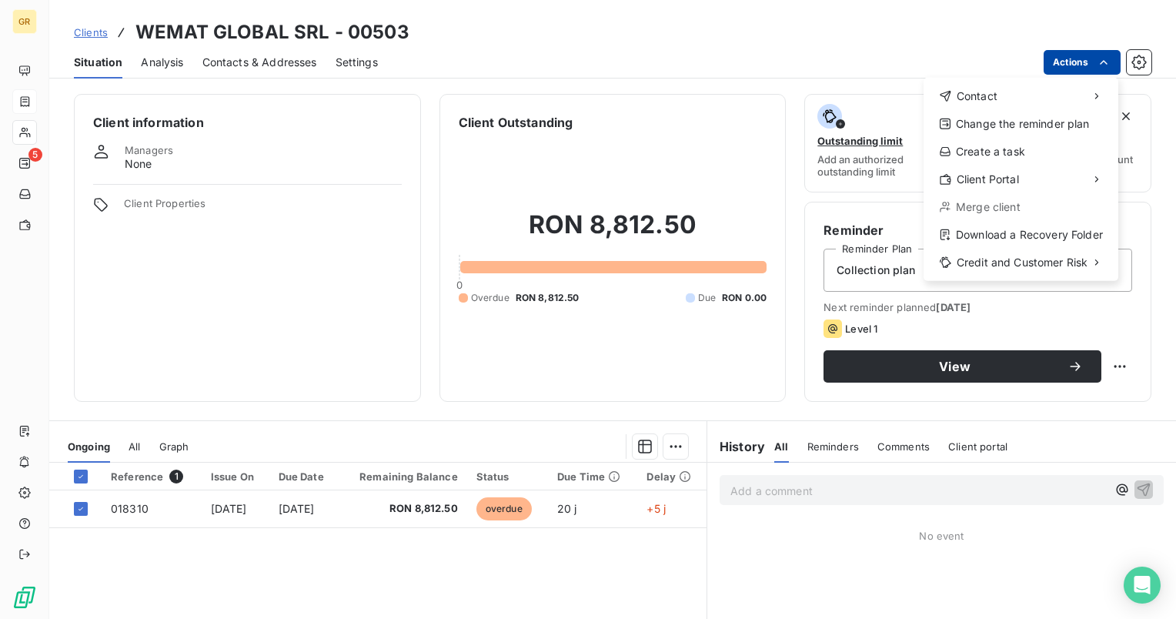
click at [1093, 65] on html "GR 5 Clients WEMAT GLOBAL SRL - 00503 Situation Analysis Contacts & Addresses S…" at bounding box center [588, 309] width 1176 height 619
click at [462, 572] on html "GR 5 Clients WEMAT GLOBAL SRL - 00503 Situation Analysis Contacts & Addresses S…" at bounding box center [588, 309] width 1176 height 619
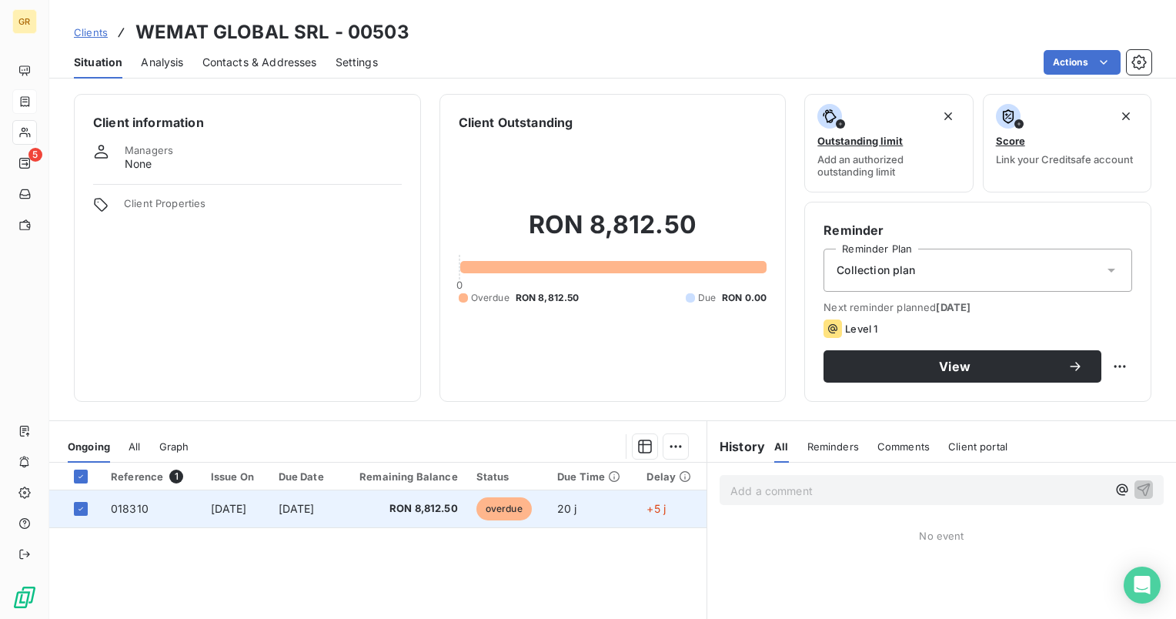
click at [147, 508] on td "018310" at bounding box center [152, 508] width 100 height 37
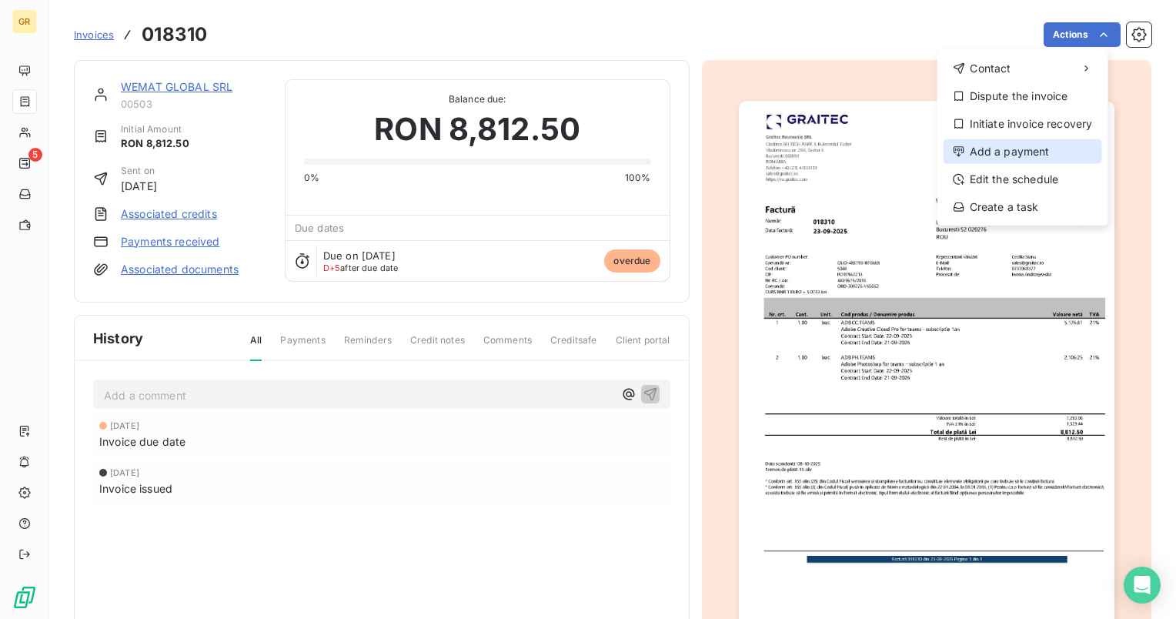
click at [1025, 146] on div "Add a payment" at bounding box center [1022, 151] width 159 height 25
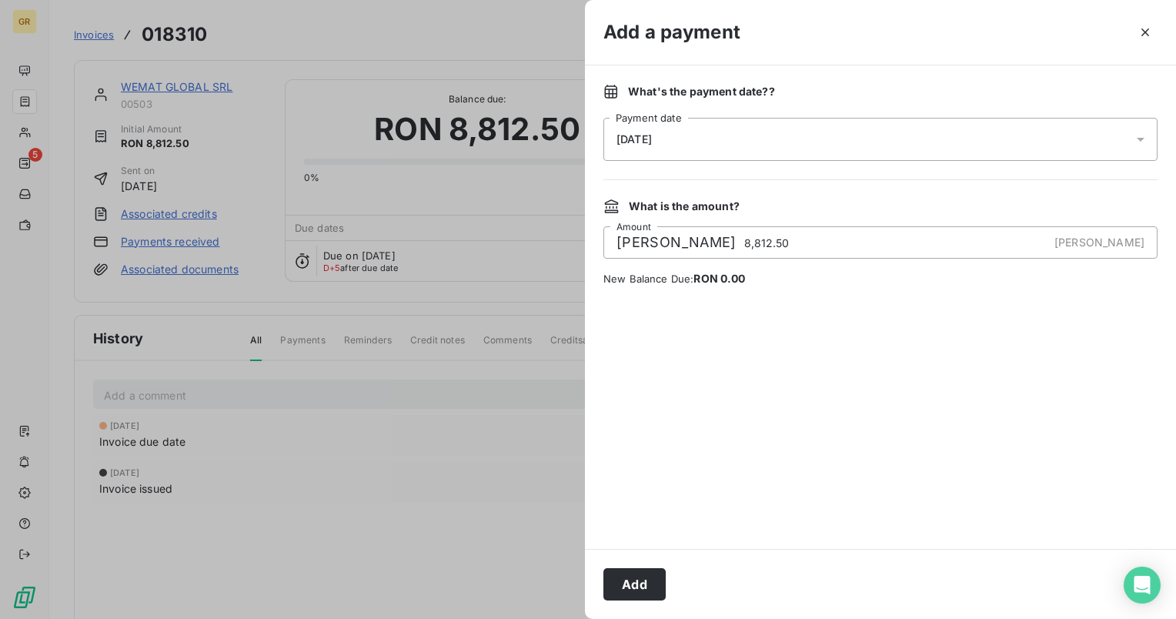
click at [1136, 138] on icon at bounding box center [1140, 139] width 15 height 15
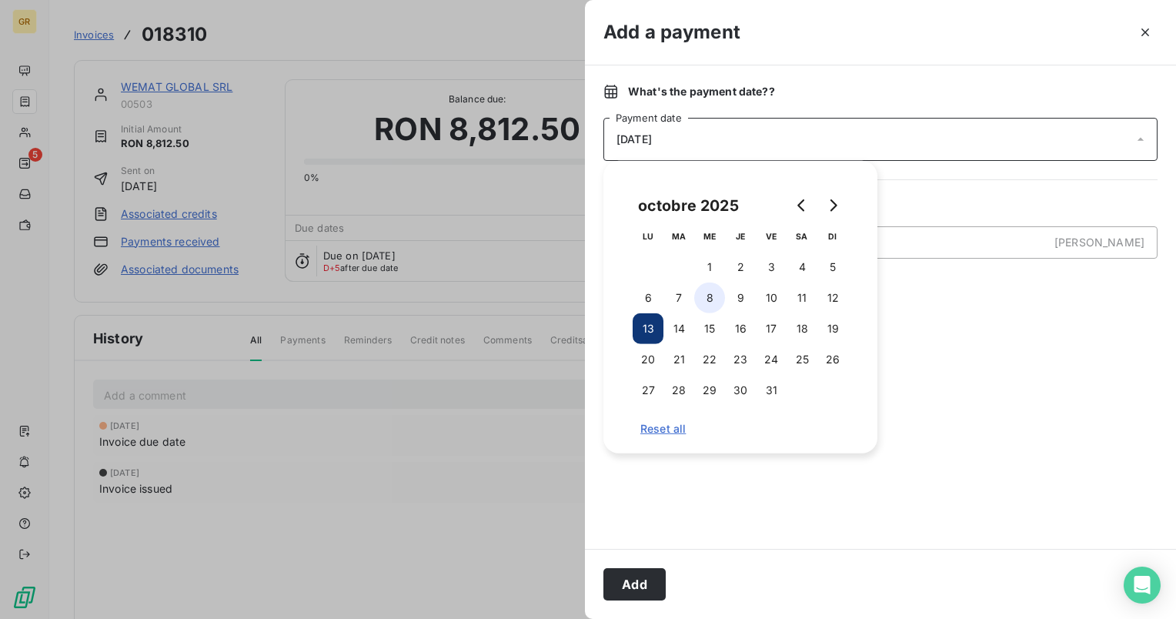
click at [716, 295] on button "8" at bounding box center [709, 297] width 31 height 31
click at [643, 583] on button "Add" at bounding box center [634, 584] width 62 height 32
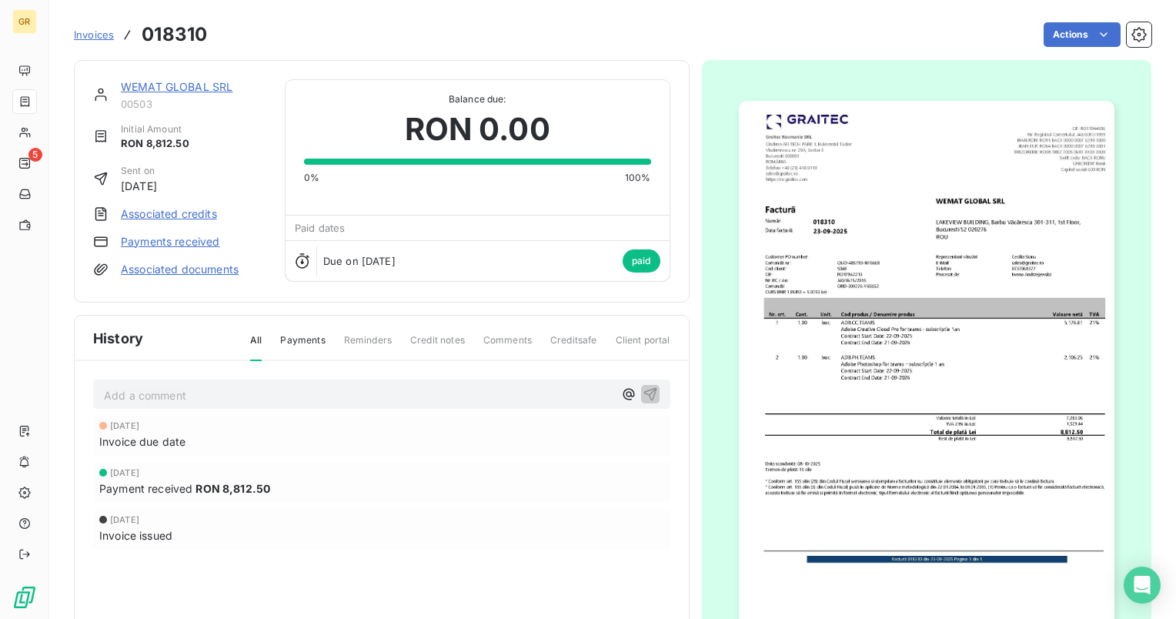
click at [431, 492] on html "GR 5 Invoices 018310 Actions WEMAT GLOBAL SRL 00503 Initial Amount RON 8,812.50…" at bounding box center [588, 309] width 1176 height 619
click at [132, 477] on div "8 Oct 2025 Payment received RON 8,812.50" at bounding box center [381, 482] width 565 height 28
drag, startPoint x: 132, startPoint y: 477, endPoint x: 290, endPoint y: 505, distance: 160.9
click at [290, 505] on div "8 Oct 2025 Invoice due date 8 Oct 2025 Payment received RON 8,812.50 23 Sept 20…" at bounding box center [381, 513] width 577 height 196
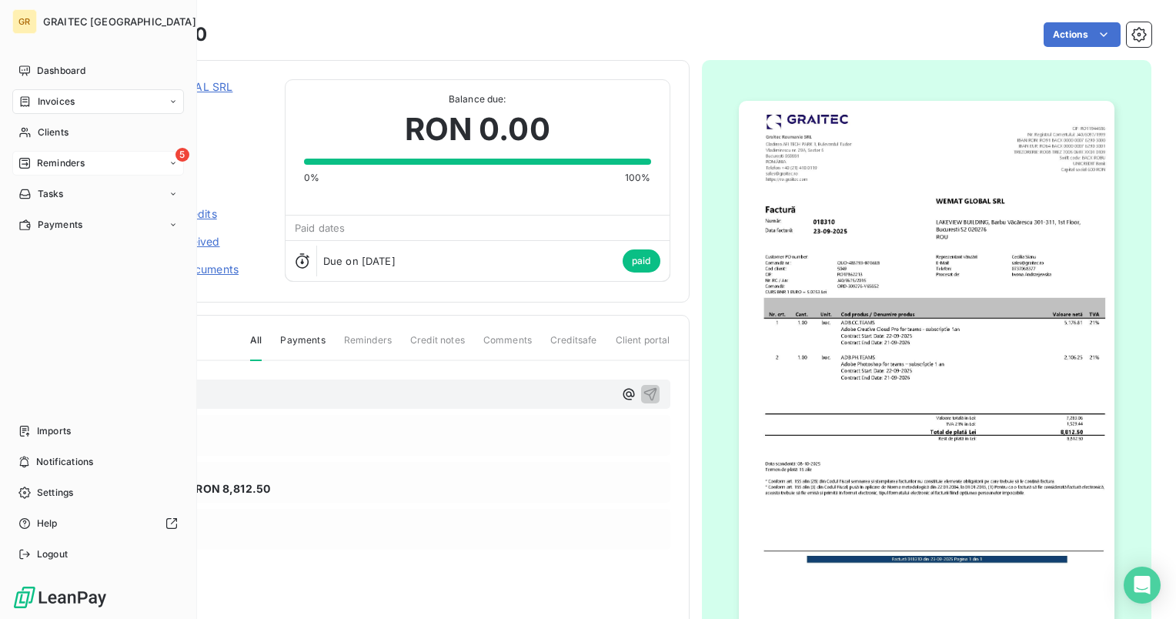
click at [60, 163] on span "Reminders" at bounding box center [61, 163] width 48 height 14
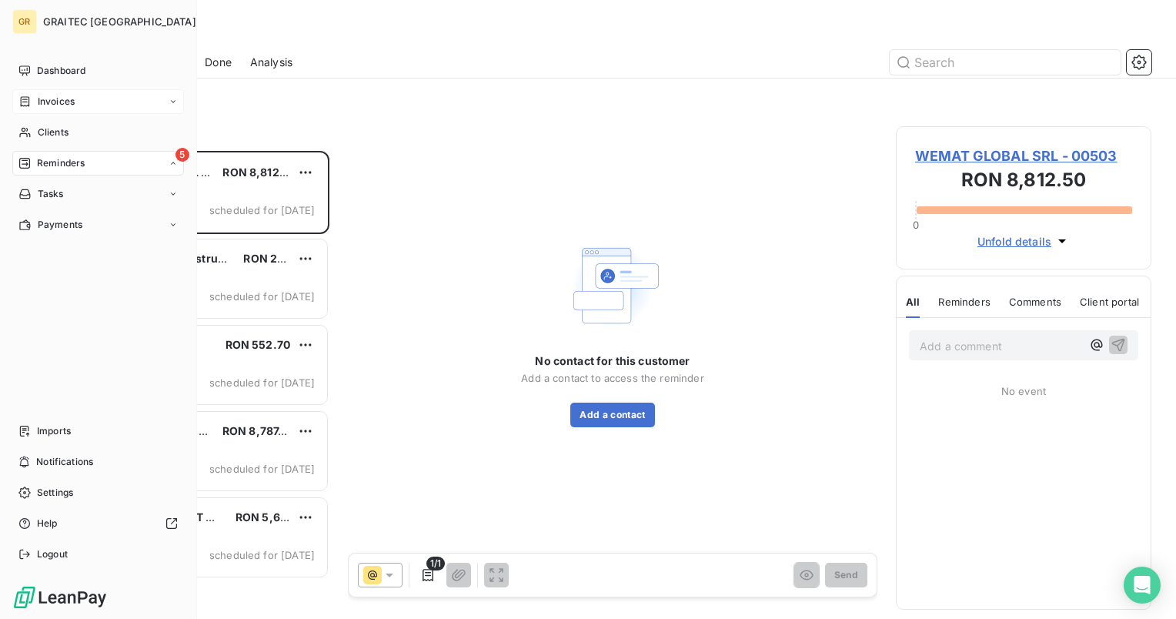
scroll to position [456, 243]
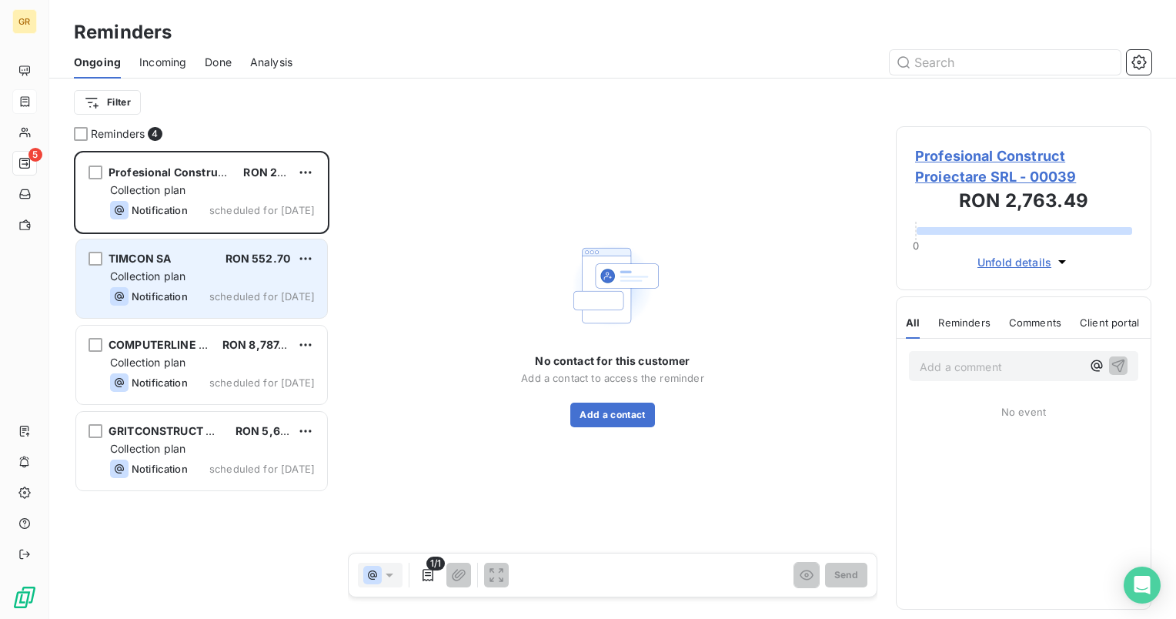
drag, startPoint x: 138, startPoint y: 268, endPoint x: 200, endPoint y: 304, distance: 72.1
click at [138, 269] on div "Collection plan" at bounding box center [212, 276] width 205 height 15
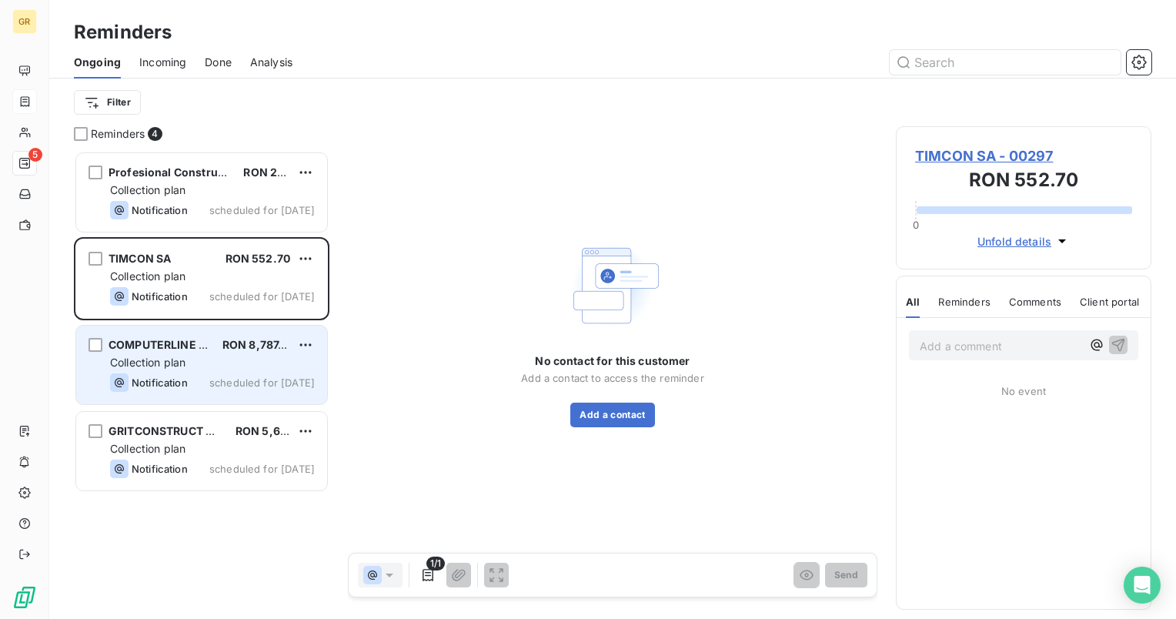
click at [155, 394] on div "COMPUTERLINE SRL RON 8,787.93 Collection plan Notification scheduled for today" at bounding box center [201, 364] width 251 height 78
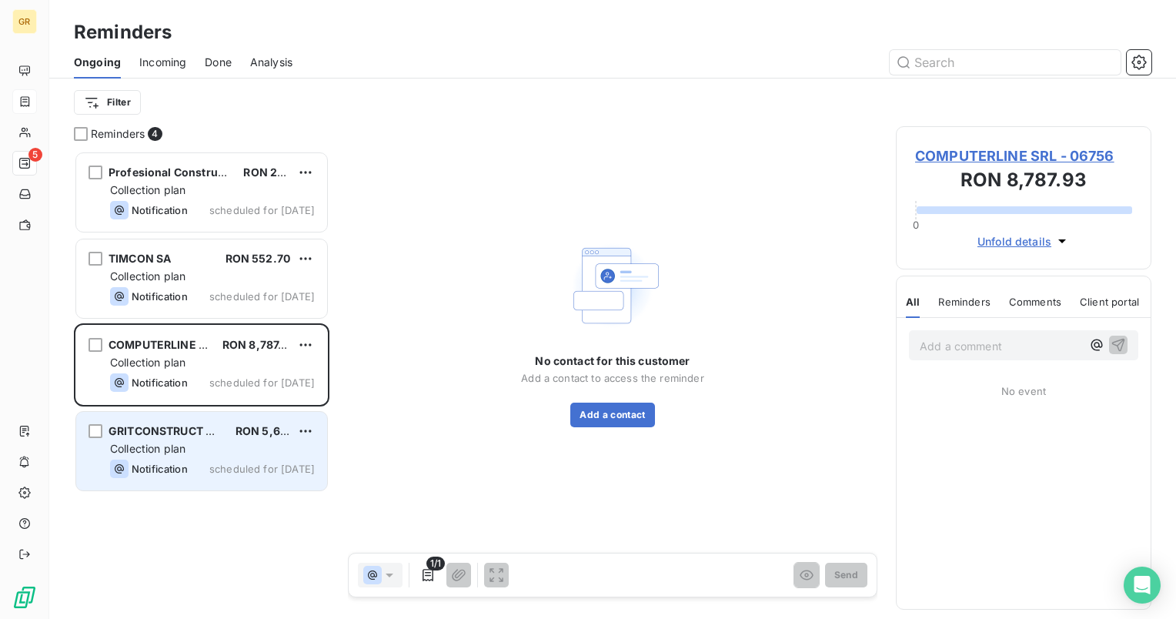
click at [163, 439] on div "GRITCONSTRUCT GROUP SRL RON 5,686.67 Collection plan Notification scheduled for…" at bounding box center [201, 451] width 251 height 78
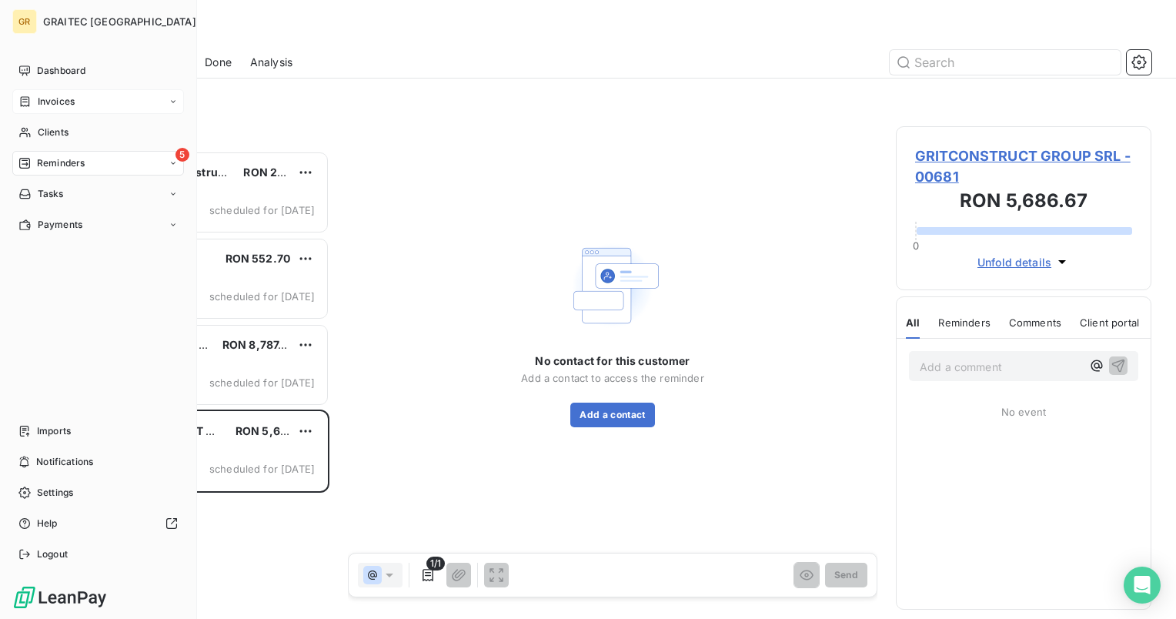
click at [47, 92] on div "Invoices" at bounding box center [98, 101] width 172 height 25
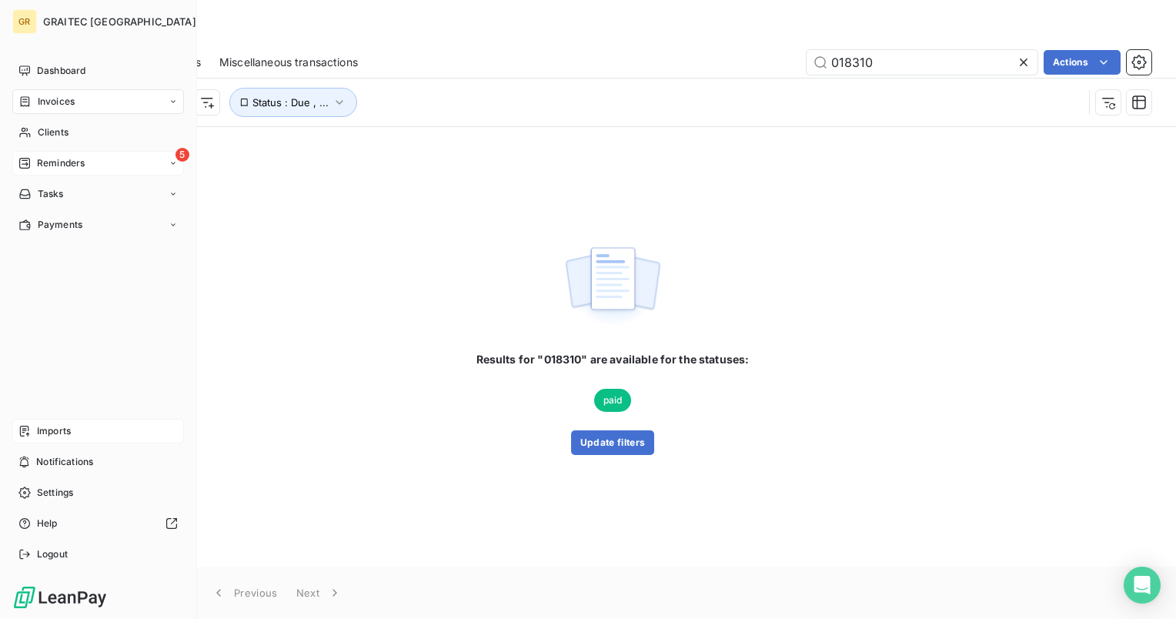
click at [59, 431] on span "Imports" at bounding box center [54, 431] width 34 height 14
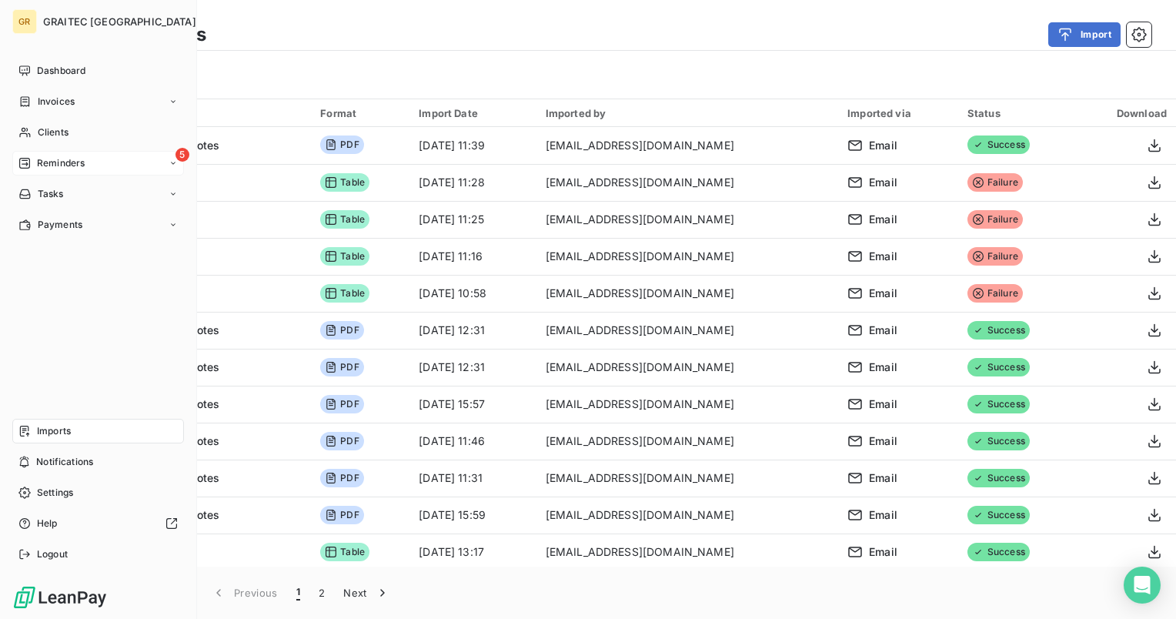
click at [55, 169] on span "Reminders" at bounding box center [61, 163] width 48 height 14
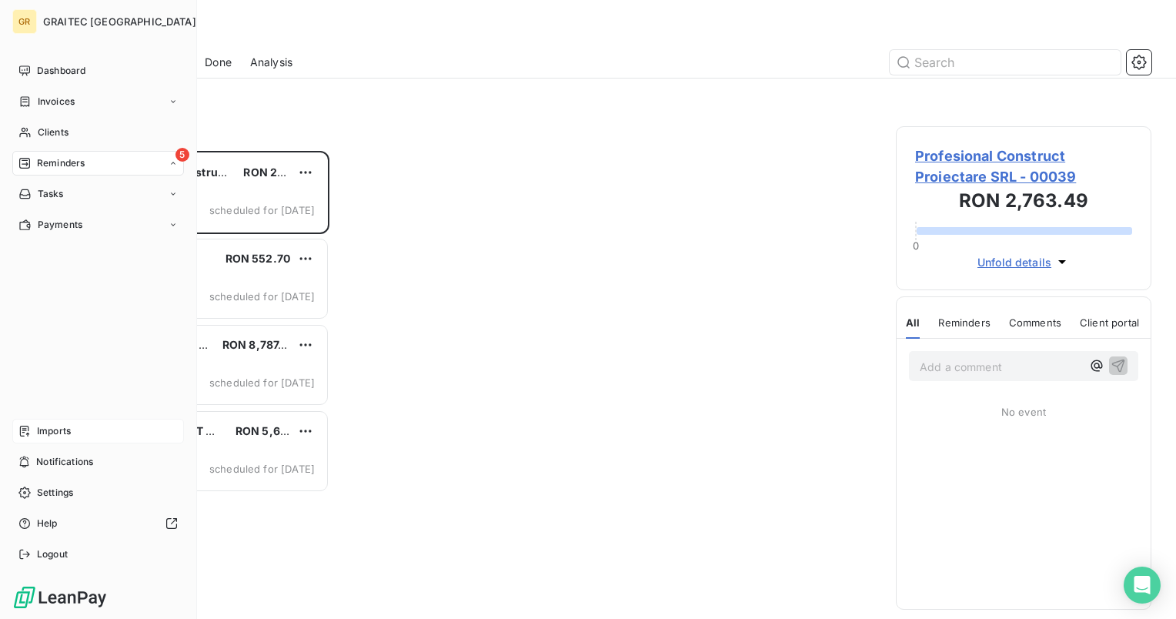
scroll to position [456, 243]
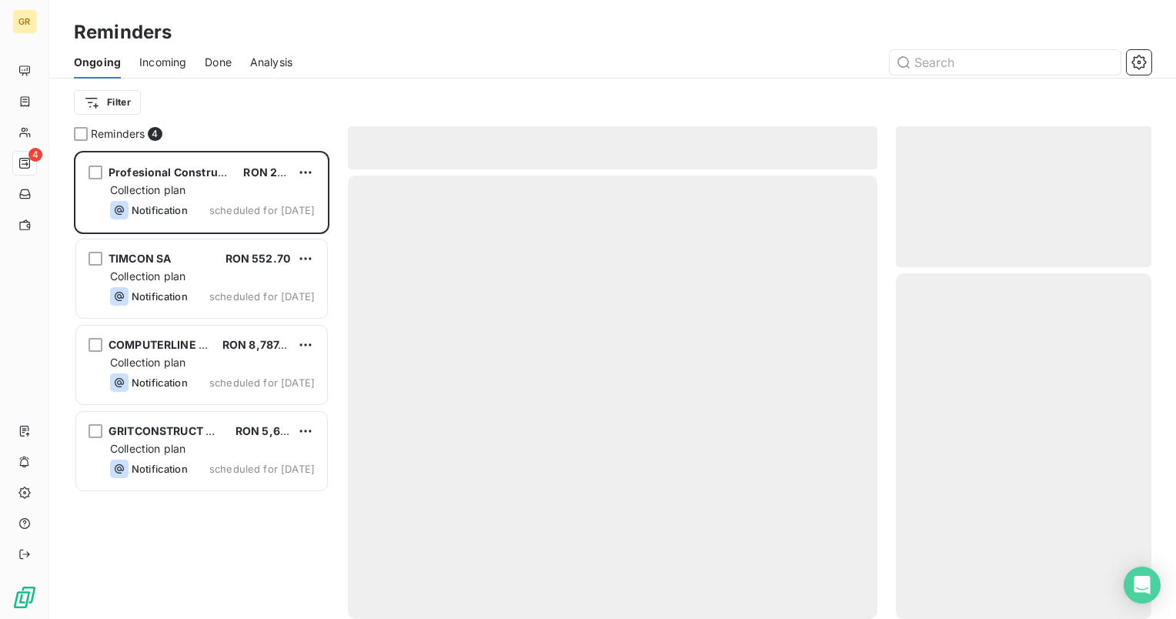
scroll to position [456, 243]
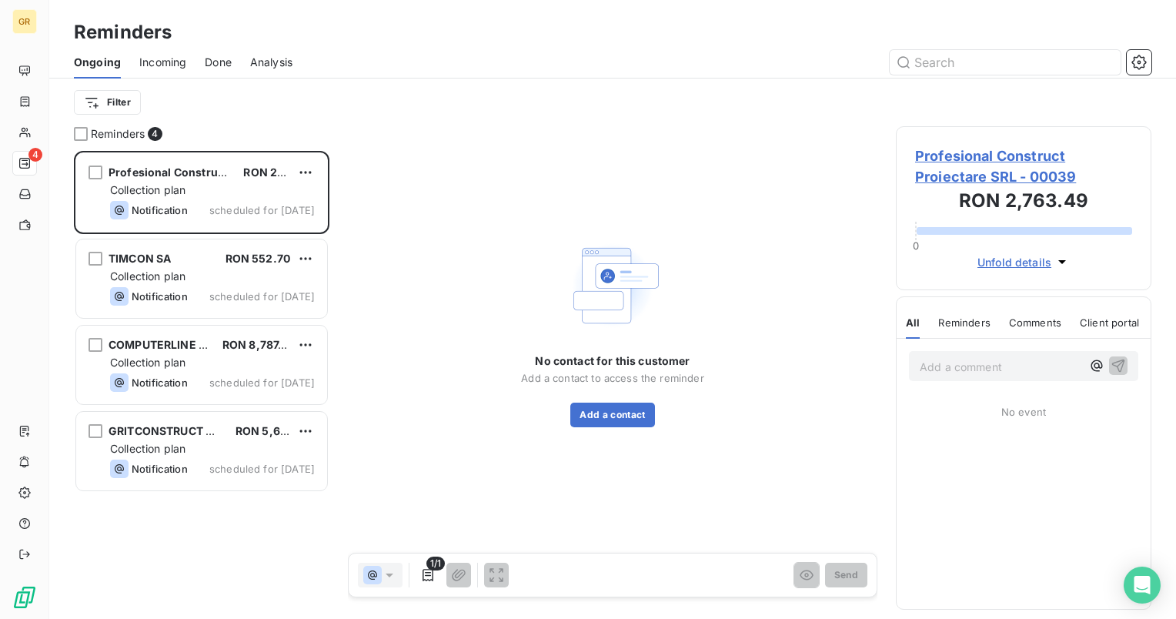
scroll to position [456, 243]
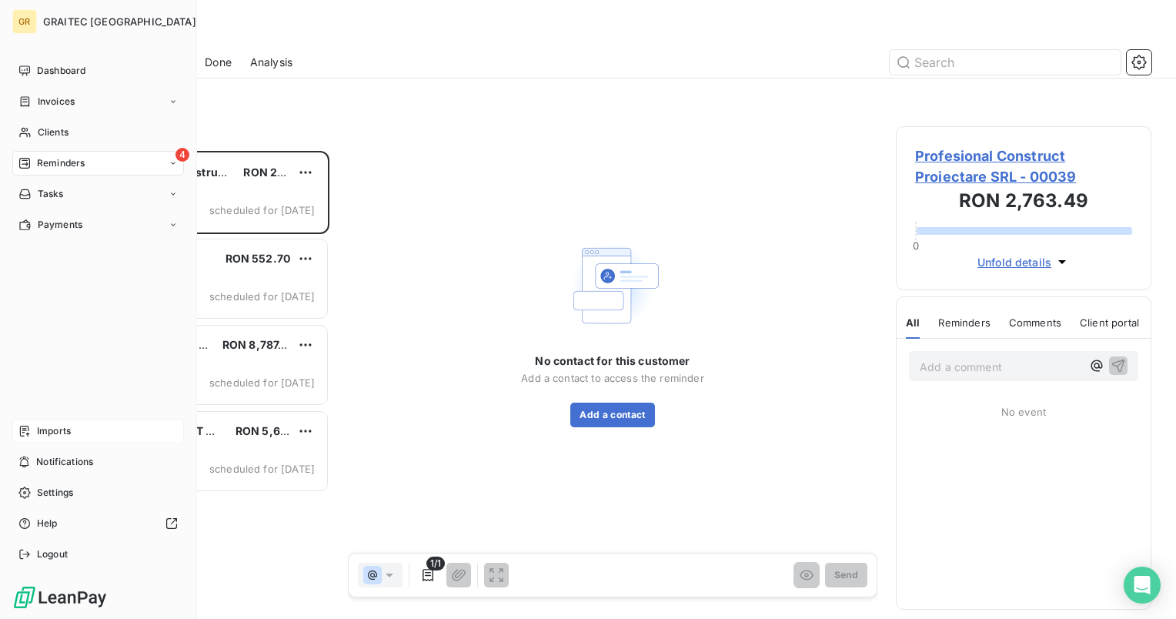
click at [39, 434] on span "Imports" at bounding box center [54, 431] width 34 height 14
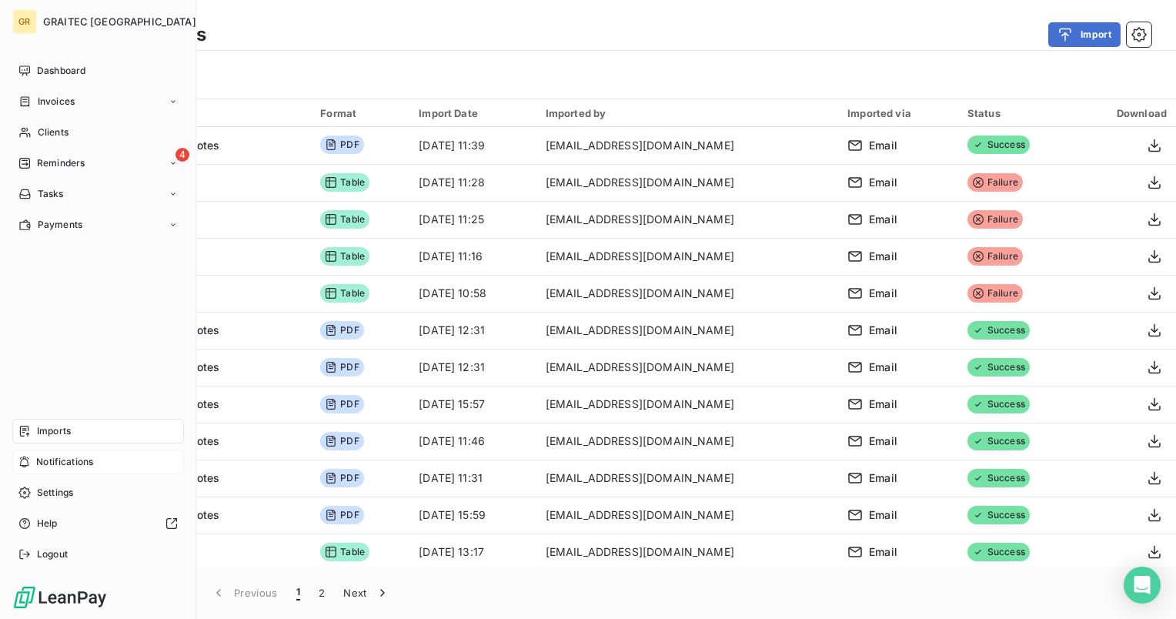
click at [65, 462] on span "Notifications" at bounding box center [64, 462] width 57 height 14
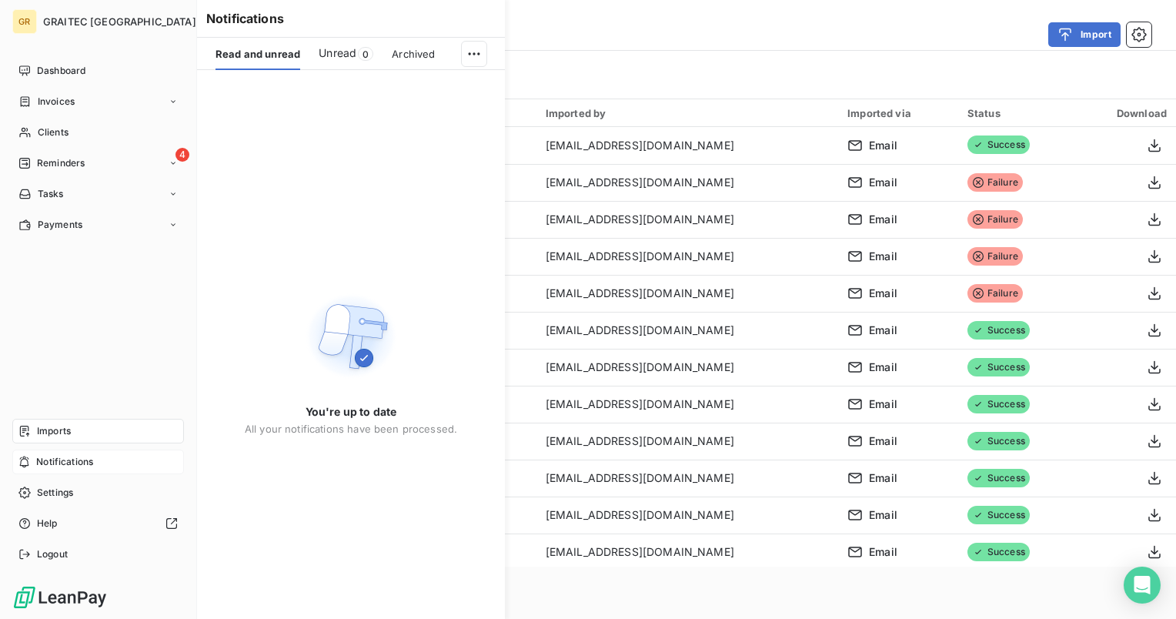
click at [65, 462] on span "Notifications" at bounding box center [64, 462] width 57 height 14
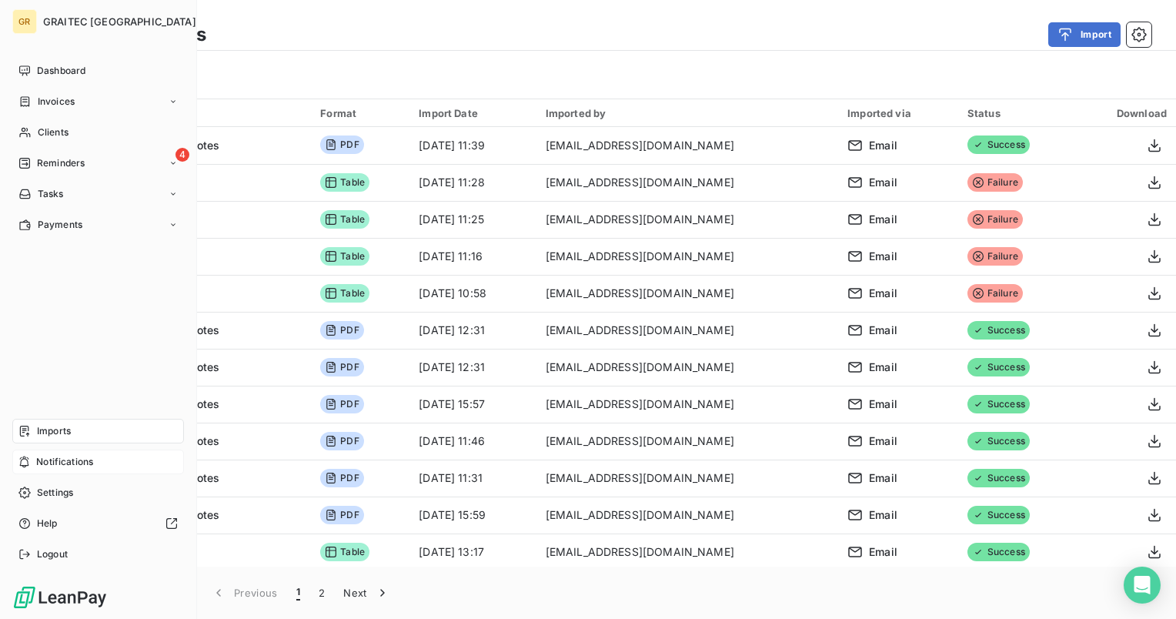
click at [55, 459] on span "Notifications" at bounding box center [64, 462] width 57 height 14
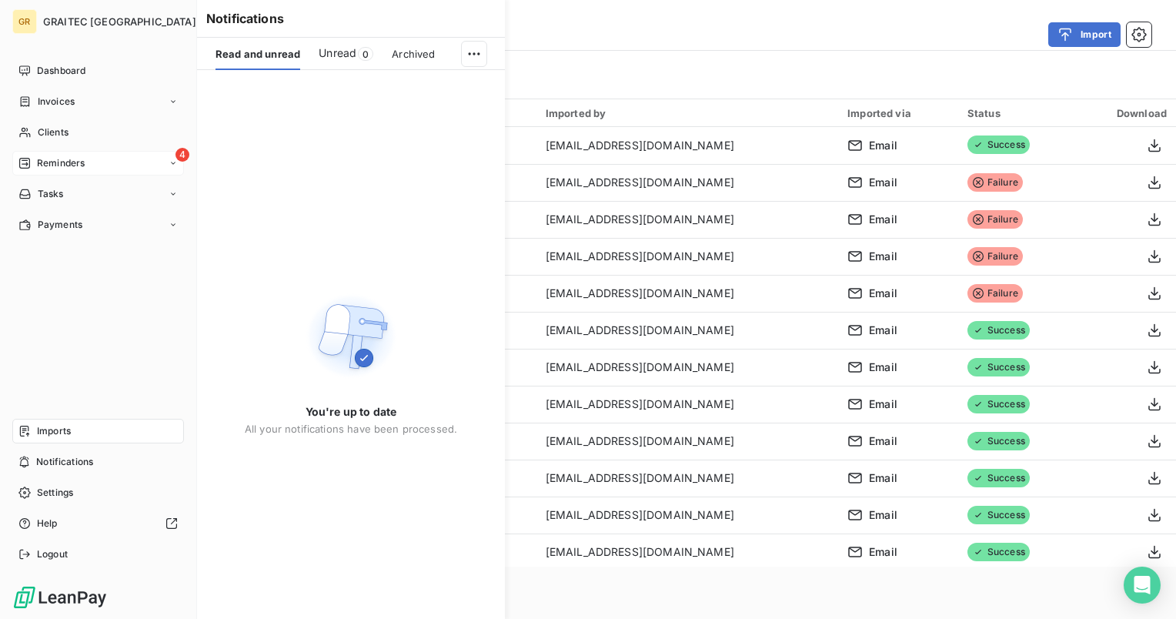
click at [63, 158] on span "Reminders" at bounding box center [61, 163] width 48 height 14
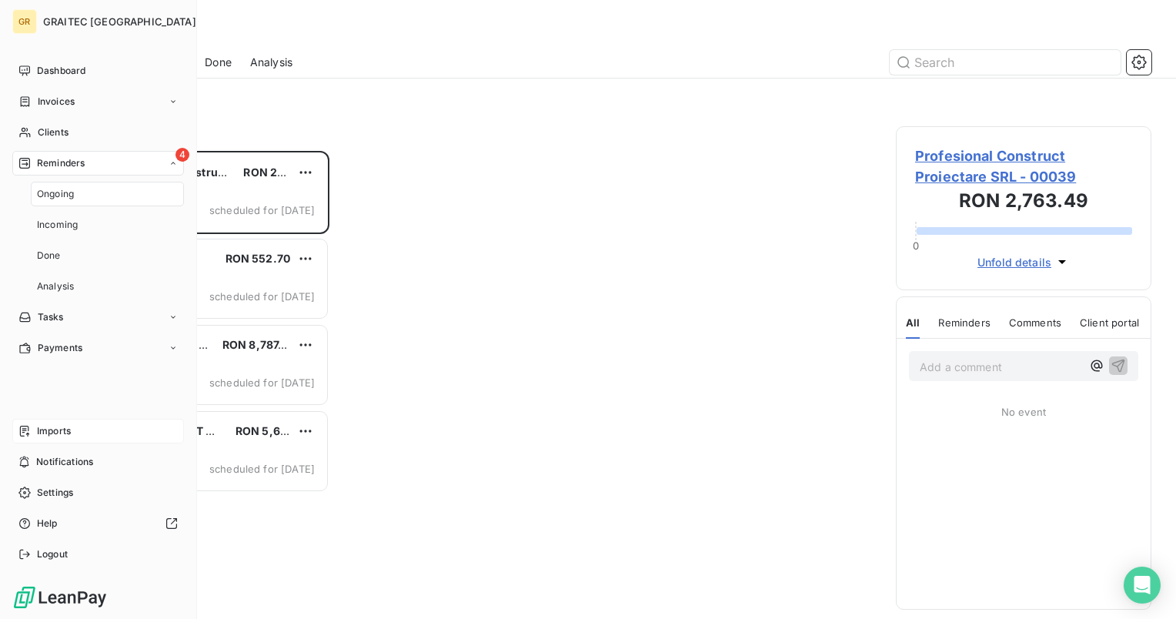
scroll to position [456, 243]
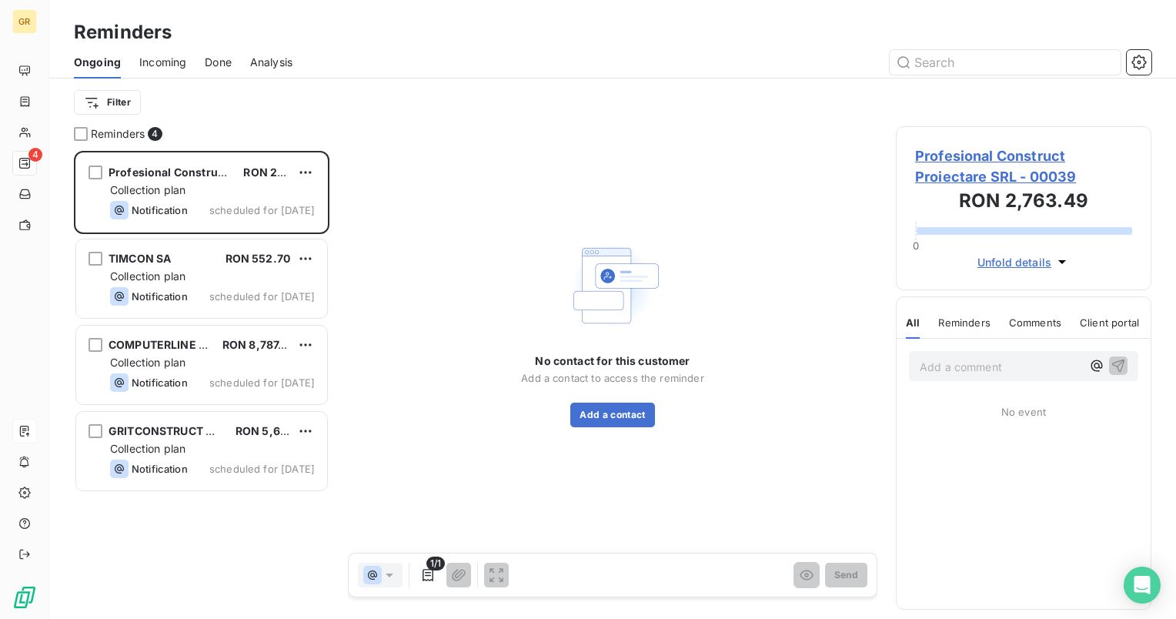
click at [212, 65] on span "Done" at bounding box center [218, 62] width 27 height 15
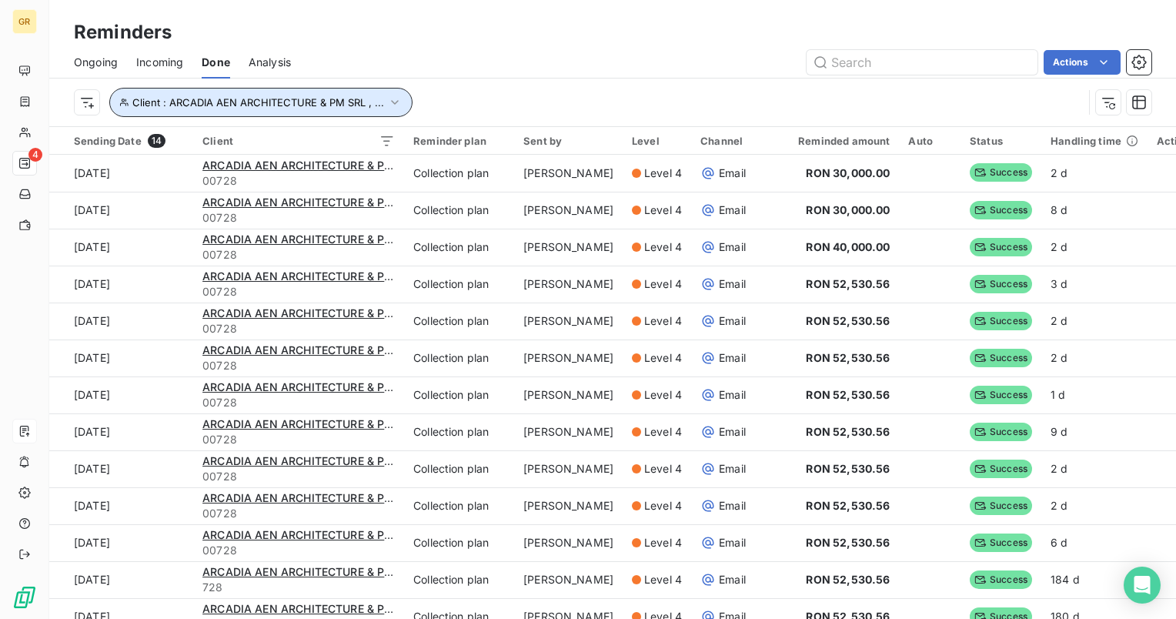
click at [176, 102] on span "Client : ARCADIA AEN ARCHITECTURE & PM SRL , ..." at bounding box center [258, 102] width 252 height 12
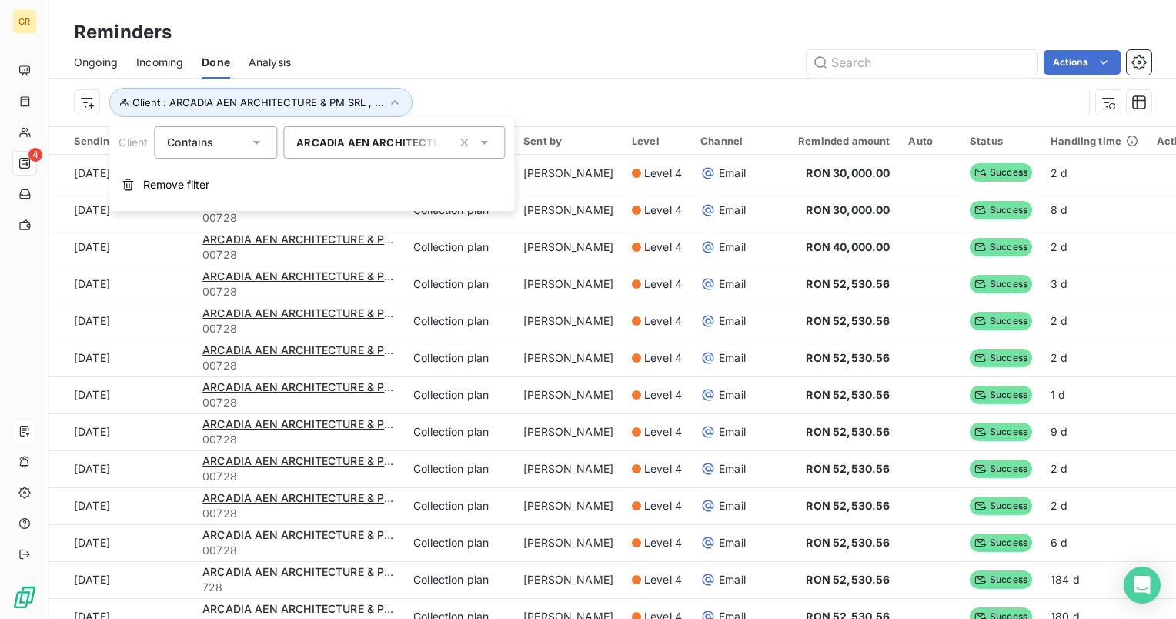
click at [444, 141] on input "text" at bounding box center [445, 142] width 12 height 14
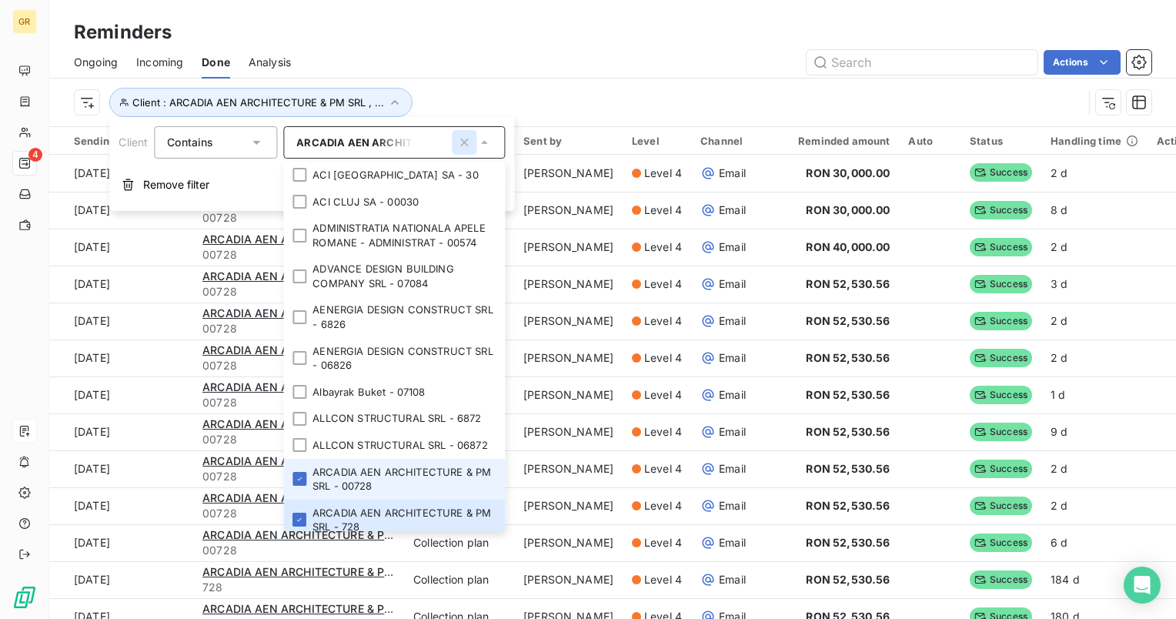
click at [466, 142] on icon "button" at bounding box center [464, 142] width 8 height 8
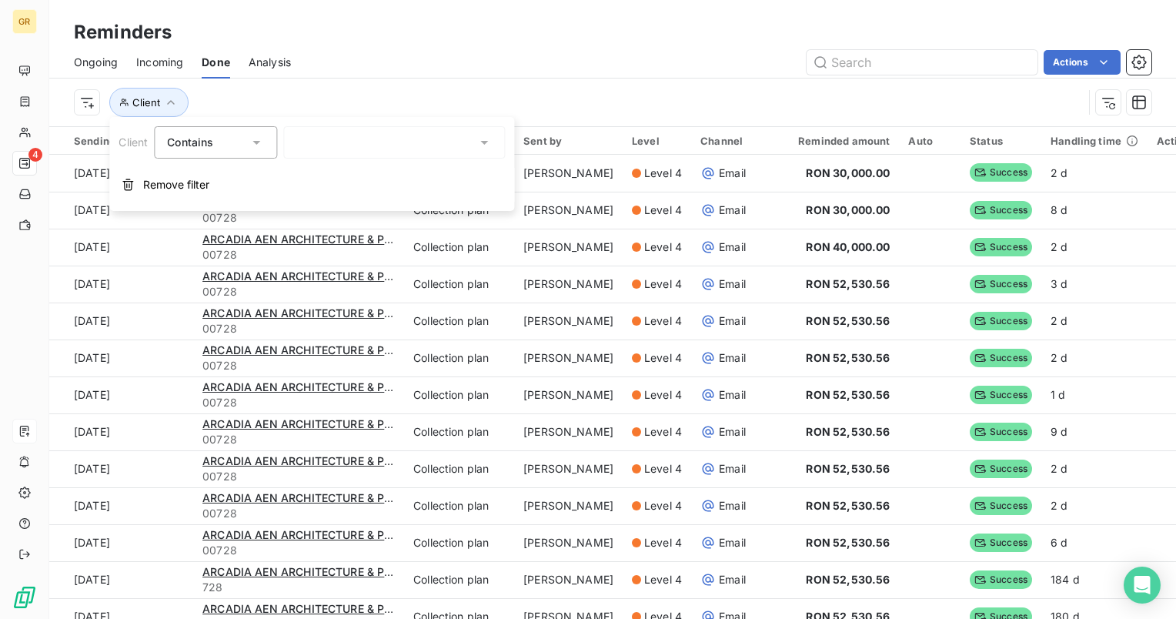
click at [514, 45] on div "Reminders" at bounding box center [612, 32] width 1126 height 28
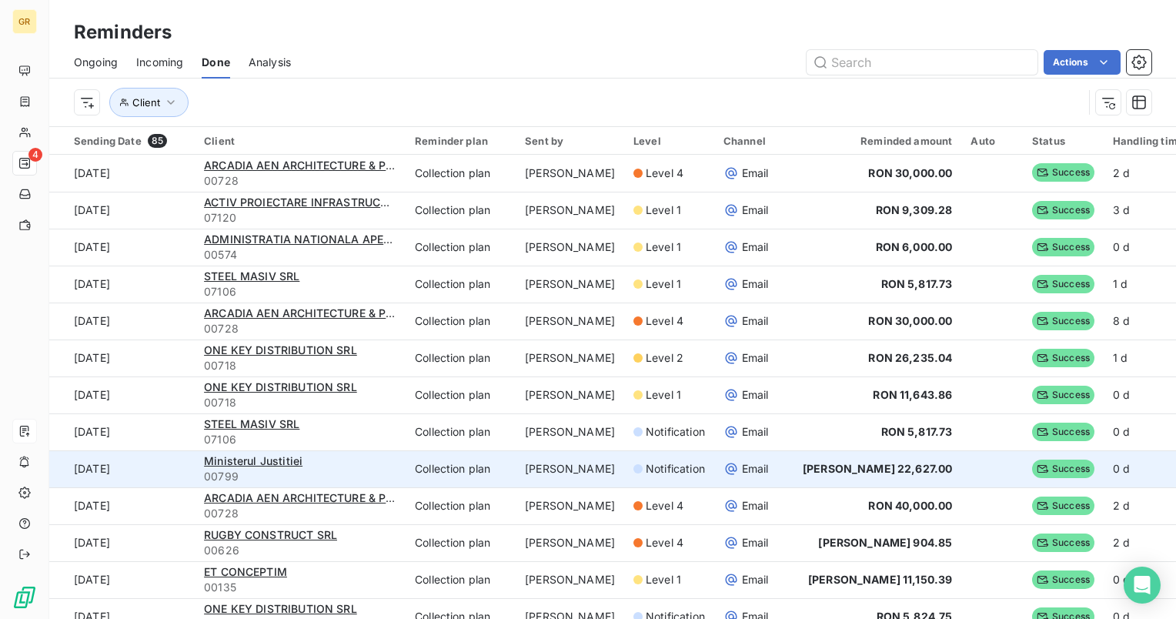
click at [312, 462] on div "Ministerul Justitiei" at bounding box center [300, 460] width 192 height 15
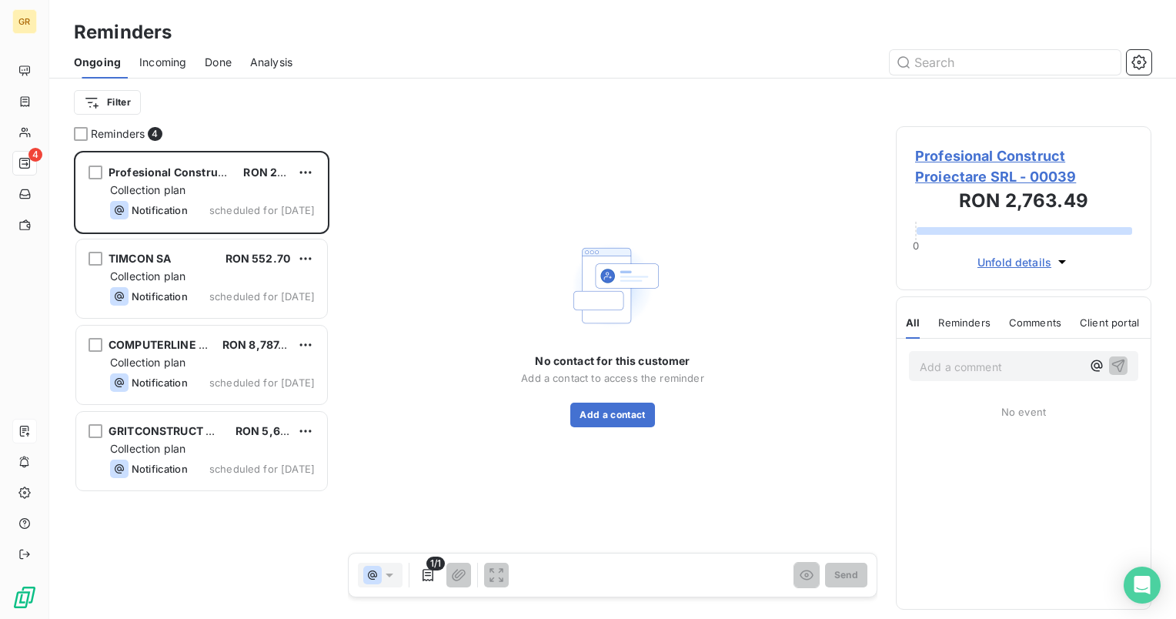
scroll to position [456, 243]
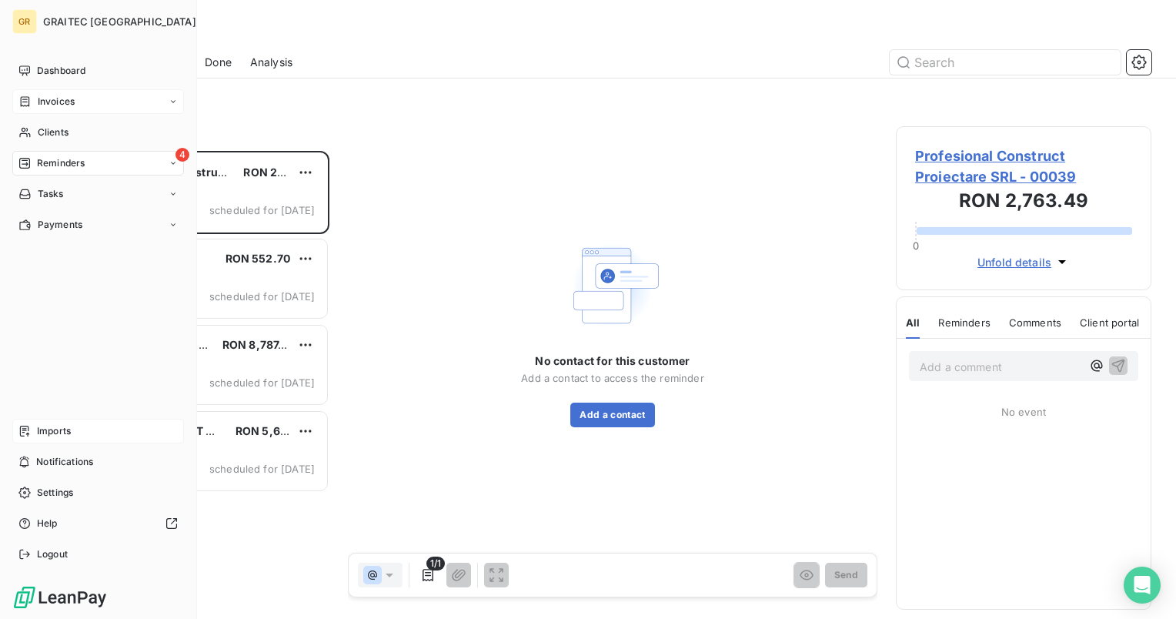
click at [47, 102] on span "Invoices" at bounding box center [56, 102] width 37 height 14
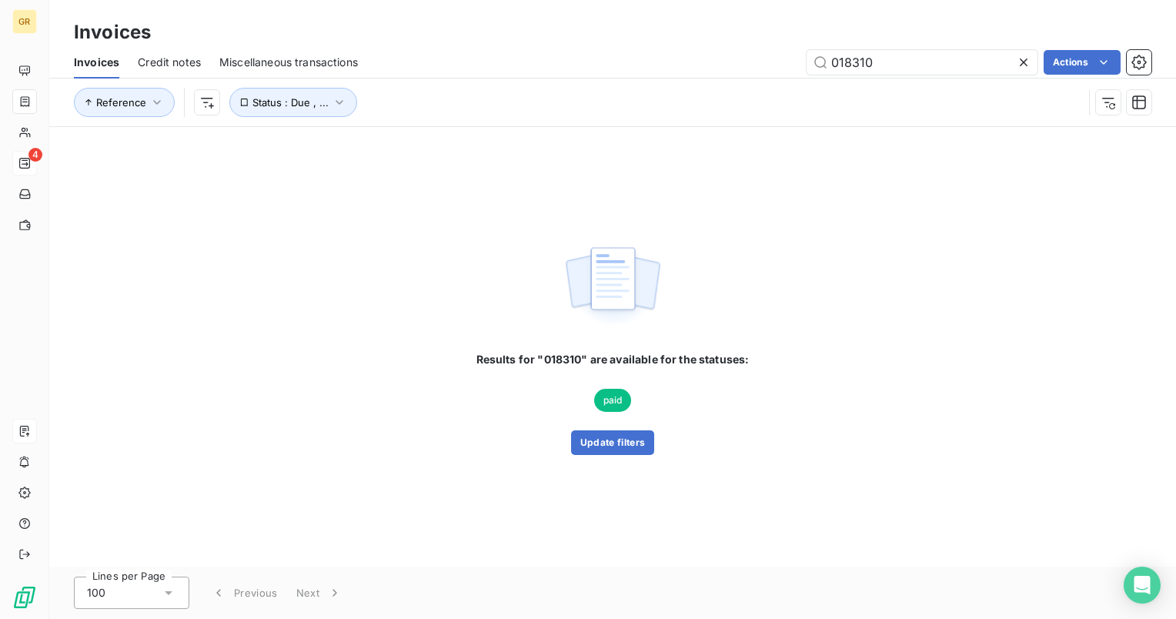
click at [219, 459] on div "Results for "018310" are available for the statuses: paid Update filters" at bounding box center [612, 346] width 1126 height 439
click at [245, 431] on div "Results for "018310" are available for the statuses: paid Update filters" at bounding box center [612, 346] width 1126 height 439
